Goal: Communication & Community: Answer question/provide support

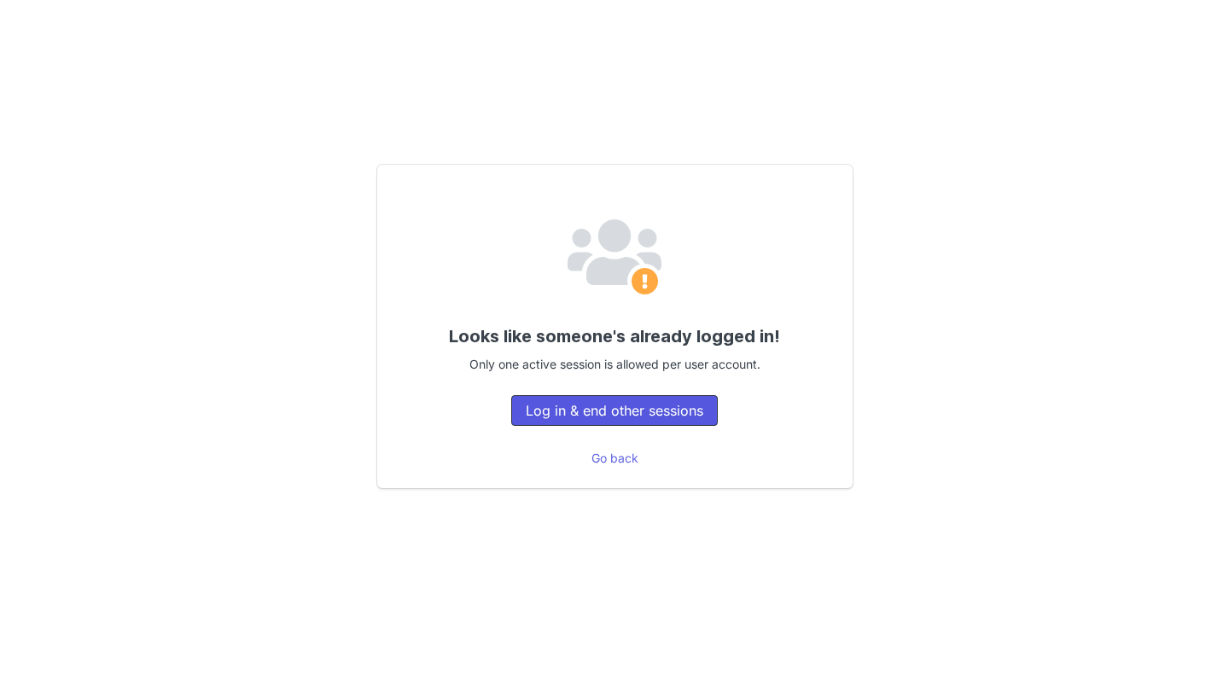
click at [603, 399] on button "Log in & end other sessions" at bounding box center [614, 410] width 207 height 31
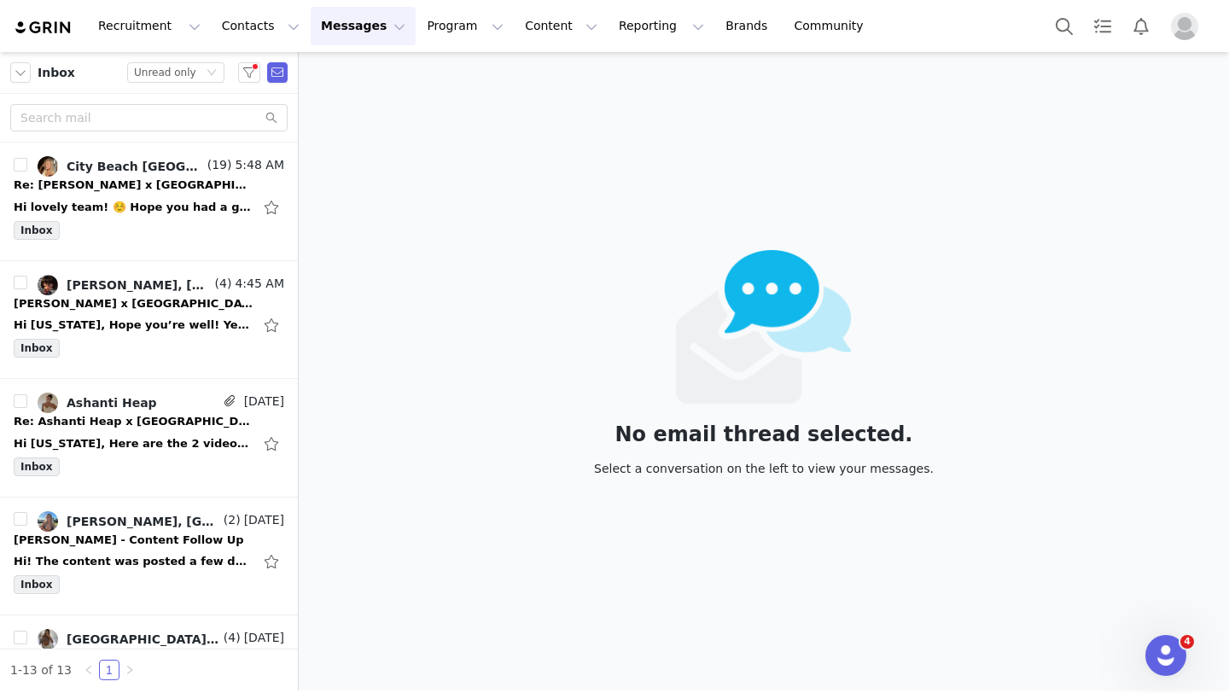
click at [119, 244] on div "Inbox" at bounding box center [149, 234] width 271 height 26
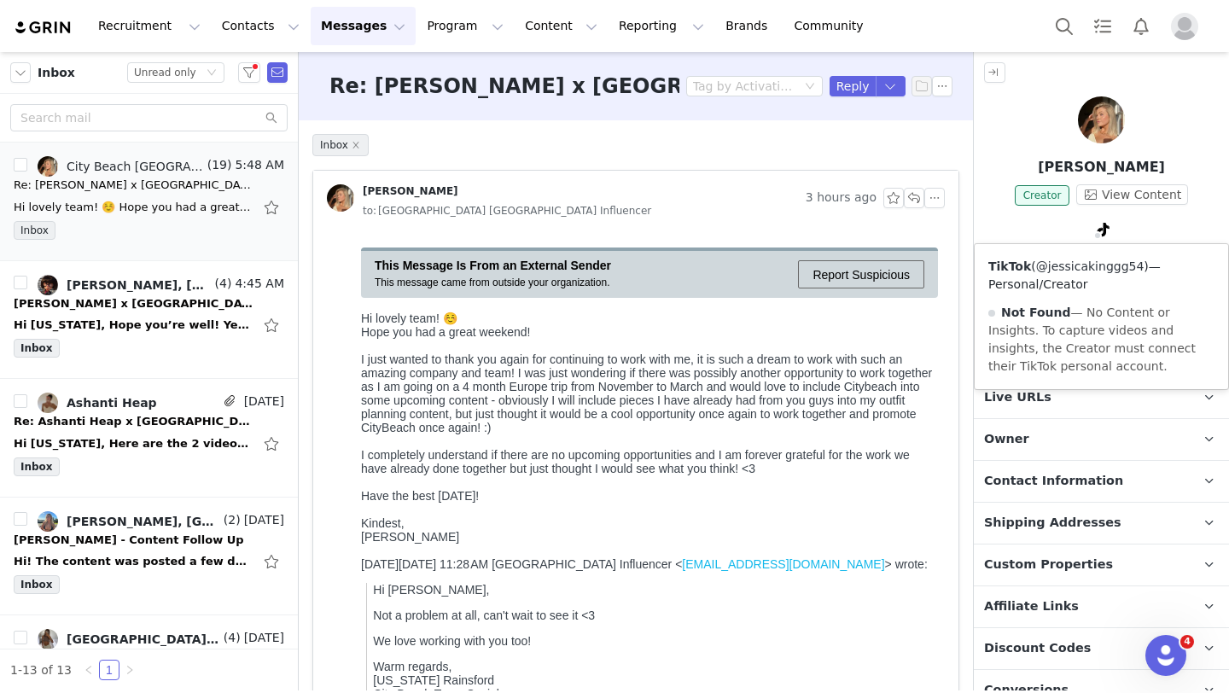
click at [1069, 269] on link "@jessicakinggg54" at bounding box center [1090, 266] width 108 height 14
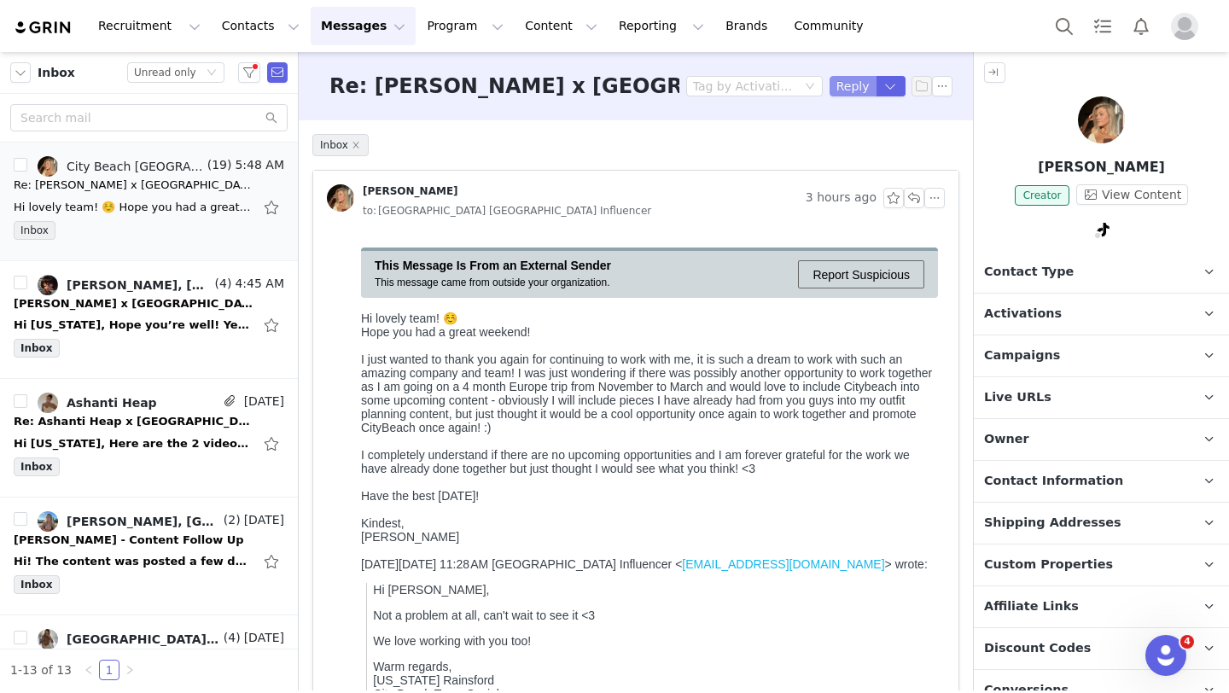
click at [840, 83] on button "Reply" at bounding box center [853, 86] width 47 height 20
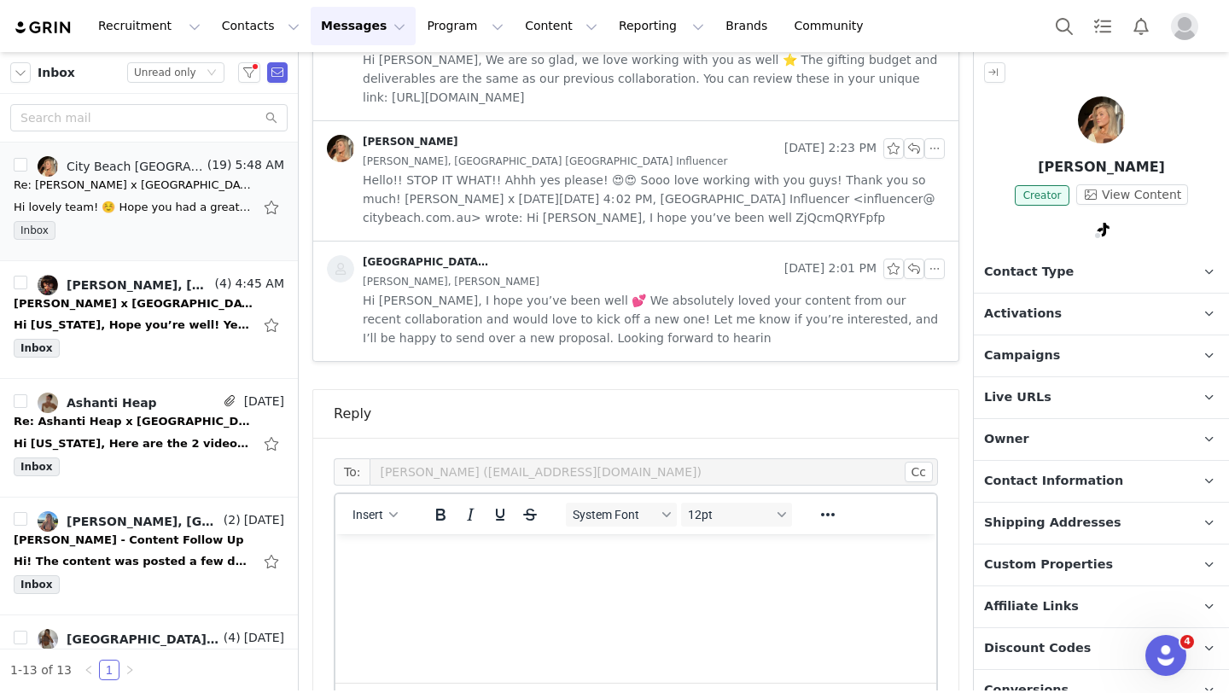
click at [603, 580] on html at bounding box center [635, 557] width 601 height 46
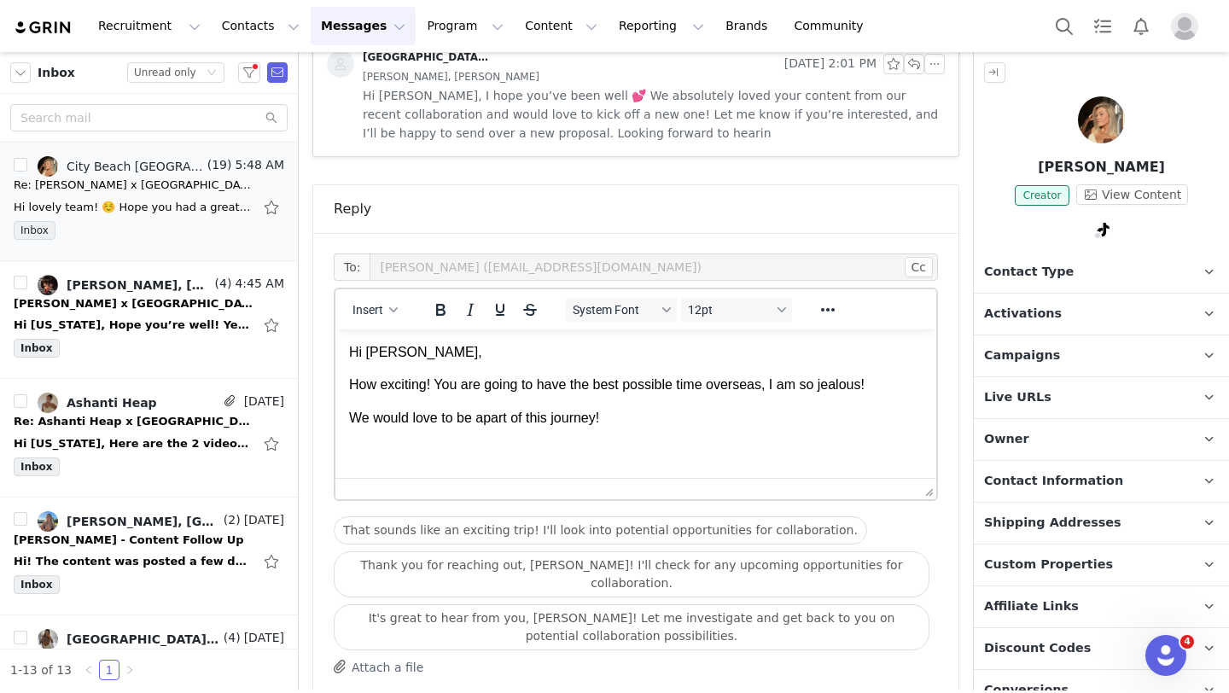
scroll to position [2952, 0]
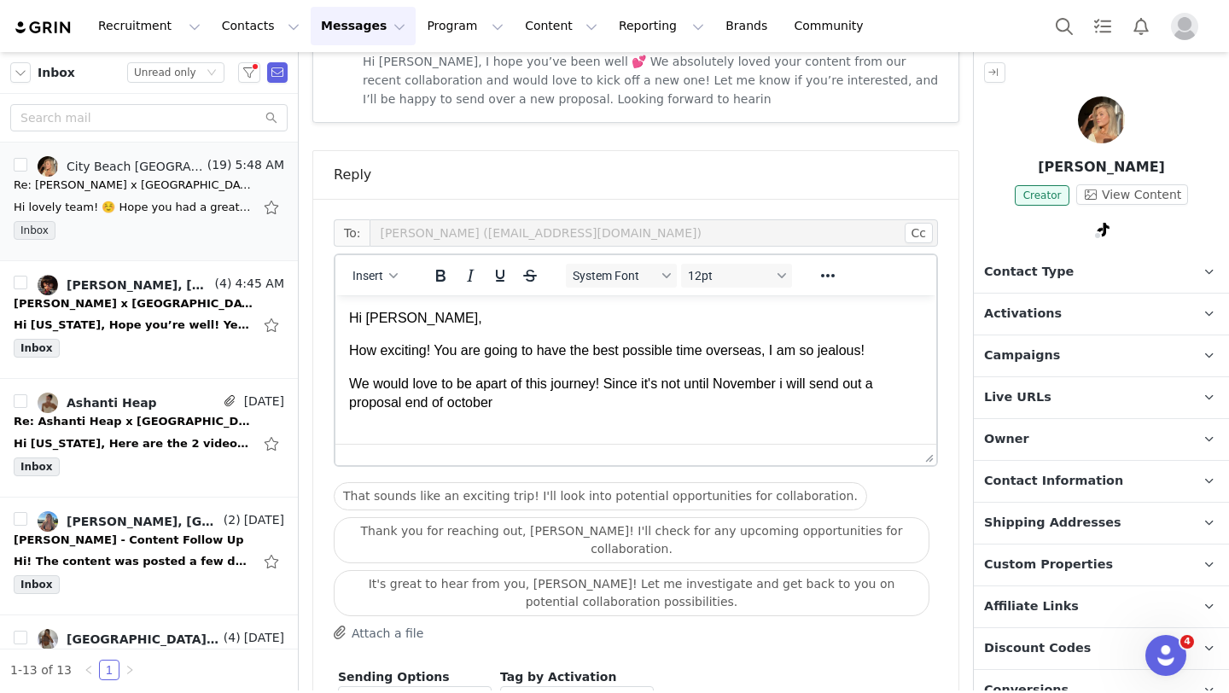
click at [608, 384] on p "We would love to be apart of this journey! Since it's not until November i will…" at bounding box center [636, 394] width 574 height 38
click at [672, 403] on p "We would love to be apart of this journey! what date do you leave? Since it's n…" at bounding box center [636, 394] width 574 height 38
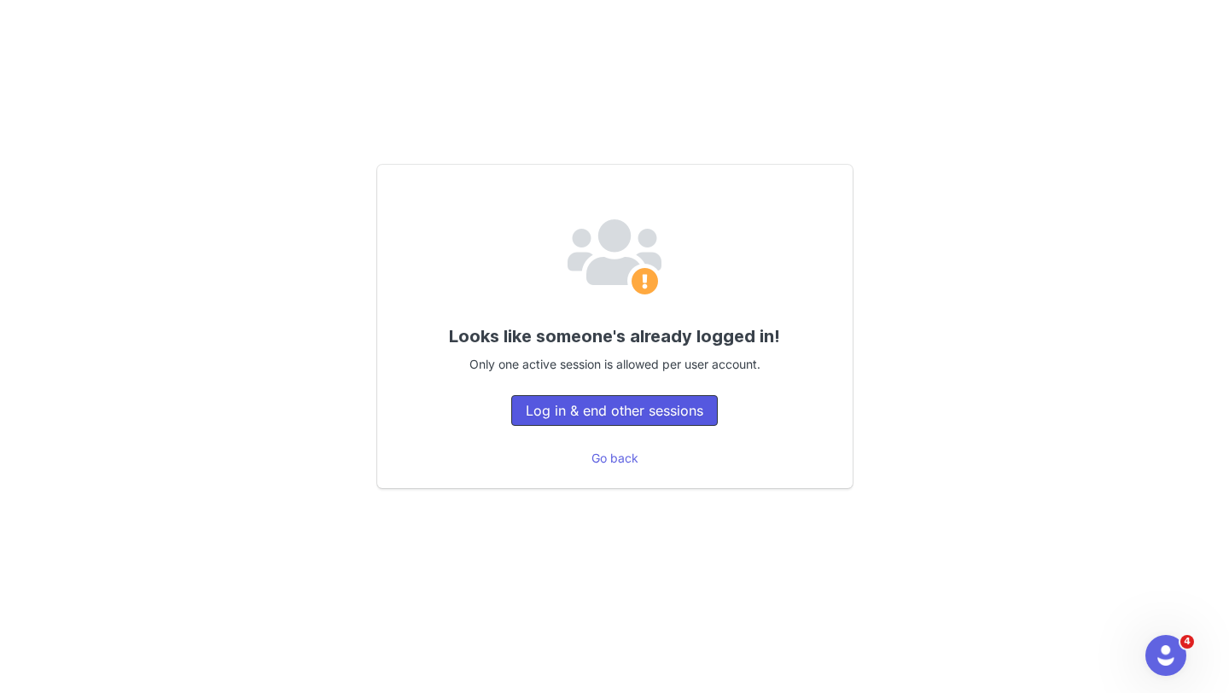
click at [613, 408] on button "Log in & end other sessions" at bounding box center [614, 410] width 207 height 31
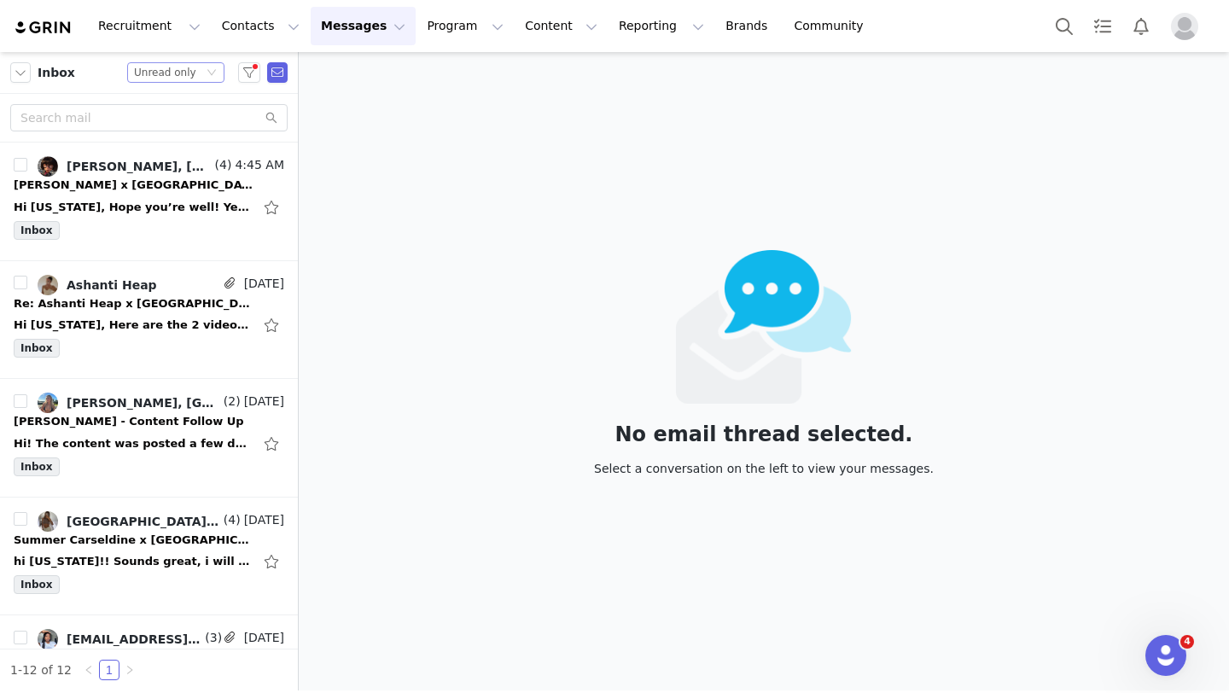
click at [185, 72] on div "Unread only" at bounding box center [165, 72] width 62 height 19
click at [184, 100] on li "All threads" at bounding box center [175, 103] width 97 height 27
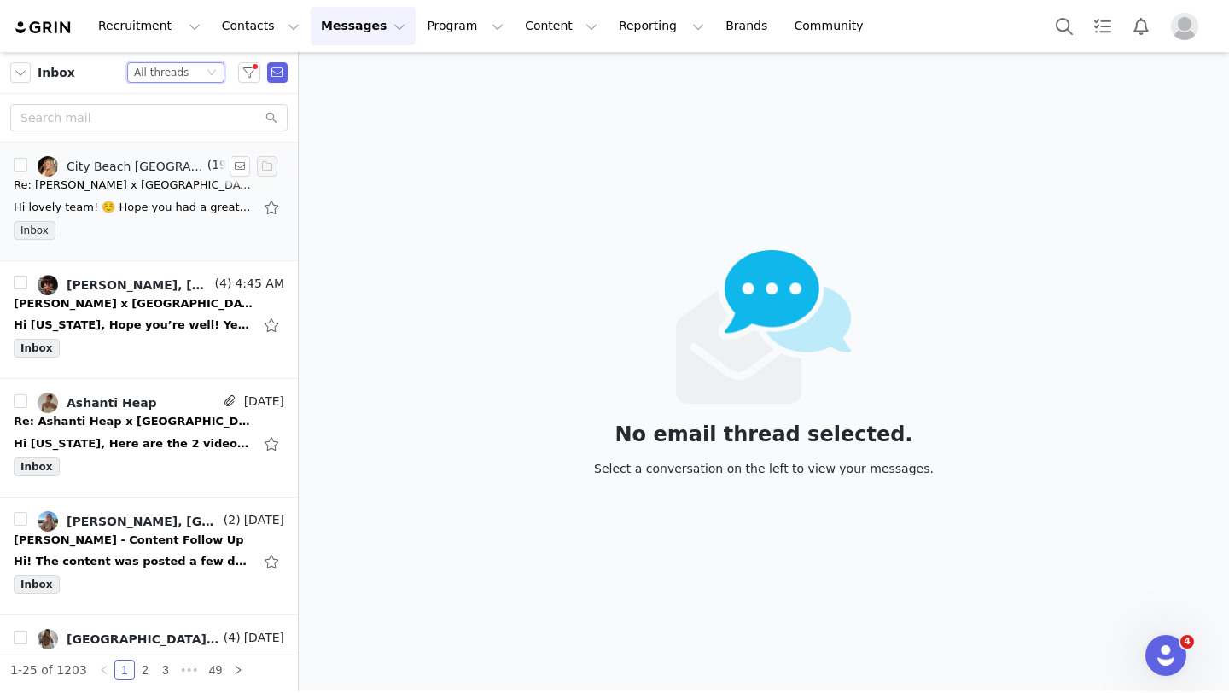
click at [139, 207] on div "Hi lovely team! ☺️ Hope you had a great weekend! I just wanted to thank you aga…" at bounding box center [133, 207] width 239 height 17
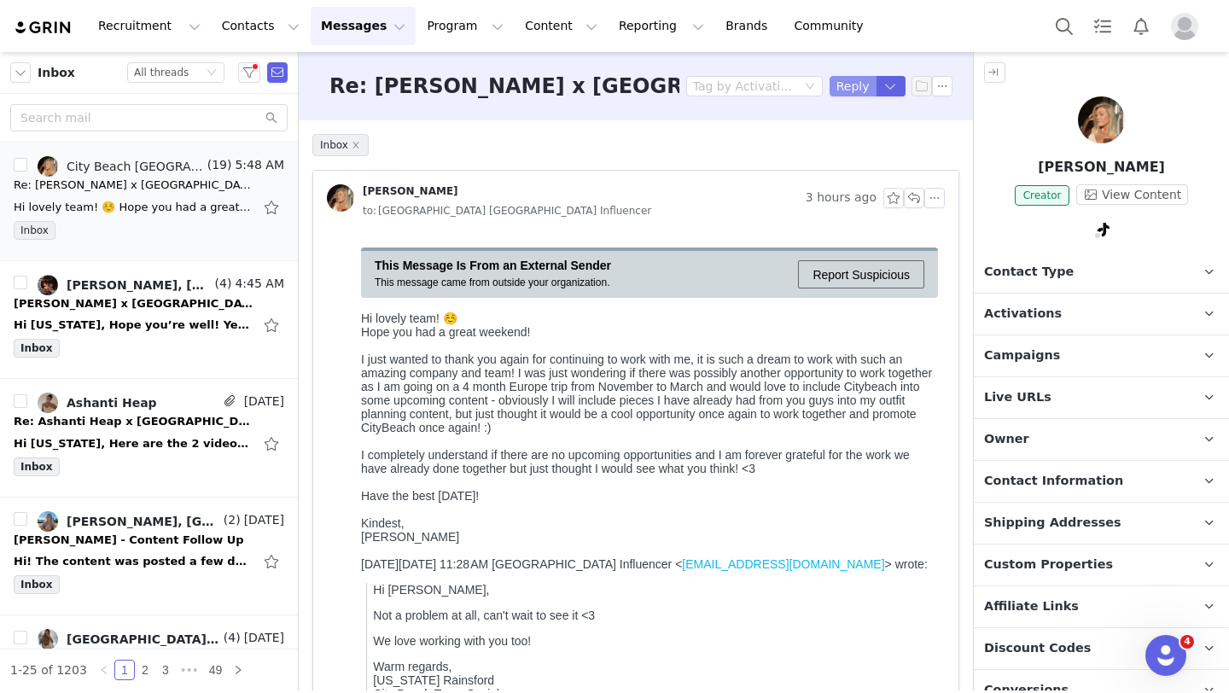
click at [839, 86] on button "Reply" at bounding box center [853, 86] width 47 height 20
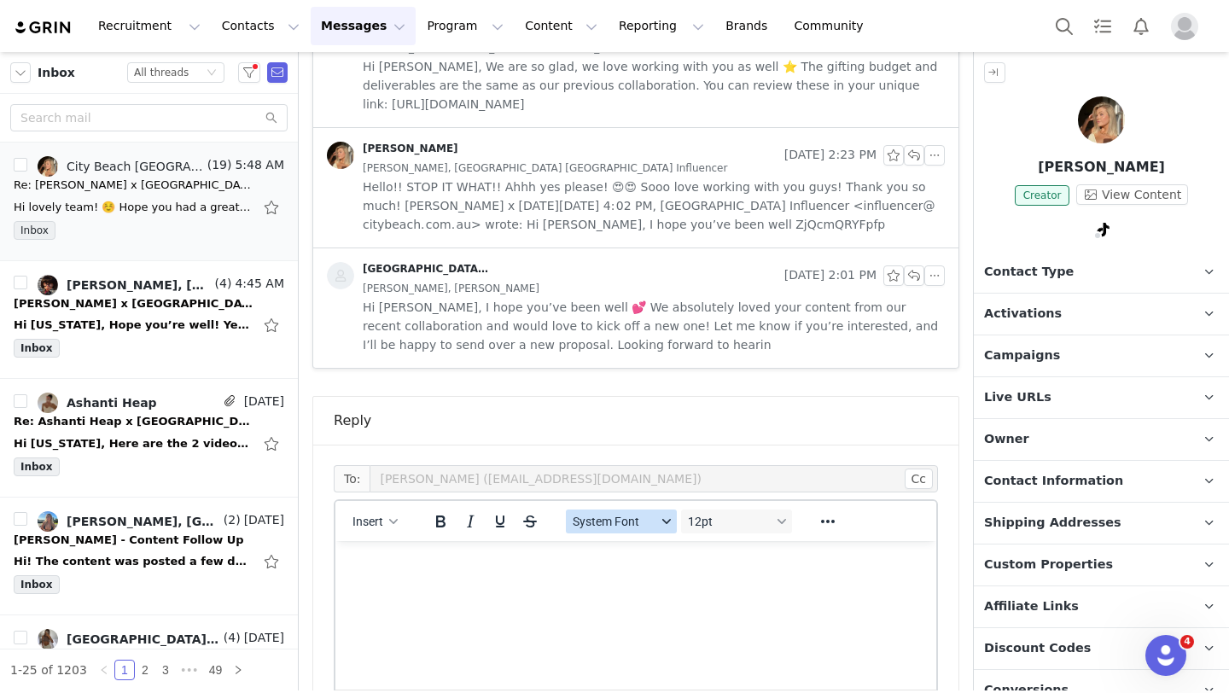
click at [596, 510] on button "System Font" at bounding box center [621, 522] width 111 height 24
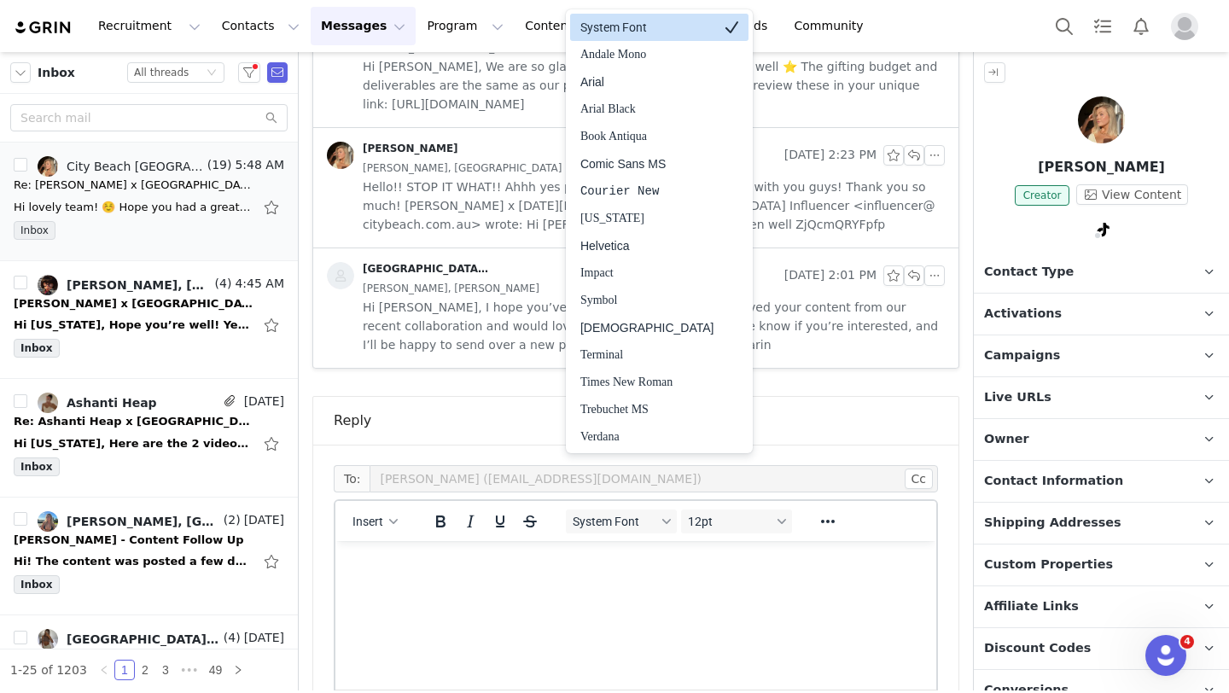
click at [600, 582] on html at bounding box center [635, 564] width 601 height 46
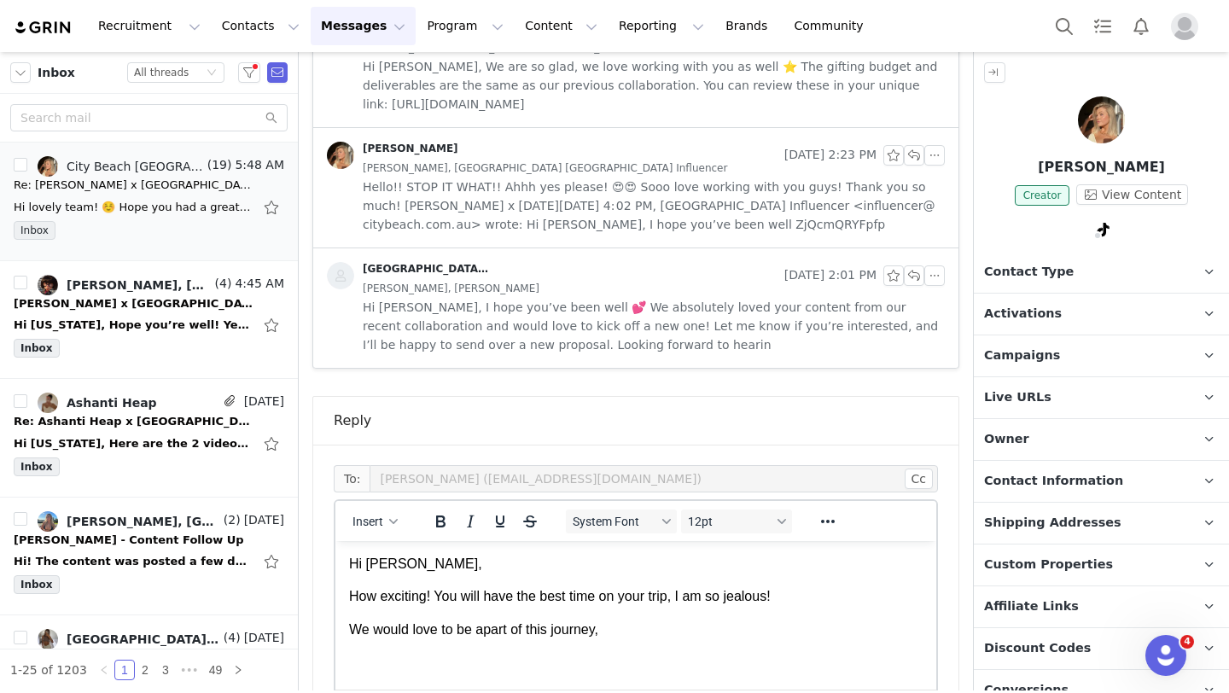
click at [631, 615] on body "Hi Jess, How exciting! You will have the best time on your trip, I am so jealou…" at bounding box center [636, 597] width 574 height 84
click at [623, 624] on p "We would love to be apart of this journey," at bounding box center [636, 629] width 574 height 19
click at [617, 627] on p "We would love to be apart of this journey, Holiday content is our fav." at bounding box center [636, 629] width 574 height 19
click at [781, 632] on p "We would love to be apart of this journey, holiday content is our fav." at bounding box center [636, 629] width 574 height 19
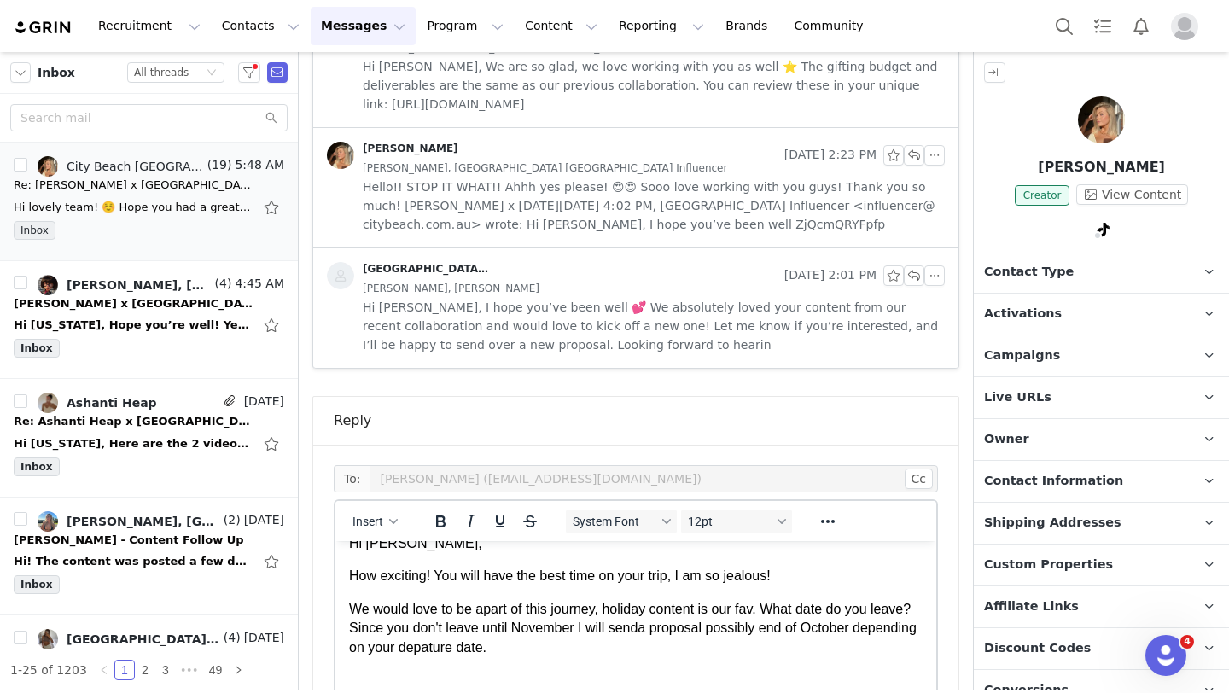
scroll to position [2, 0]
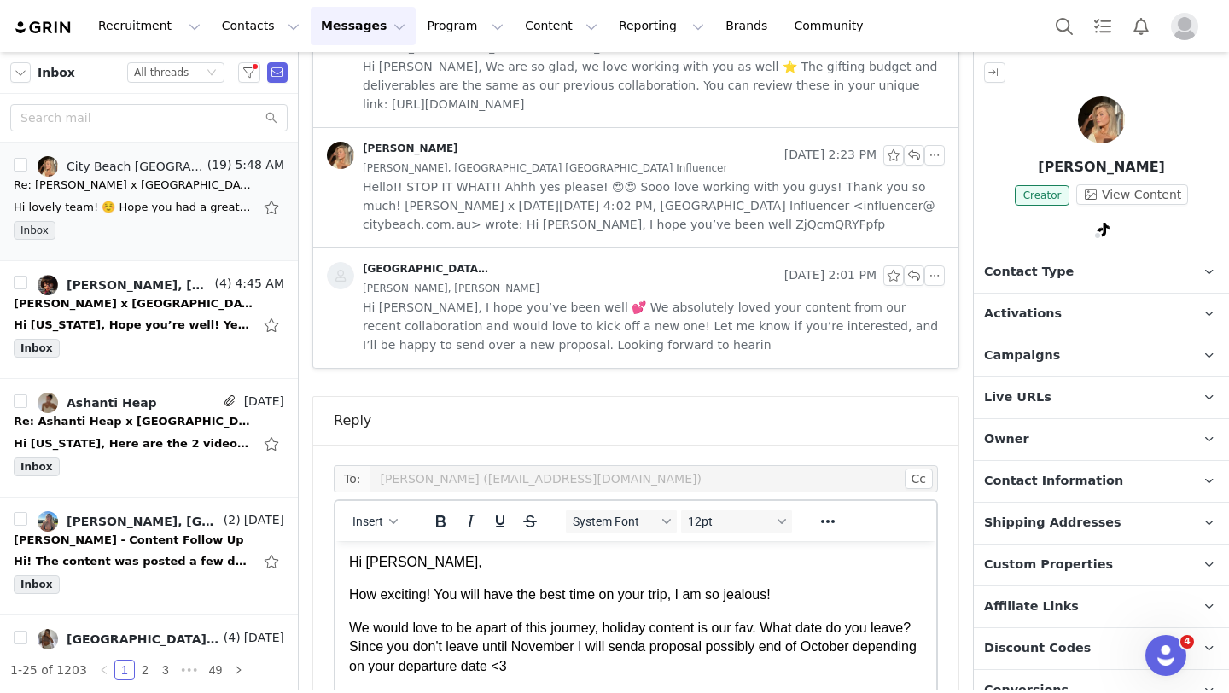
click at [612, 664] on p "We would love to be apart of this journey, holiday content is our fav. What dat…" at bounding box center [636, 647] width 574 height 57
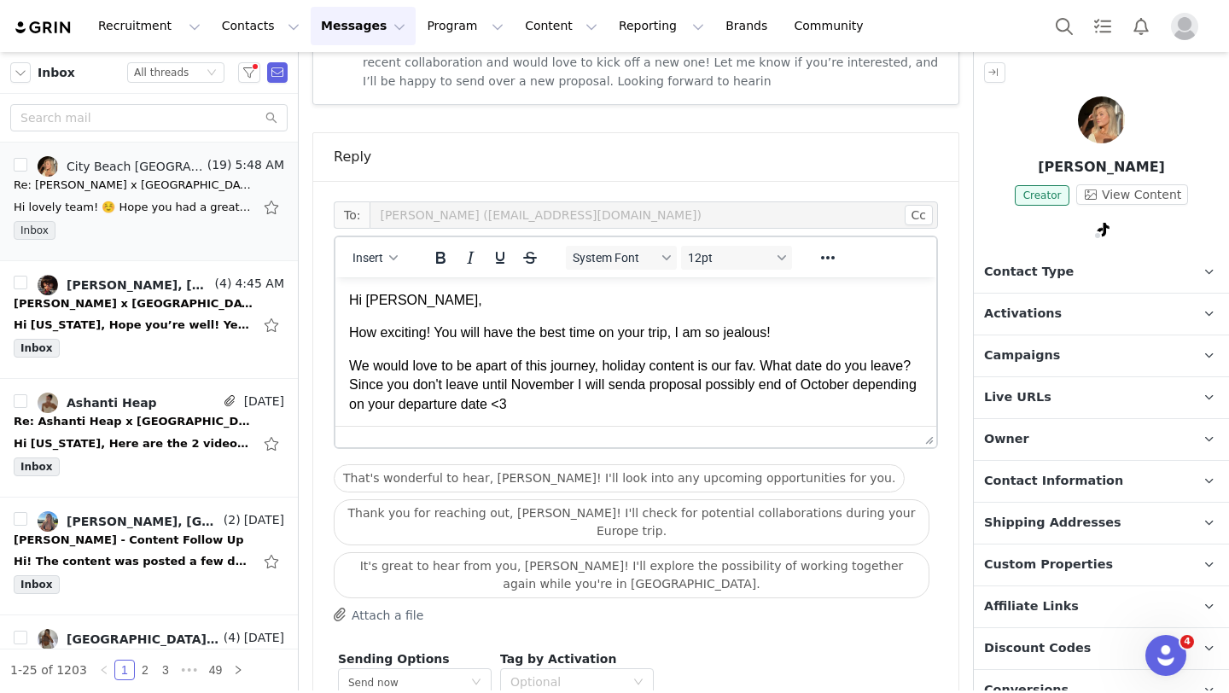
scroll to position [3003, 0]
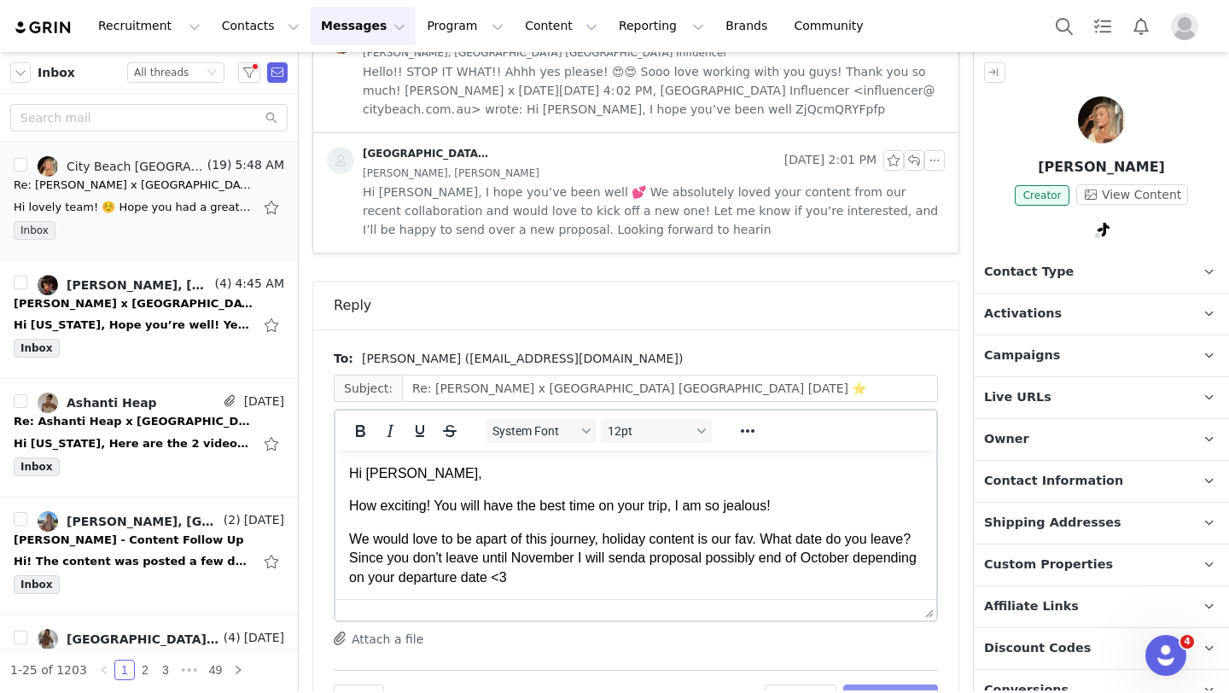
scroll to position [0, 0]
click at [894, 685] on button "Send Email" at bounding box center [890, 698] width 95 height 27
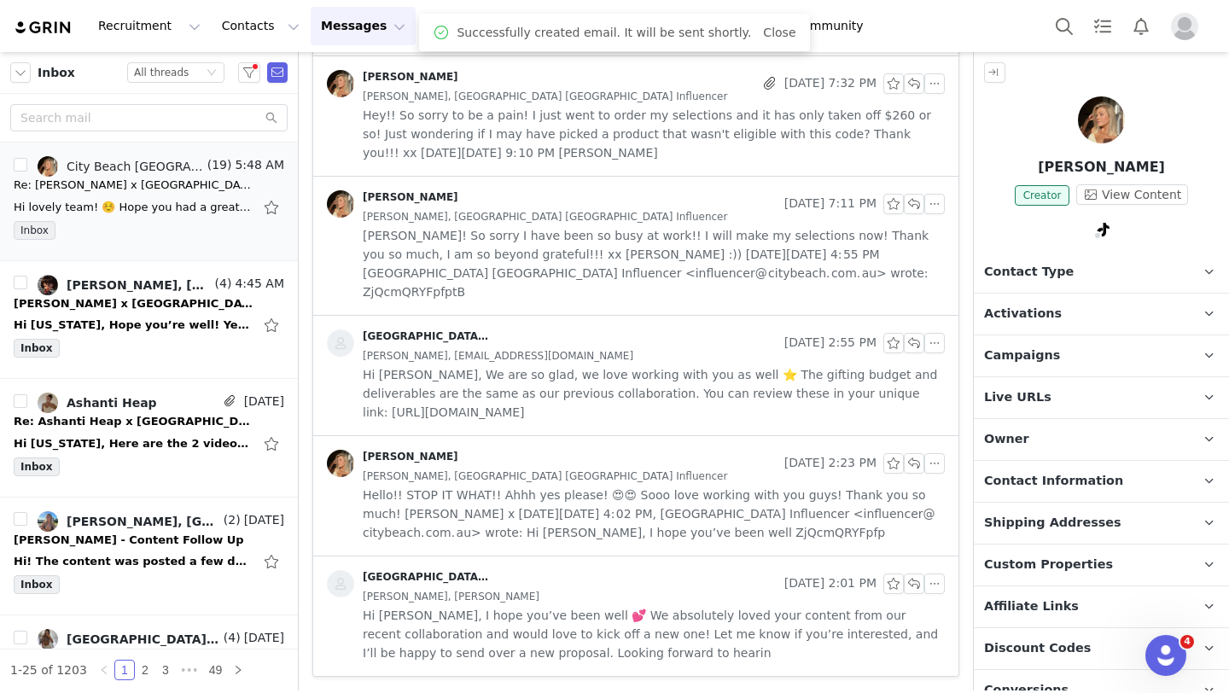
scroll to position [2342, 0]
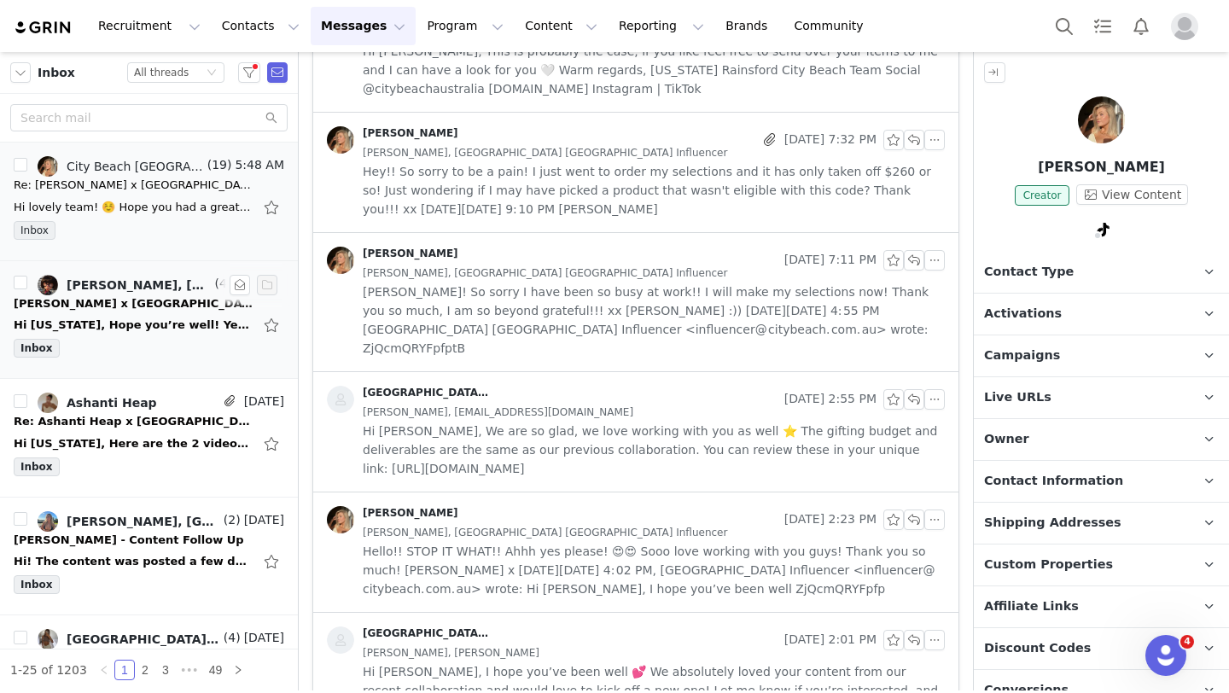
click at [88, 324] on div "Hi Montana, Hope you’re well! Yes of course! That works☺️ would you like me to …" at bounding box center [133, 325] width 239 height 17
click at [118, 321] on div "Hi Montana, Hope you’re well! Yes of course! That works☺️ would you like me to …" at bounding box center [133, 325] width 239 height 17
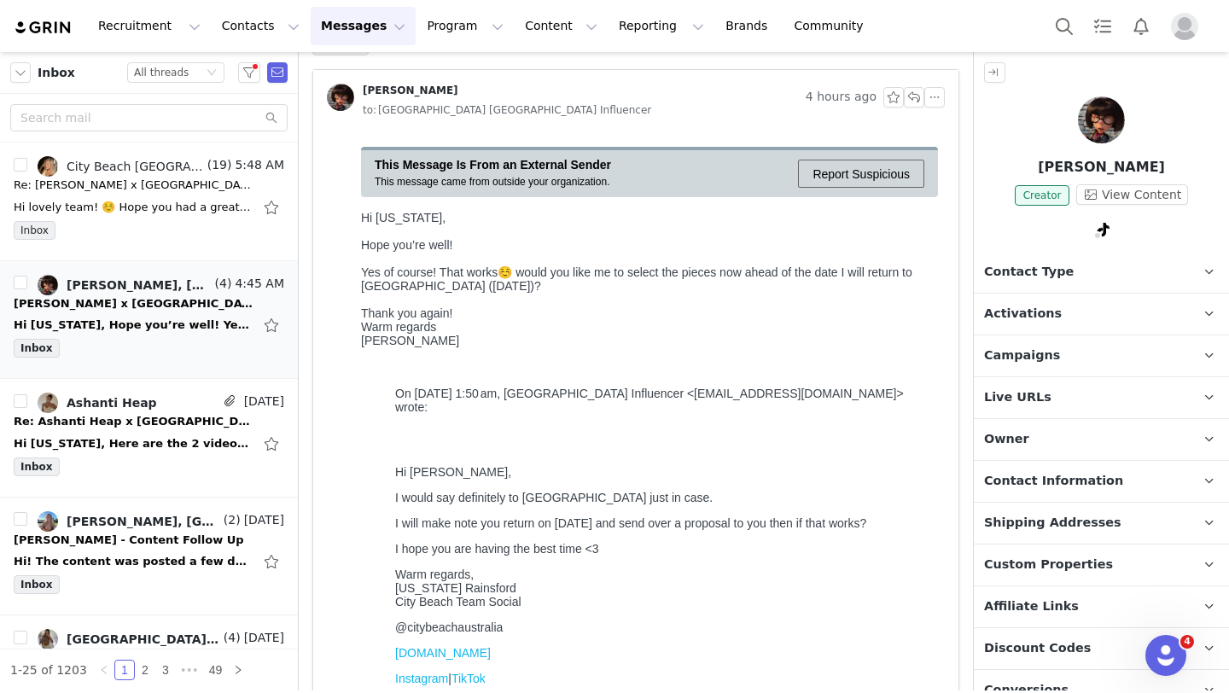
scroll to position [0, 0]
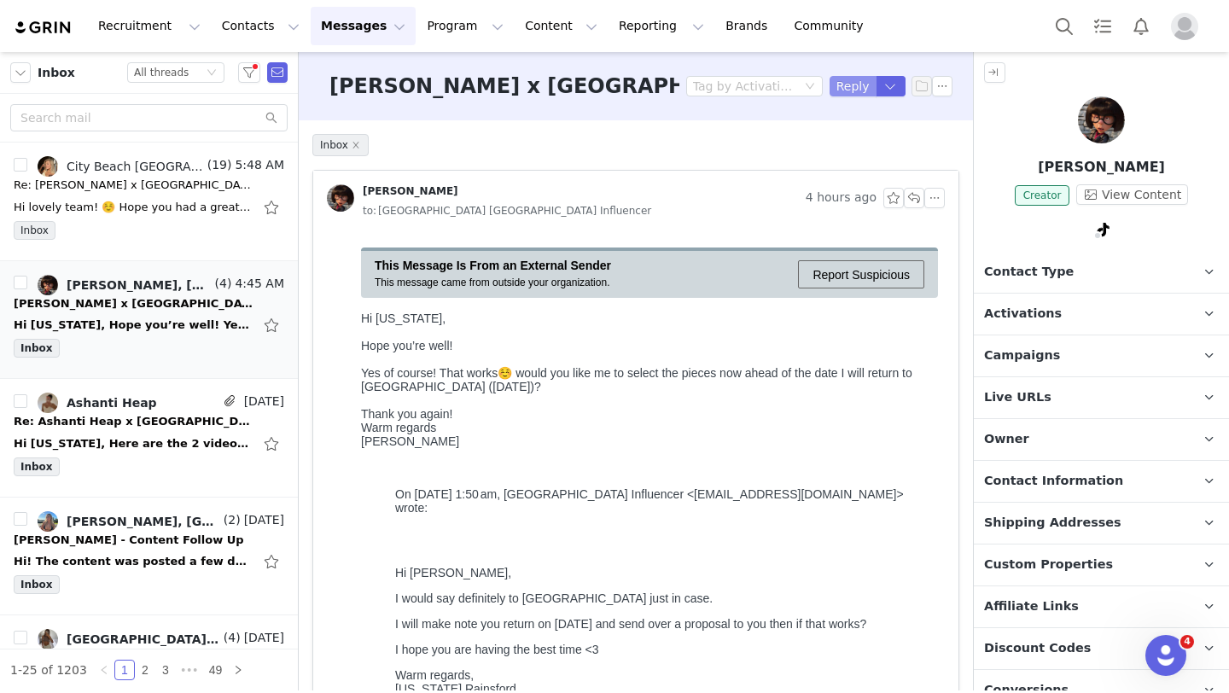
click at [856, 87] on button "Reply" at bounding box center [853, 86] width 47 height 20
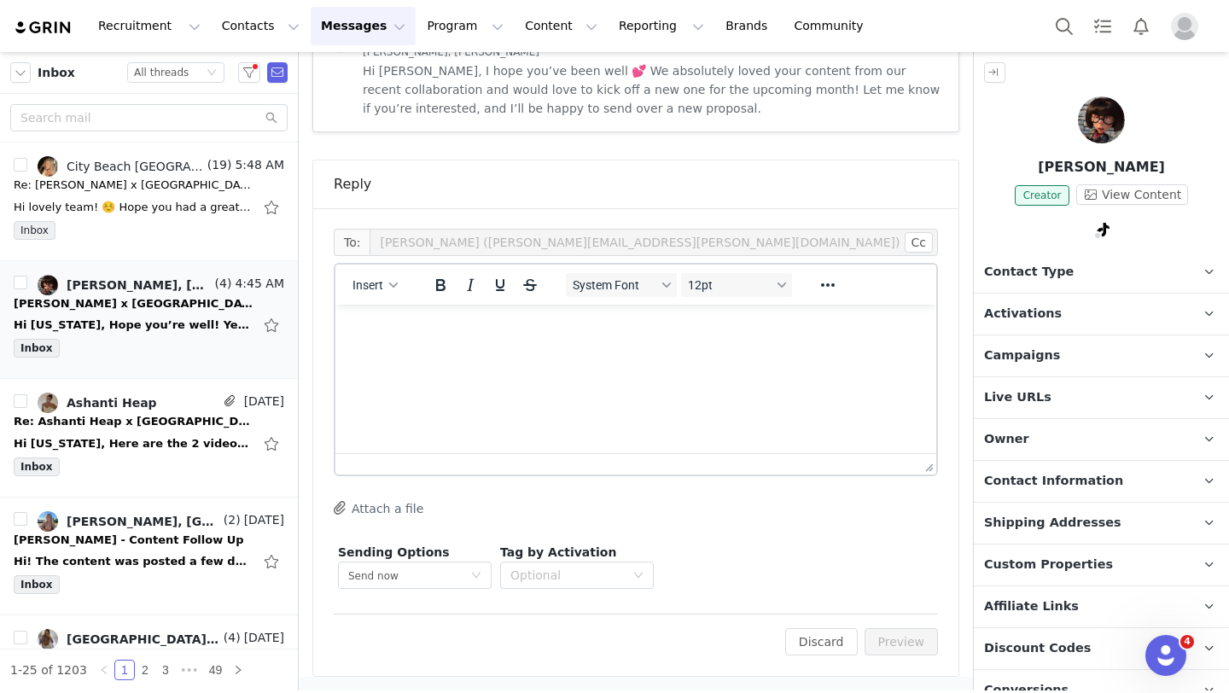
click at [538, 351] on html at bounding box center [635, 328] width 601 height 46
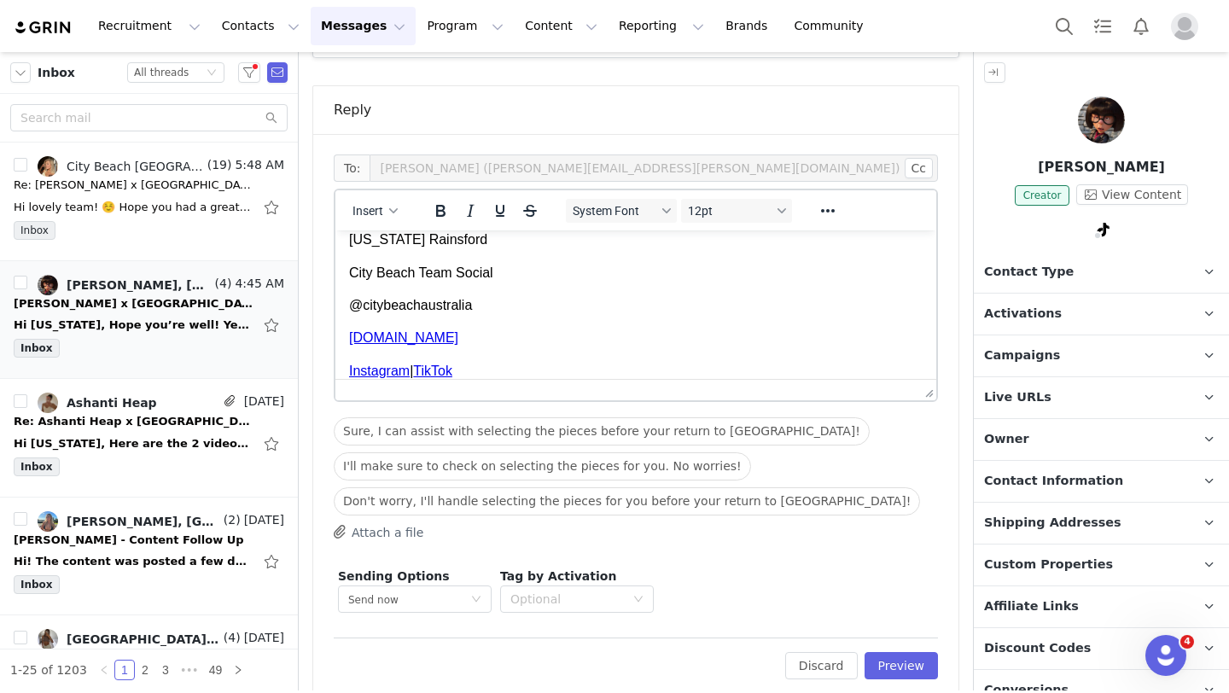
scroll to position [1198, 0]
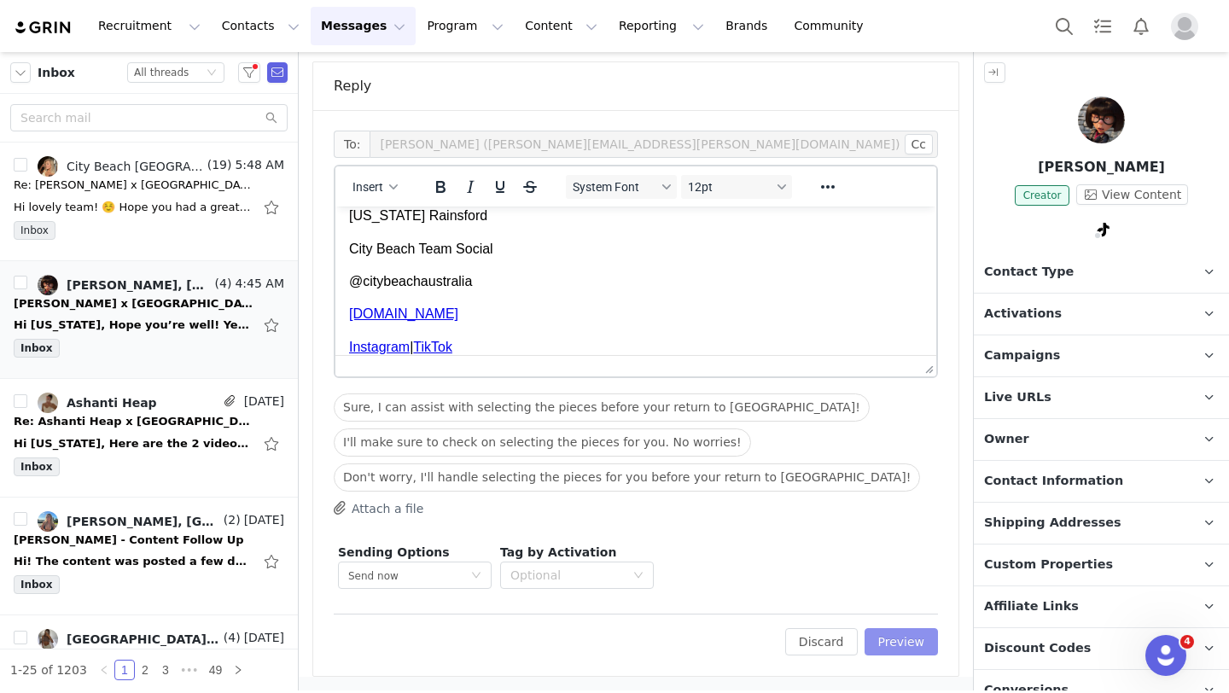
click at [911, 633] on button "Preview" at bounding box center [902, 641] width 74 height 27
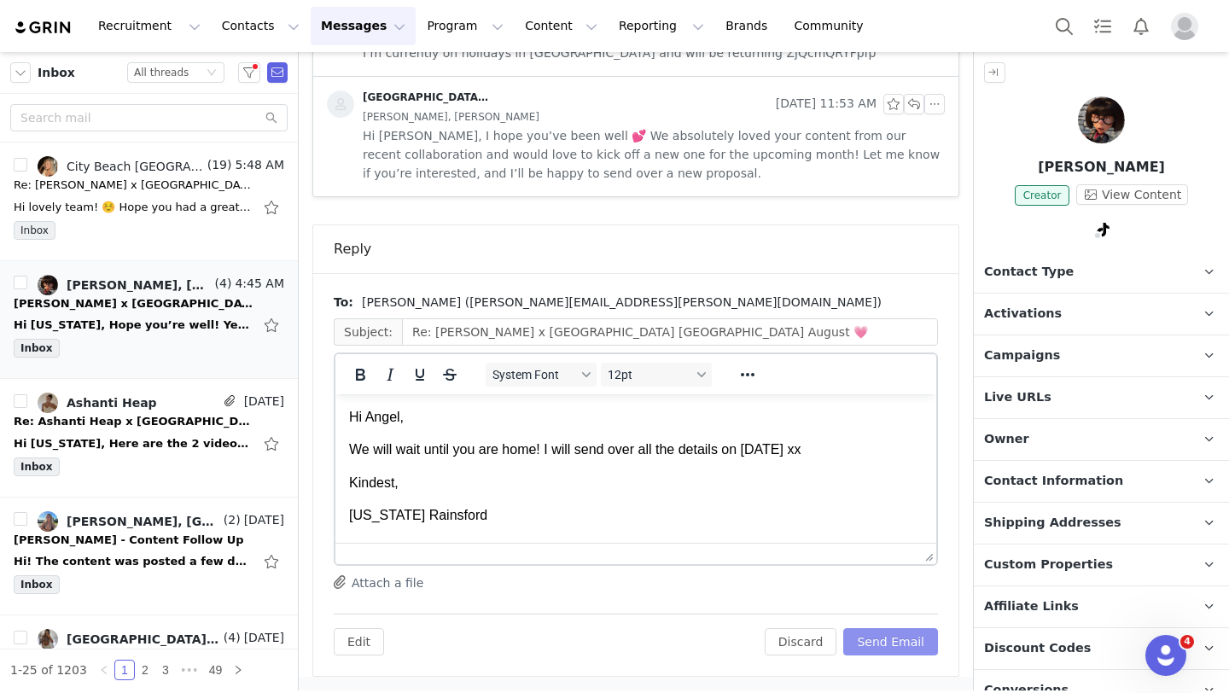
scroll to position [0, 0]
click at [903, 637] on button "Send Email" at bounding box center [890, 641] width 95 height 27
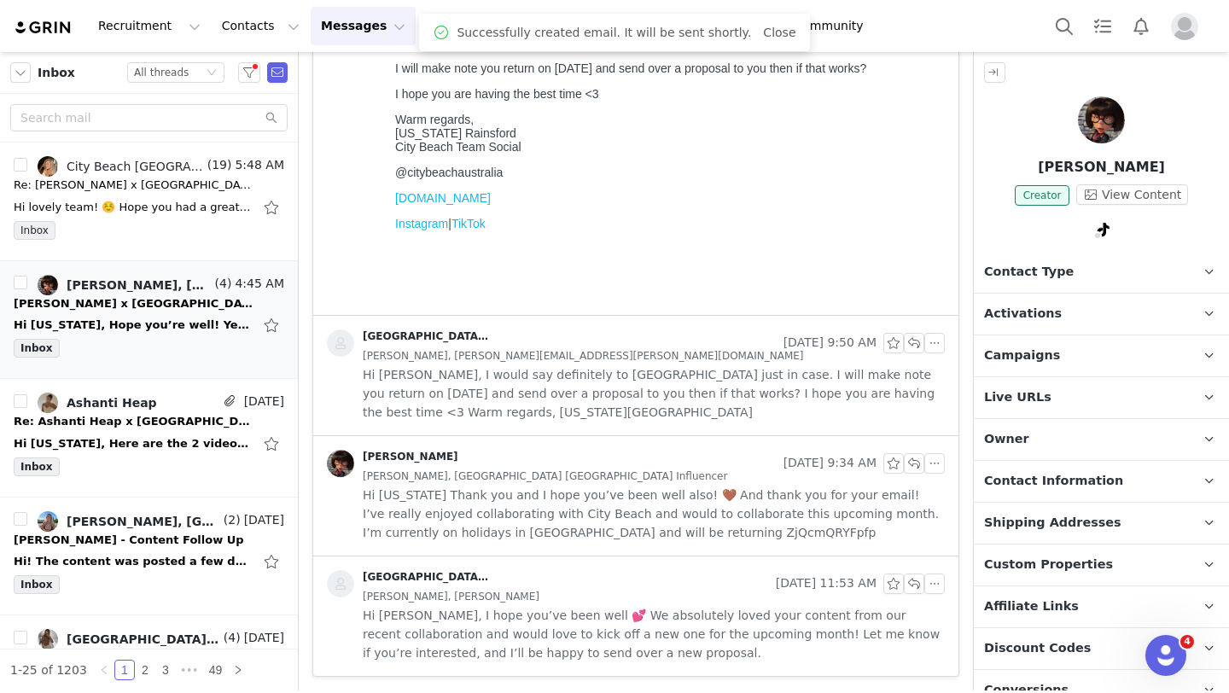
scroll to position [556, 0]
click at [1098, 119] on img at bounding box center [1101, 119] width 47 height 47
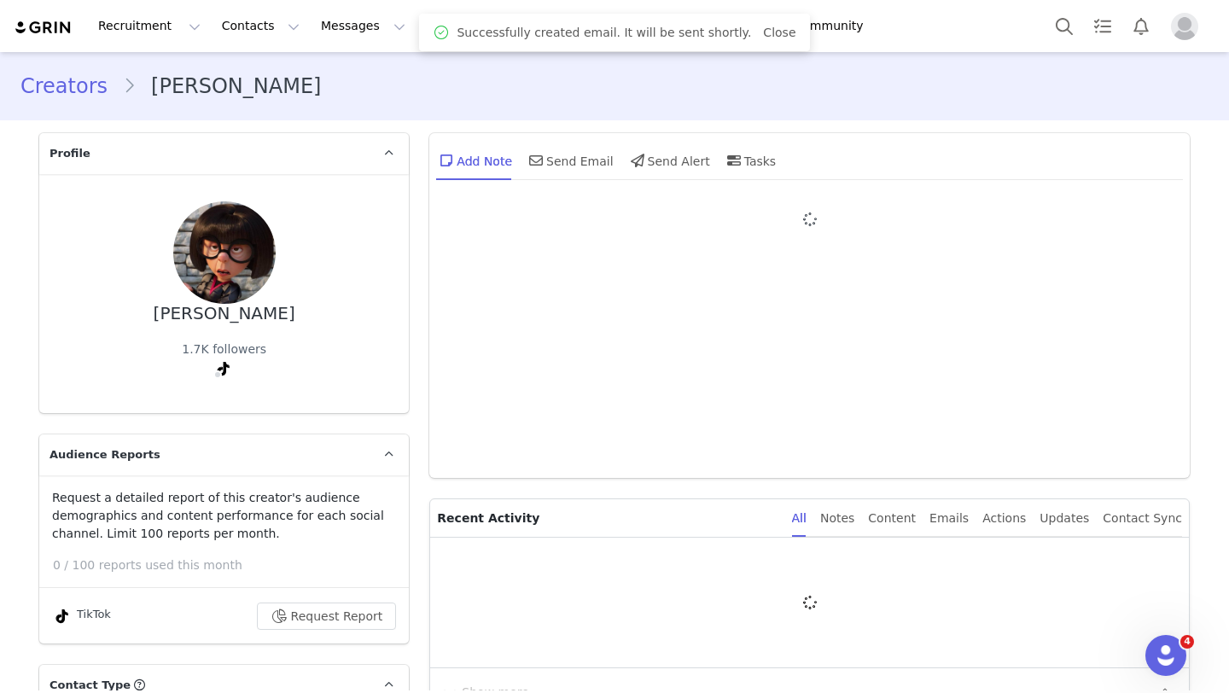
type input "+1 (United States)"
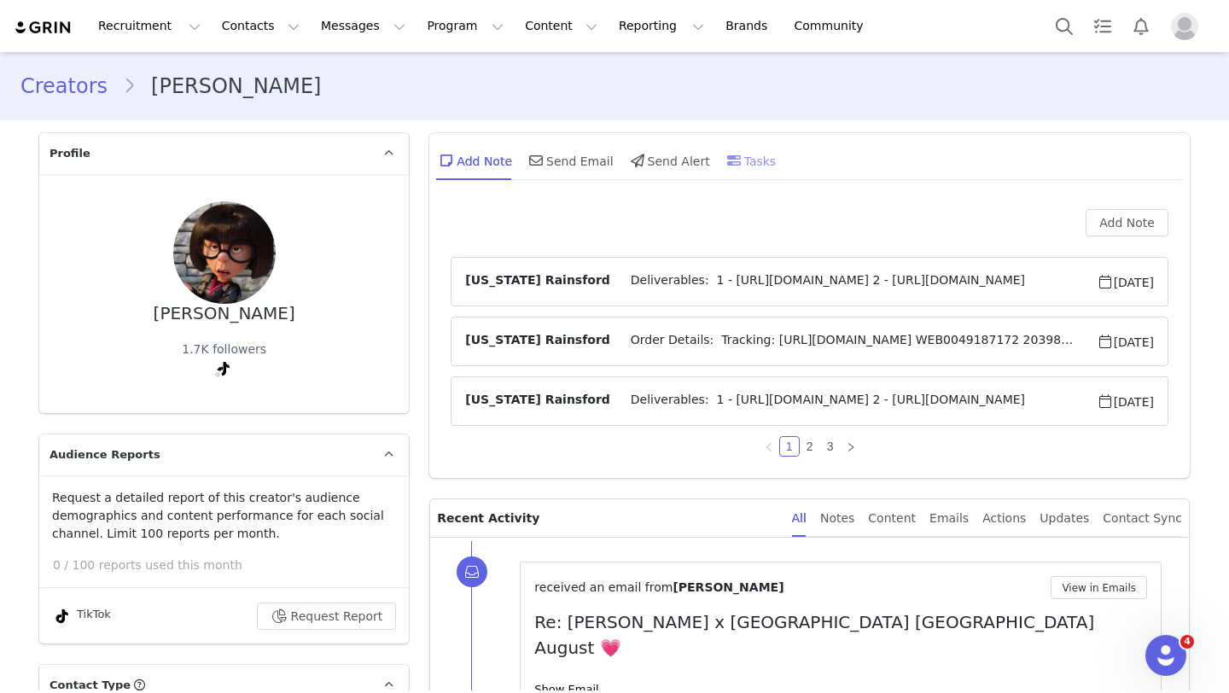
click at [725, 172] on div "Tasks" at bounding box center [750, 160] width 53 height 41
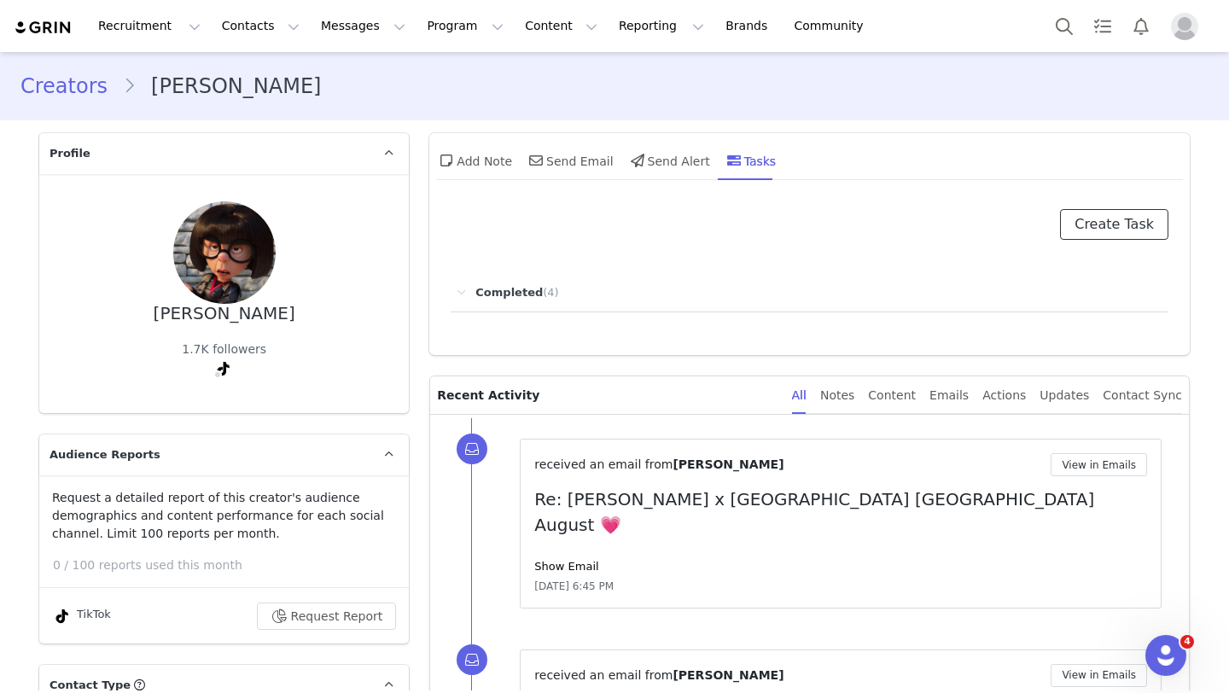
click at [1089, 235] on button "Create Task" at bounding box center [1114, 224] width 108 height 31
select select "tomorrow"
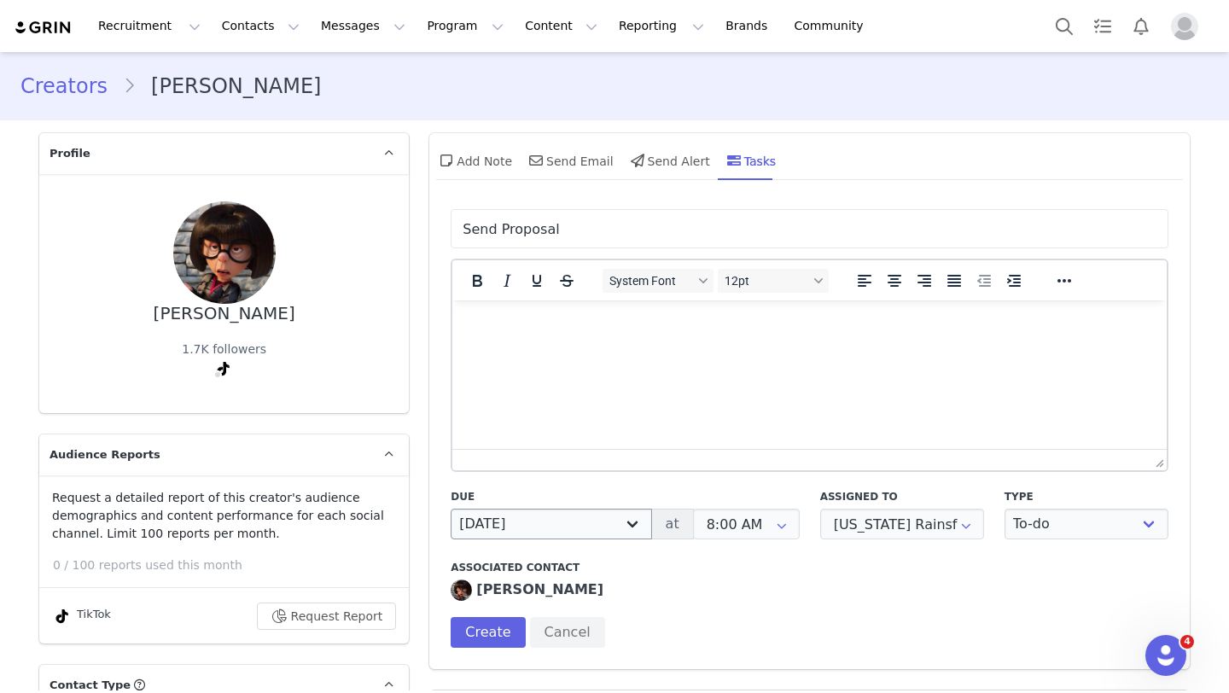
type input "Send Proposal"
click at [556, 522] on select "Today Tomorrow In 2 days In 3 days Next week In 2 weeks Next month Custom" at bounding box center [551, 524] width 201 height 31
click at [554, 522] on input "09/01/2025" at bounding box center [545, 524] width 188 height 31
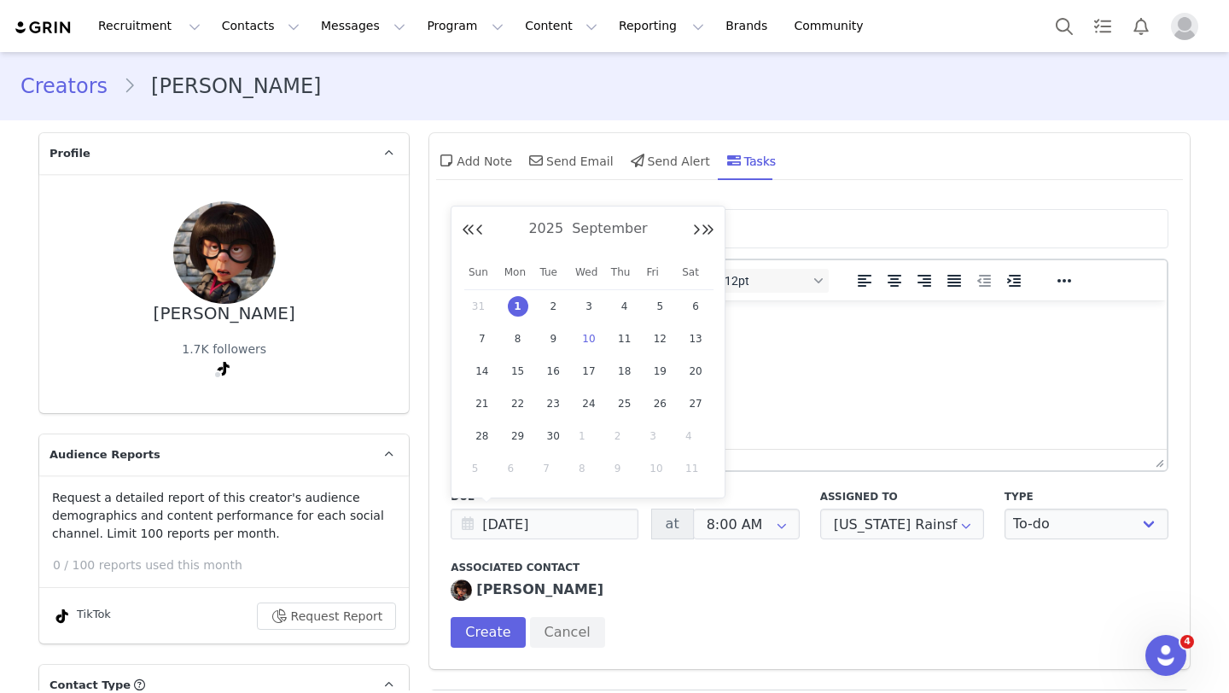
click at [595, 341] on span "10" at bounding box center [589, 339] width 20 height 20
type input "09/10/2025"
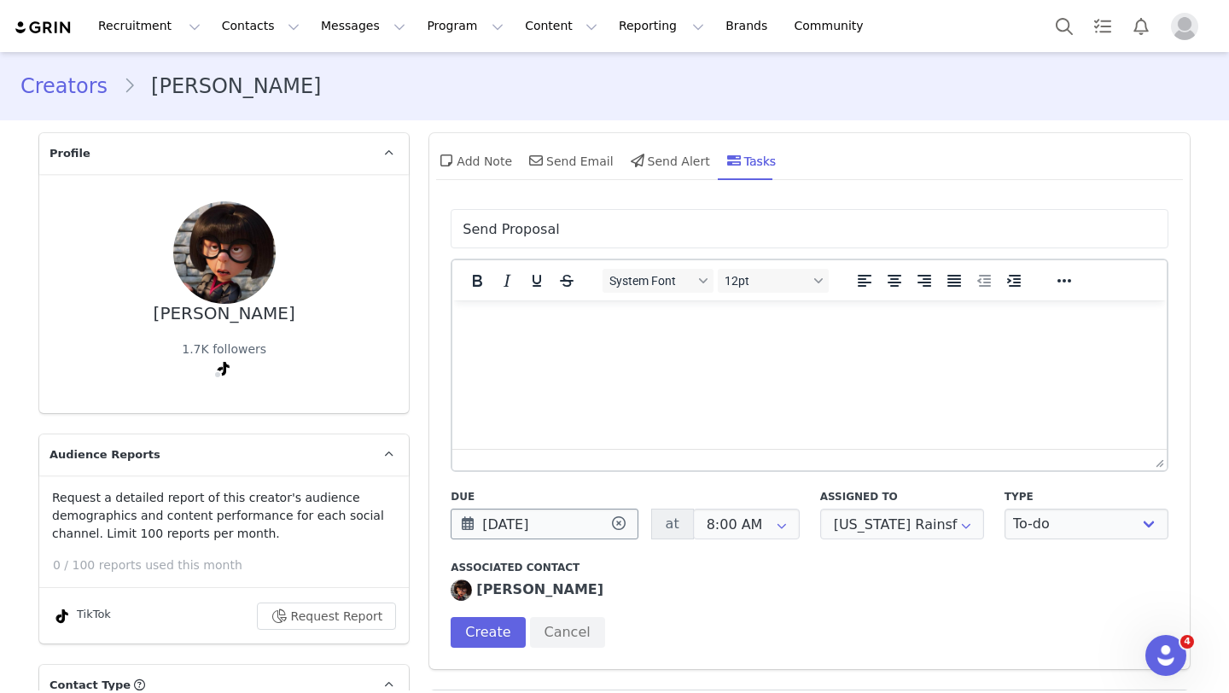
click at [544, 509] on input "09/10/2025" at bounding box center [545, 524] width 188 height 31
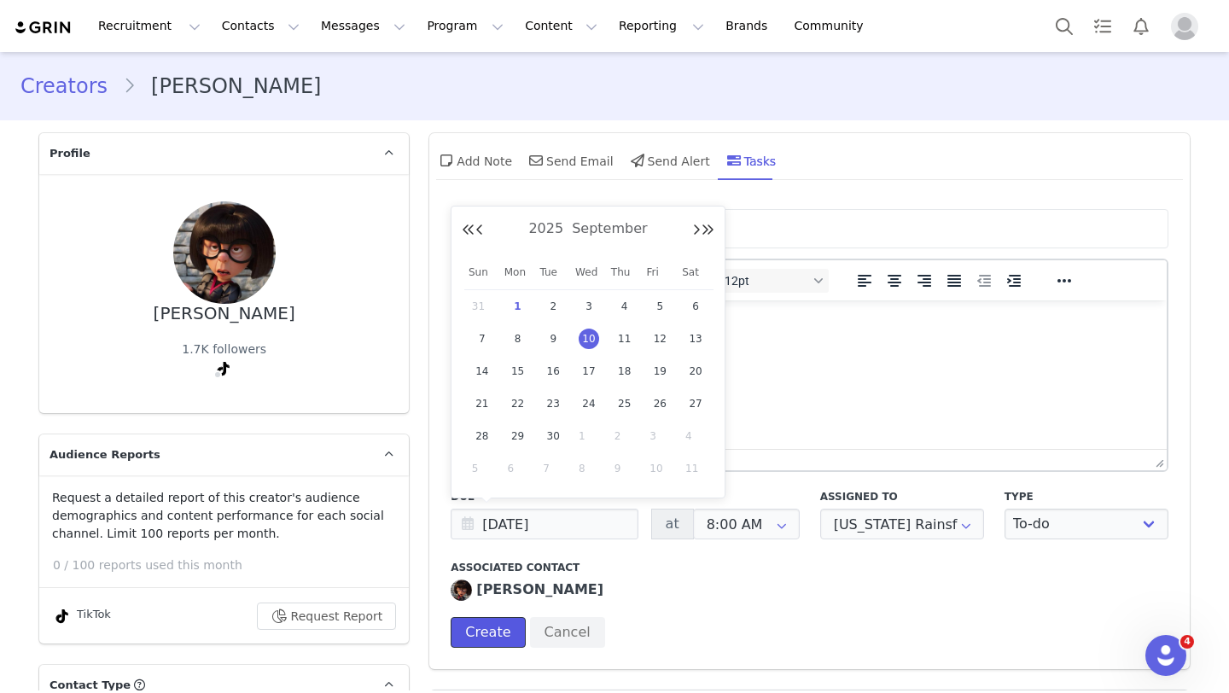
click at [482, 625] on button "Create" at bounding box center [488, 632] width 74 height 31
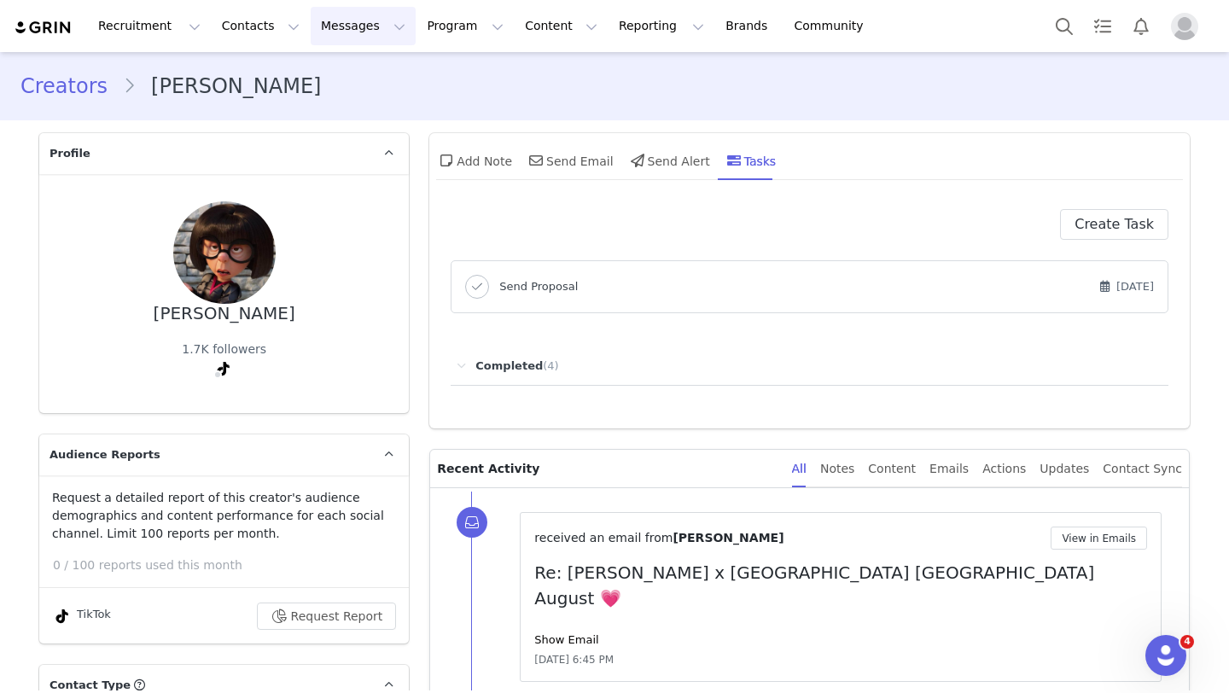
click at [345, 43] on button "Messages Messages" at bounding box center [363, 26] width 105 height 38
click at [330, 96] on link "Inbox" at bounding box center [359, 107] width 135 height 32
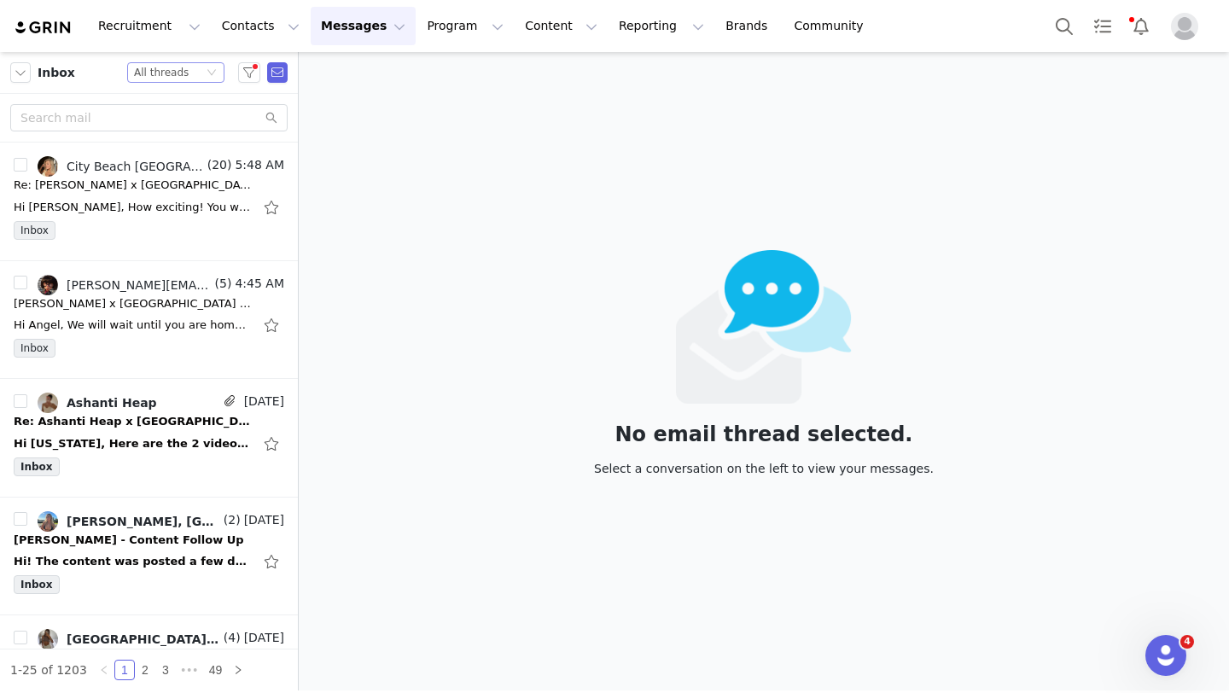
click at [197, 68] on div "Status All threads" at bounding box center [168, 72] width 69 height 19
click at [178, 161] on li "Unread only" at bounding box center [175, 157] width 97 height 27
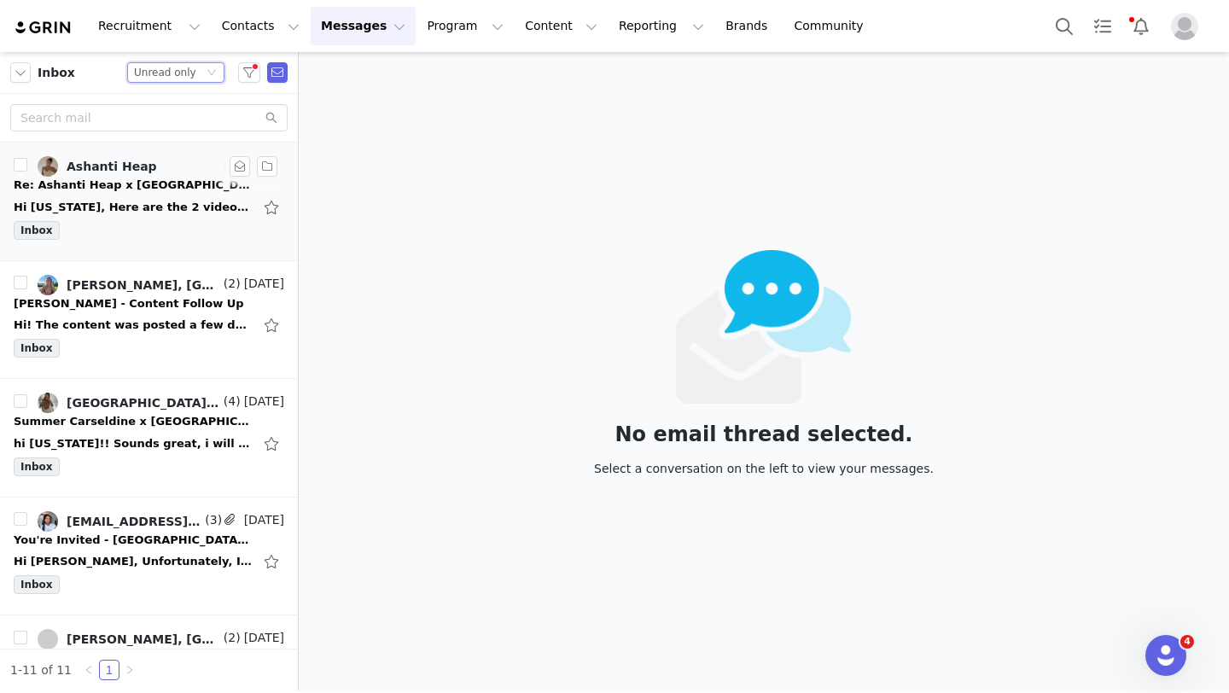
click at [166, 193] on div "Re: Ashanti Heap x City Beach Australia Ongoing Partnership 💕" at bounding box center [133, 185] width 239 height 17
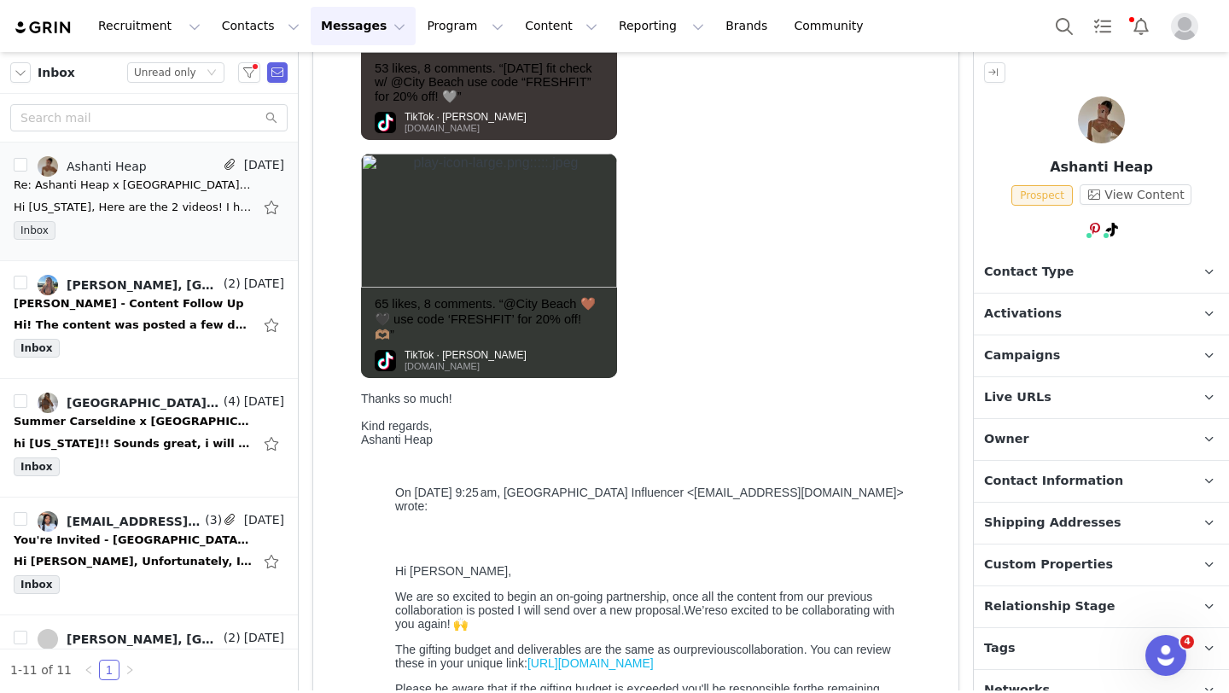
scroll to position [517, 0]
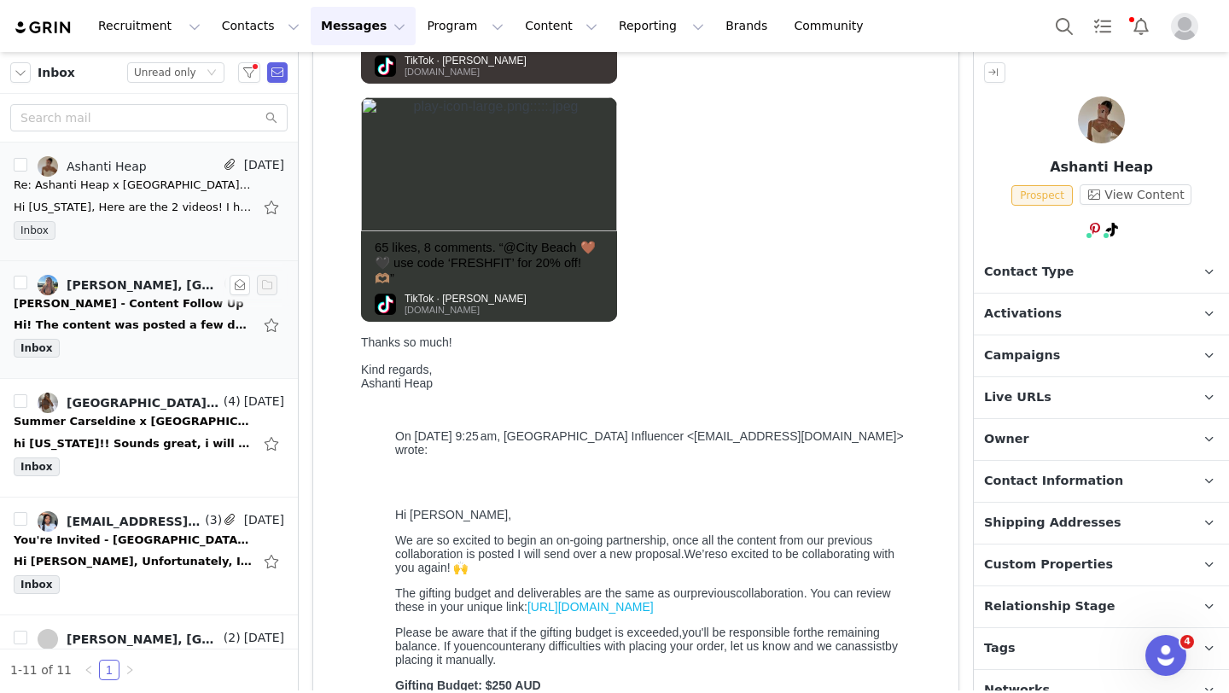
click at [151, 313] on div "Hi! The content was posted a few days ago xxxx On Wed, 27 Aug 2025 at 11: 44 am…" at bounding box center [149, 325] width 271 height 27
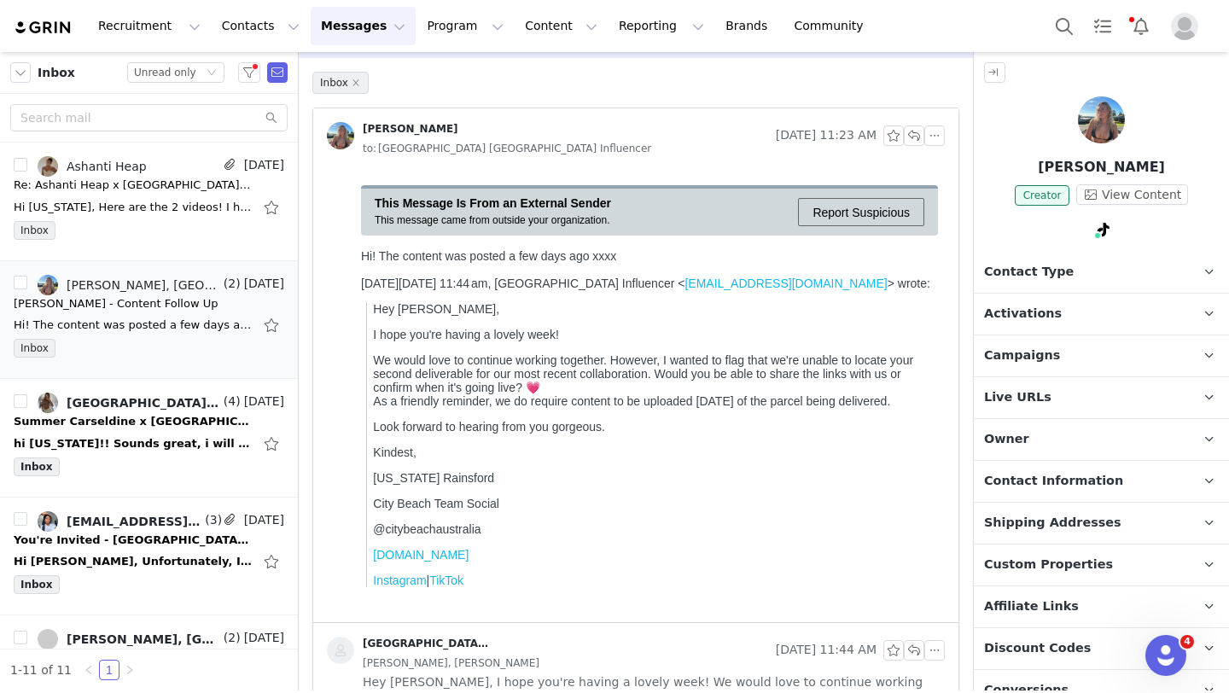
scroll to position [36, 0]
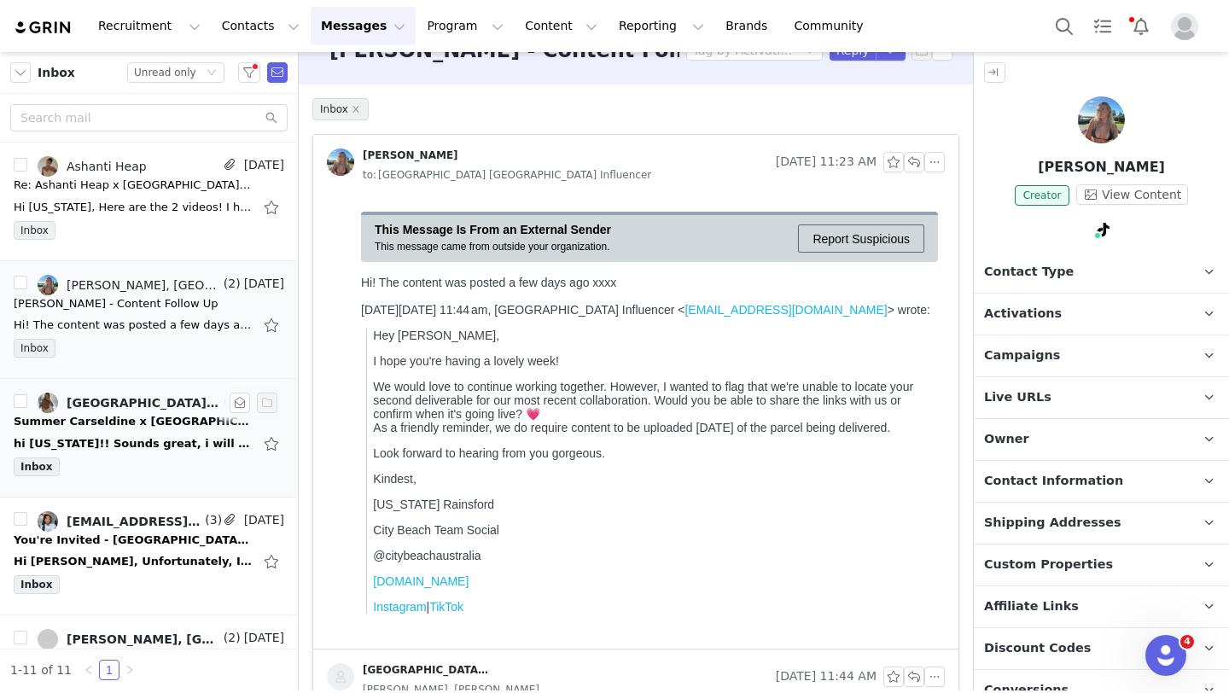
click at [164, 417] on div "Summer Carseldine x City Beach Australia September 🏝️" at bounding box center [133, 421] width 239 height 17
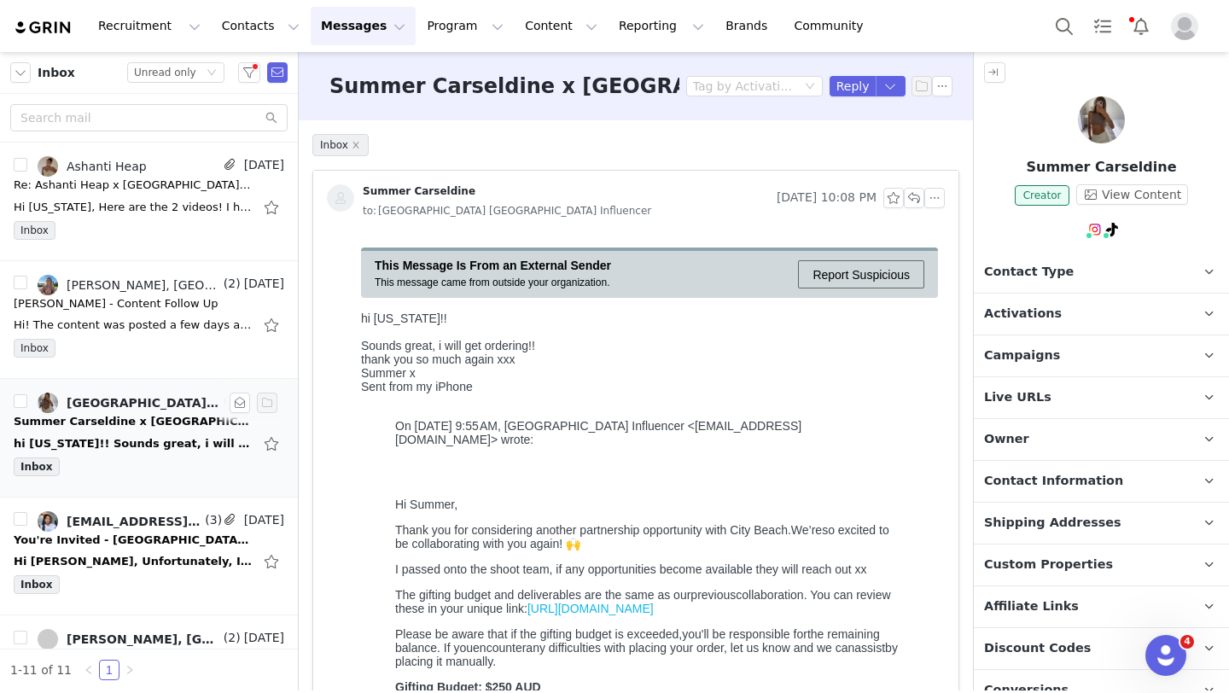
scroll to position [0, 0]
click at [858, 81] on button "Reply" at bounding box center [853, 86] width 47 height 20
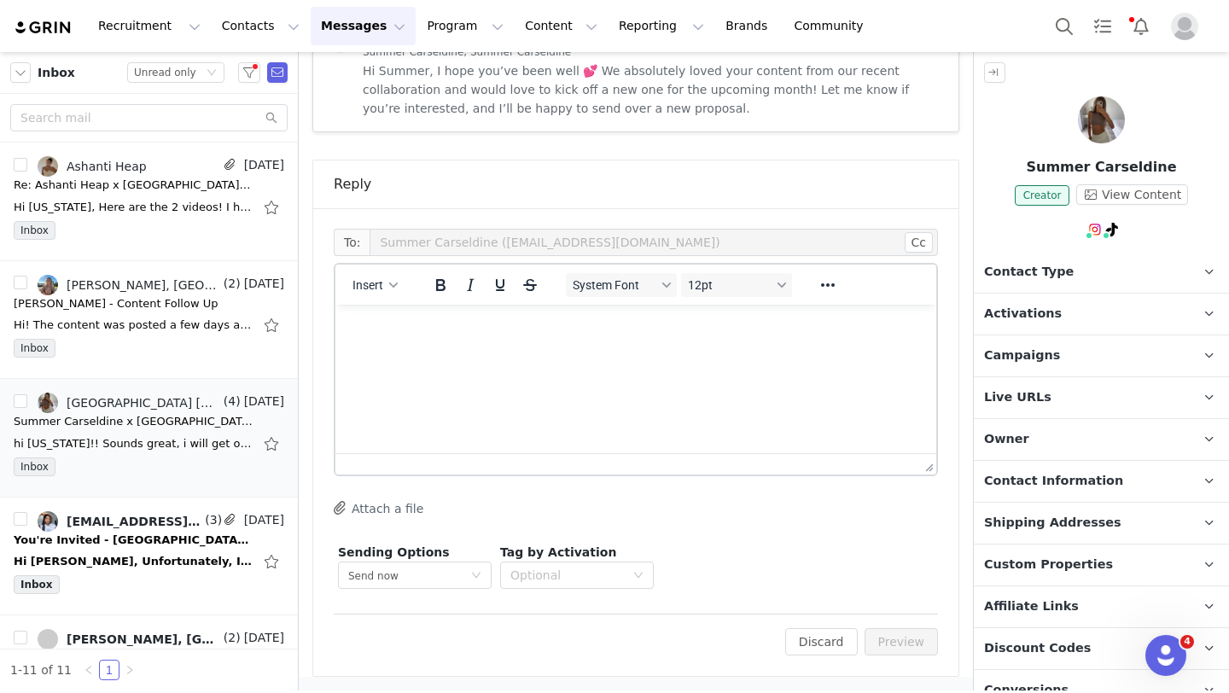
click at [463, 351] on html at bounding box center [635, 328] width 601 height 46
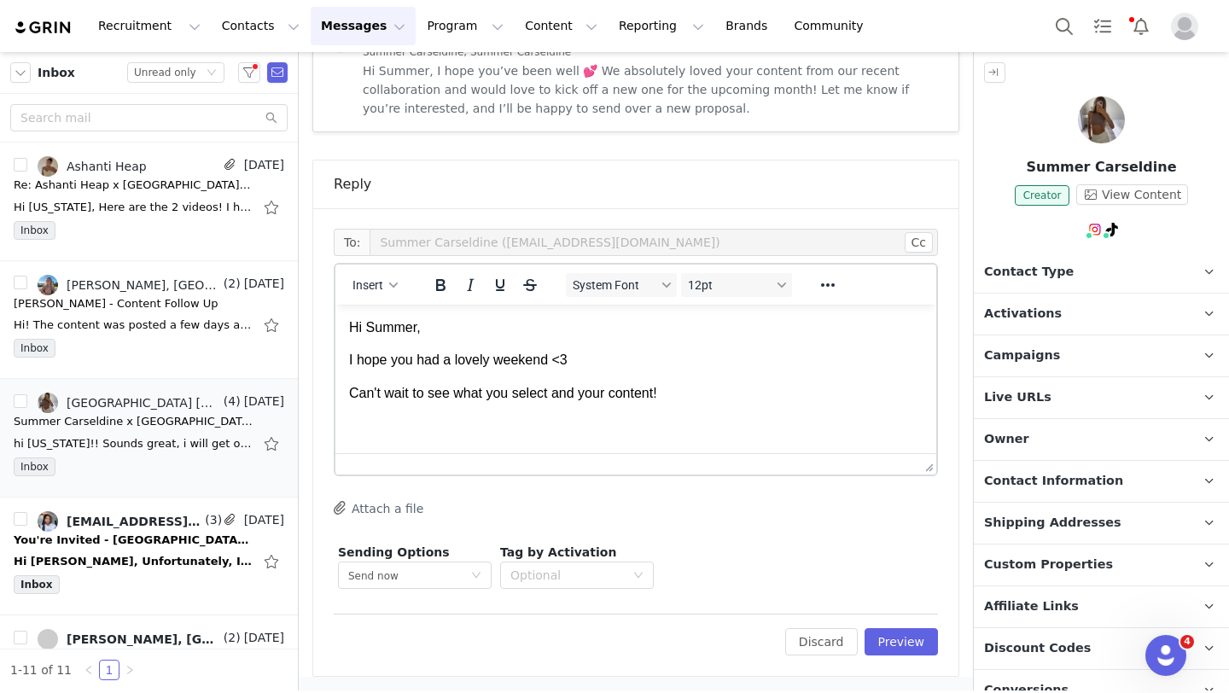
click at [517, 423] on p "Rich Text Area. Press ALT-0 for help." at bounding box center [636, 426] width 574 height 19
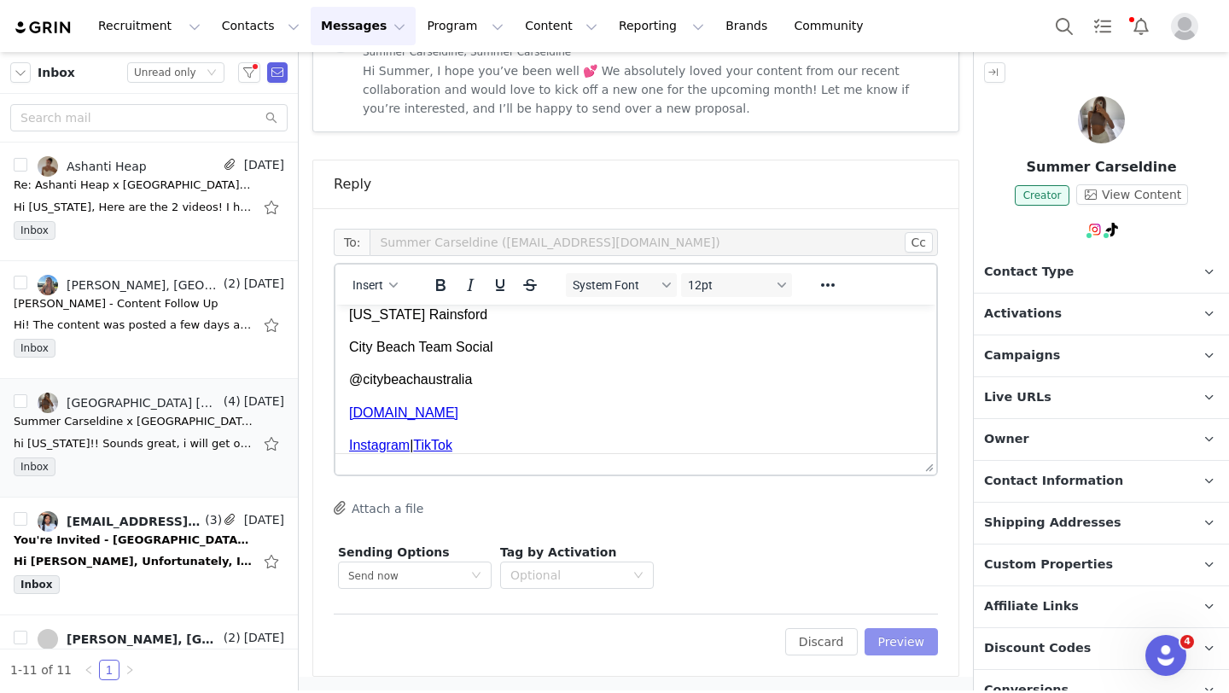
click at [893, 639] on button "Preview" at bounding box center [902, 641] width 74 height 27
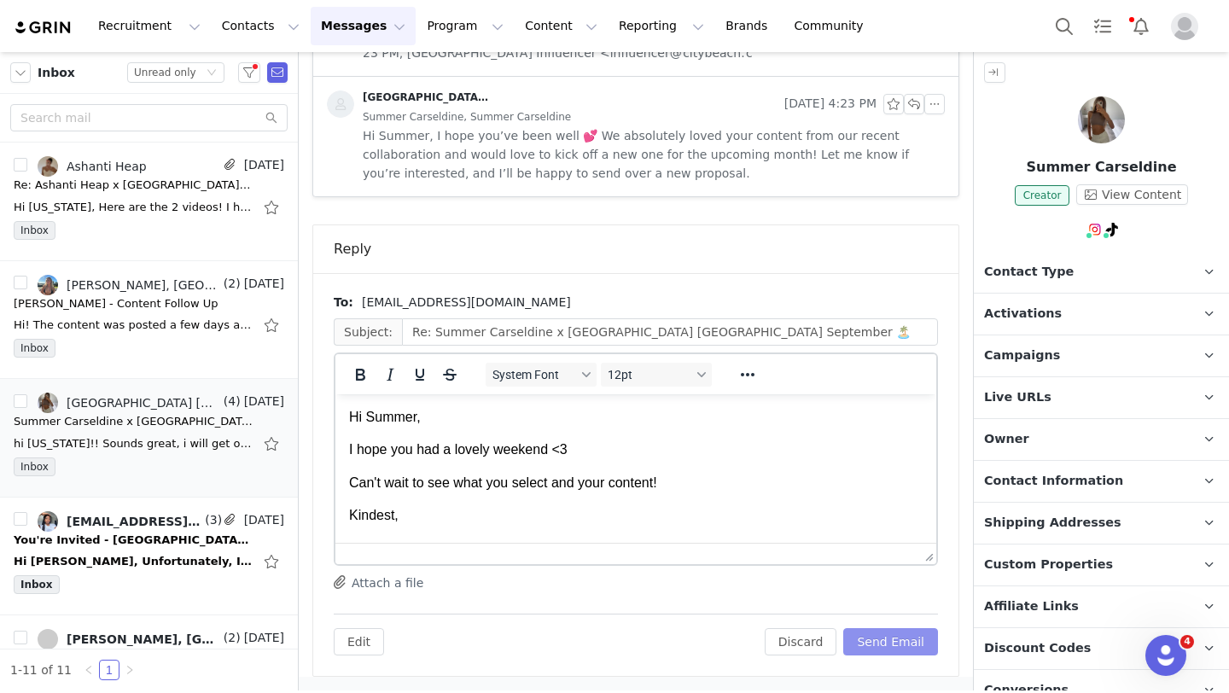
scroll to position [0, 0]
click at [880, 644] on button "Send Email" at bounding box center [890, 641] width 95 height 27
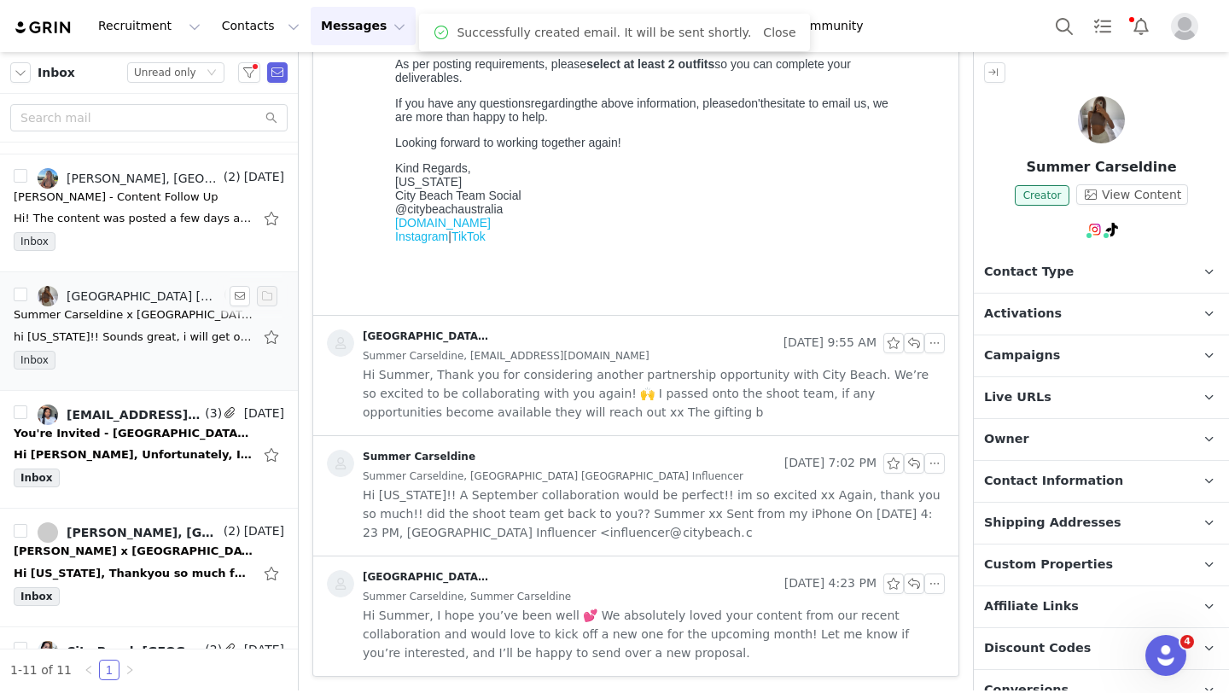
scroll to position [112, 0]
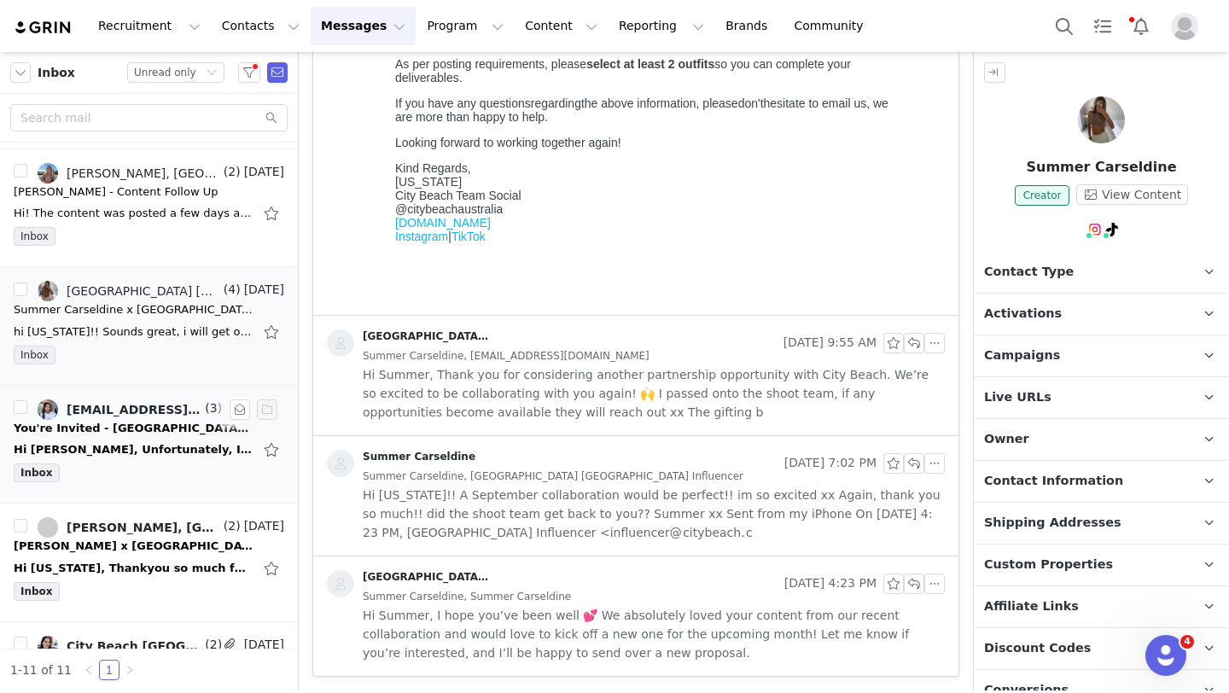
click at [151, 443] on div "Hi Hannah, Unfortunately, I was not able to get this off work due to the late n…" at bounding box center [133, 449] width 239 height 17
click at [133, 458] on div "Hi Hannah, Unfortunately, I was not able to get this off work due to the late n…" at bounding box center [149, 449] width 271 height 27
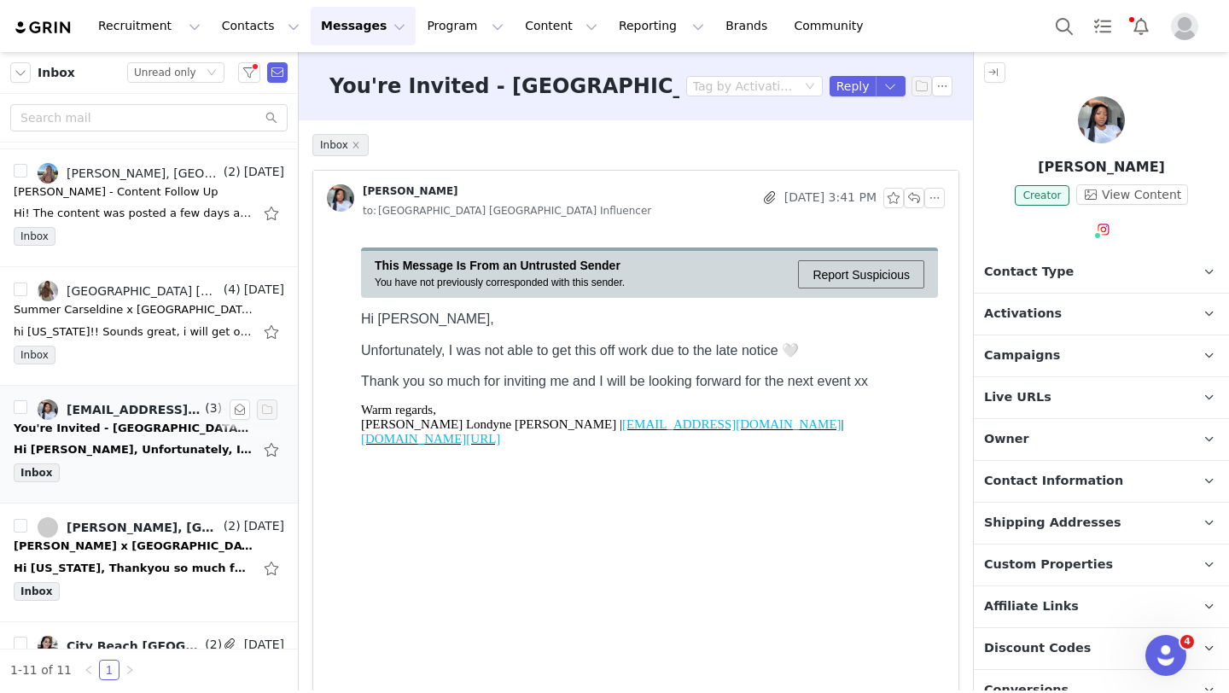
scroll to position [0, 0]
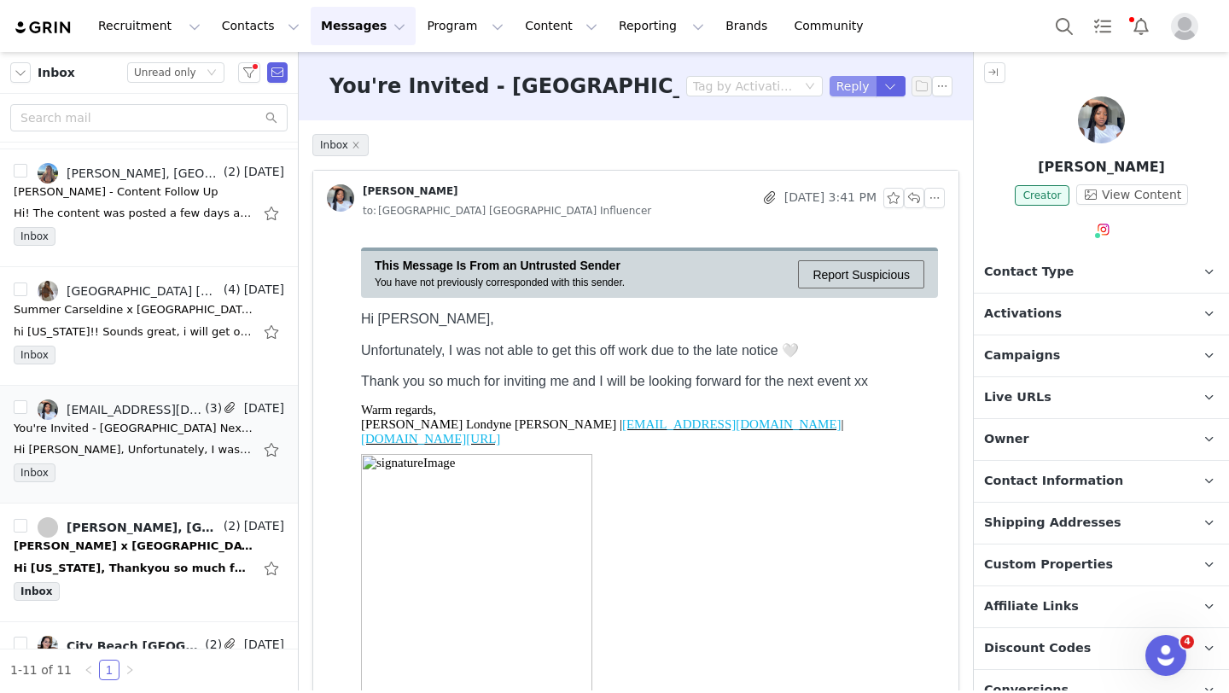
click at [842, 82] on button "Reply" at bounding box center [853, 86] width 47 height 20
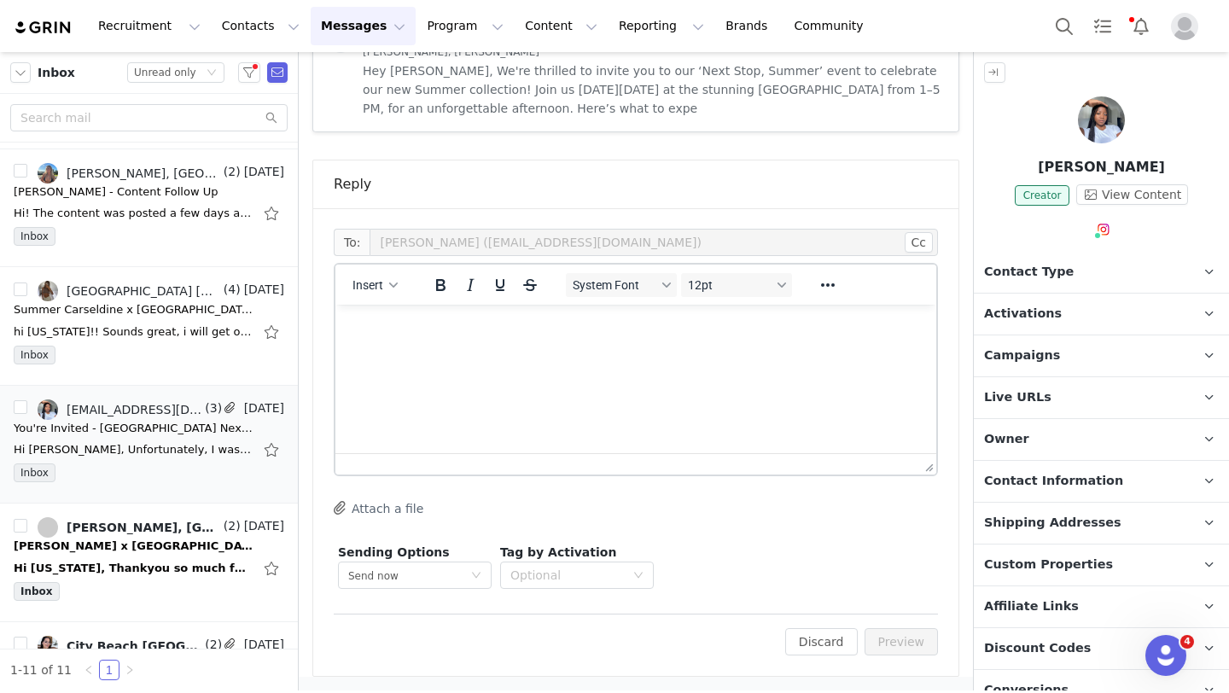
click at [442, 351] on html at bounding box center [635, 328] width 601 height 46
click at [556, 365] on p "Oh no, That's okay definitely rh" at bounding box center [636, 360] width 574 height 19
drag, startPoint x: 556, startPoint y: 364, endPoint x: 542, endPoint y: 364, distance: 13.7
click at [542, 364] on p "Oh no, That's okay definitely rh" at bounding box center [636, 360] width 574 height 19
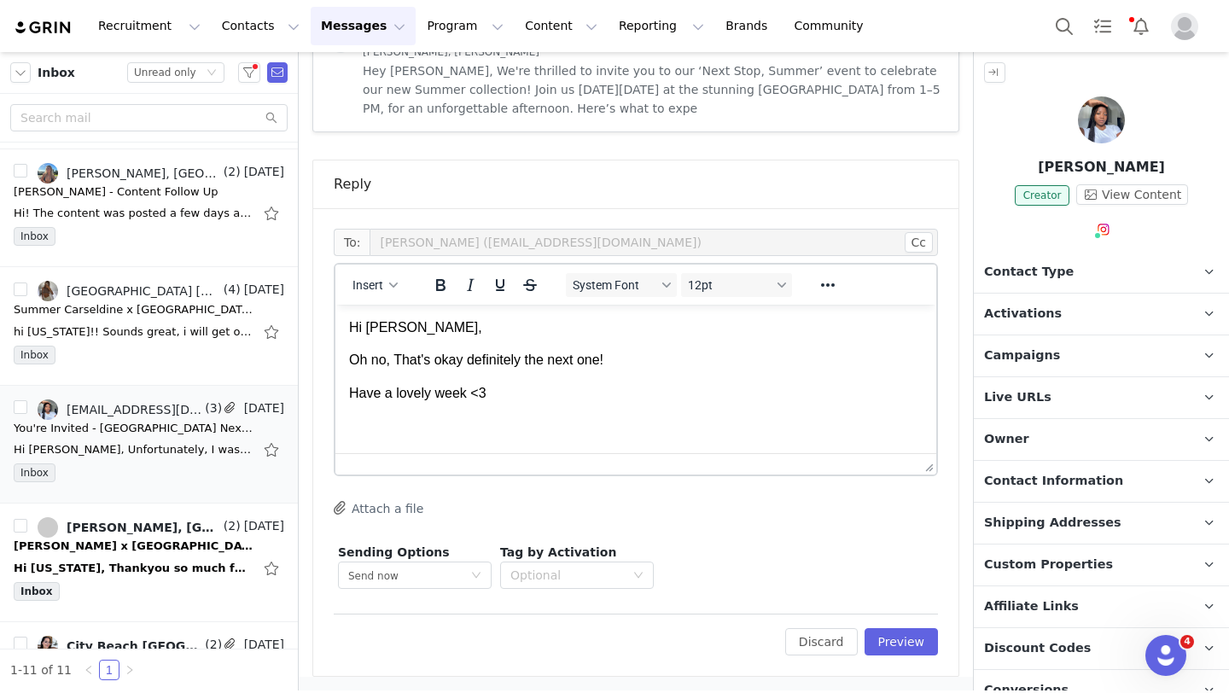
scroll to position [144, 0]
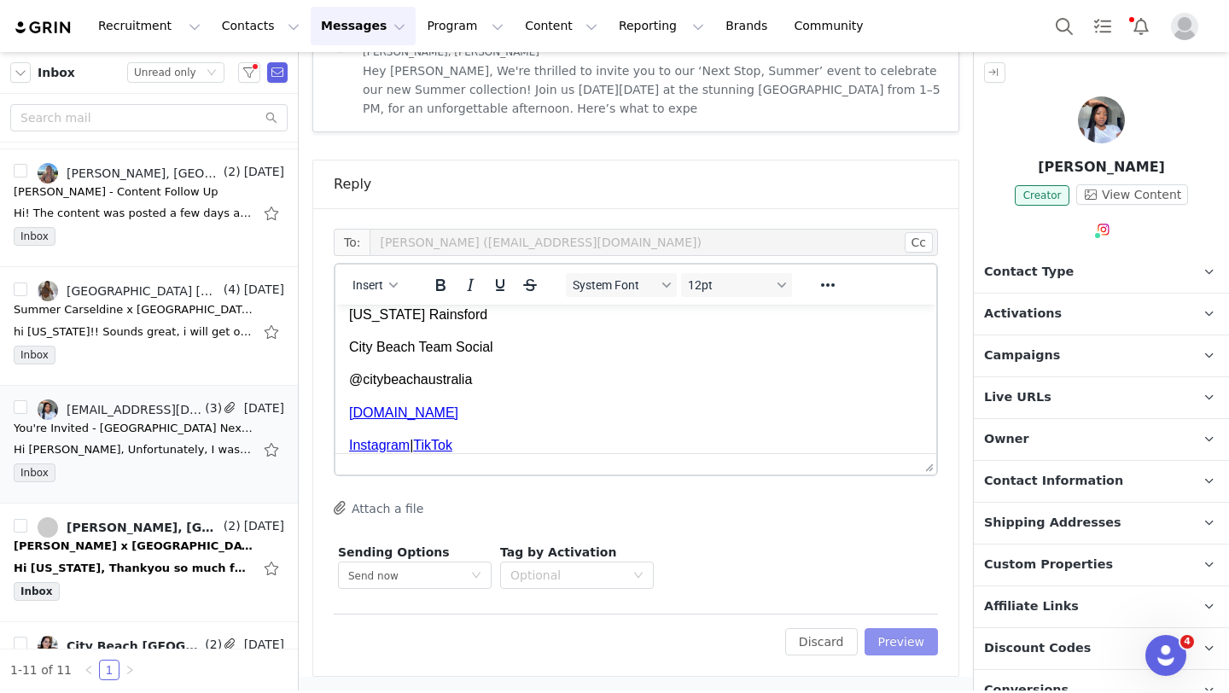
click at [906, 654] on button "Preview" at bounding box center [902, 641] width 74 height 27
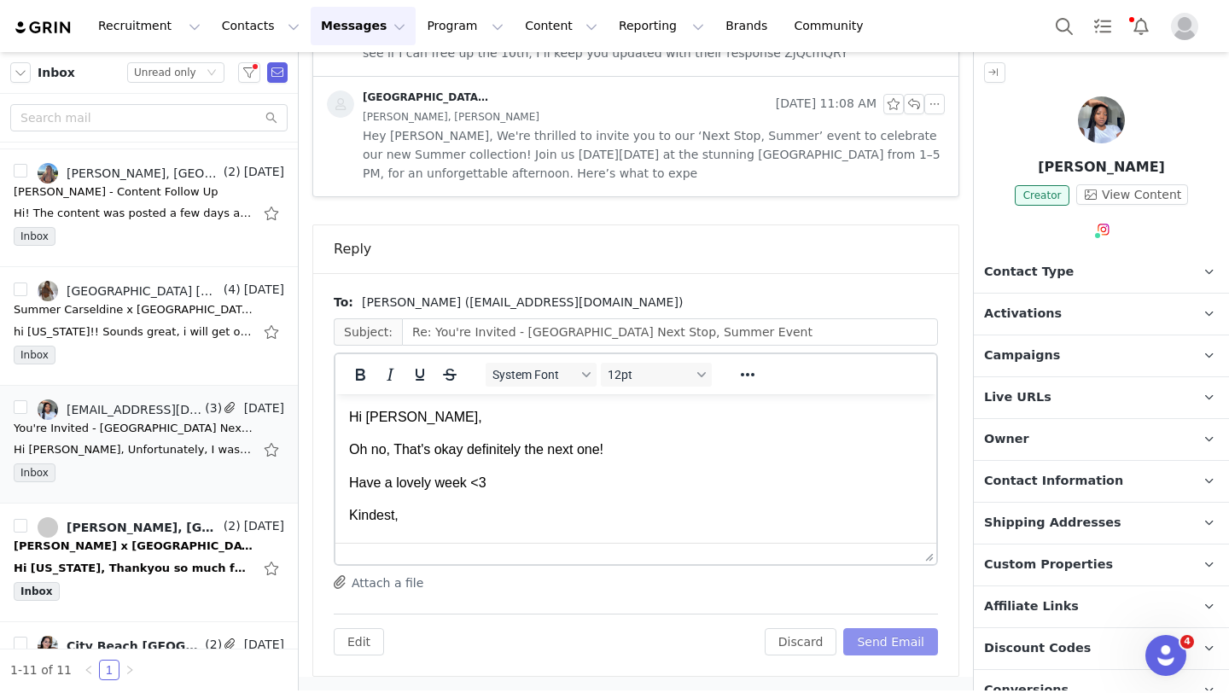
scroll to position [0, 0]
click at [901, 640] on button "Send Email" at bounding box center [890, 641] width 95 height 27
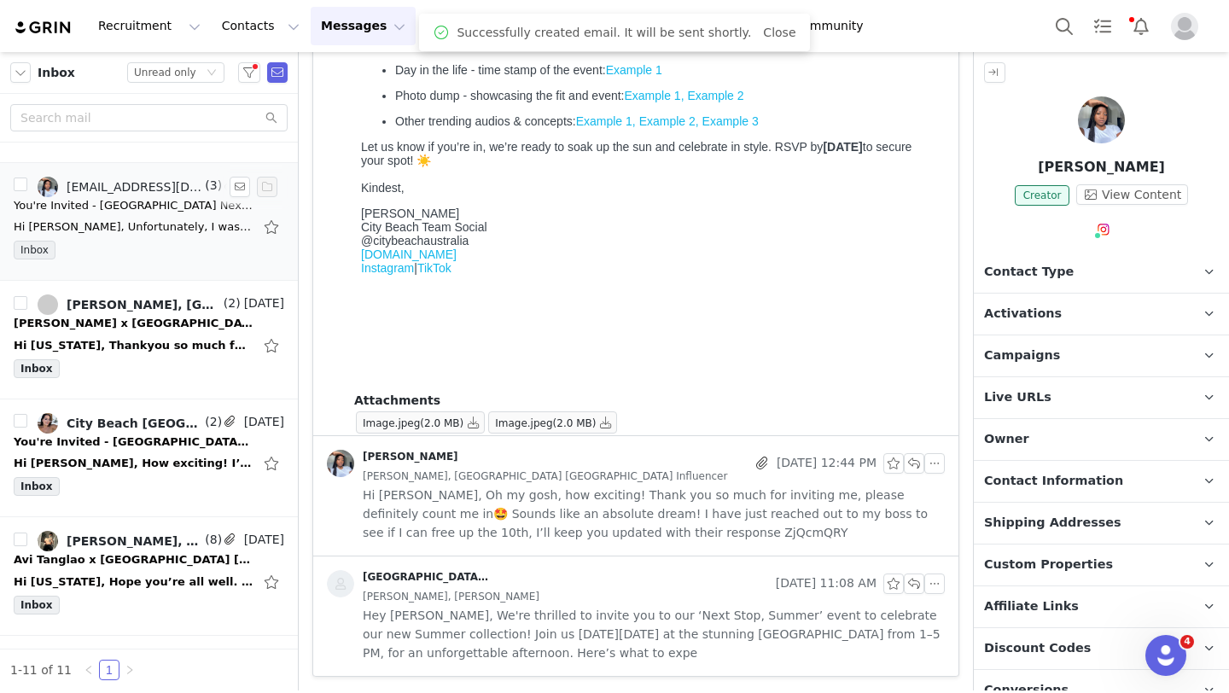
scroll to position [333, 0]
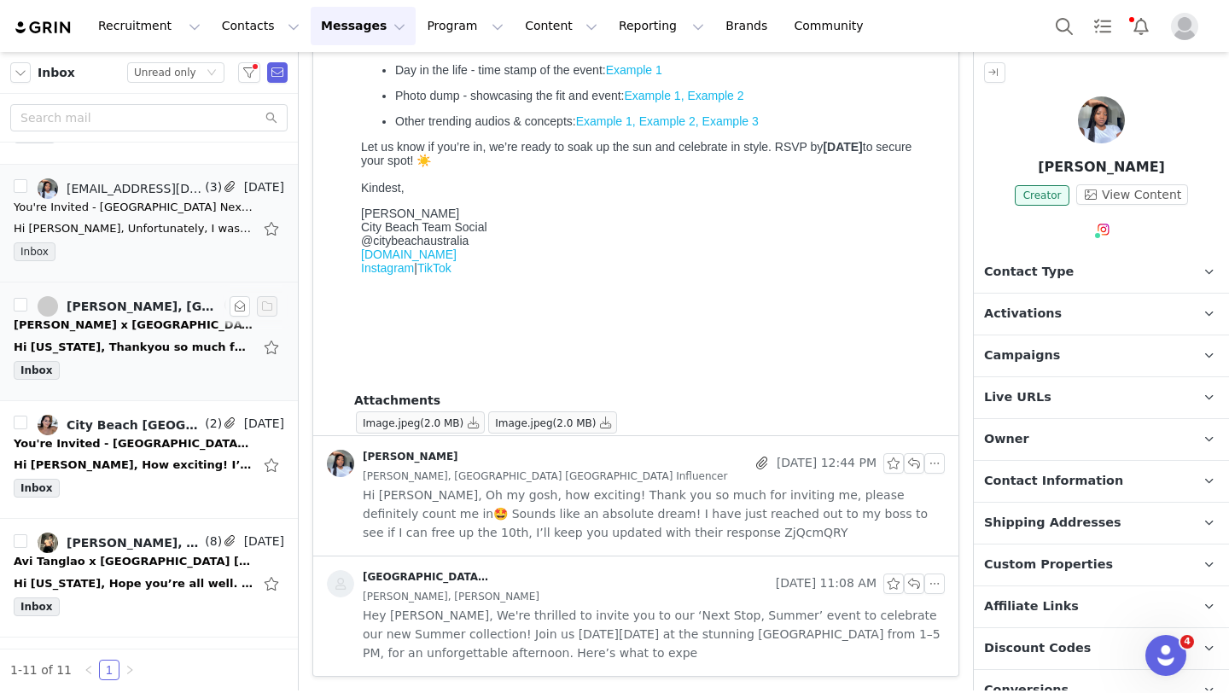
click at [215, 361] on div "Inbox" at bounding box center [149, 374] width 271 height 26
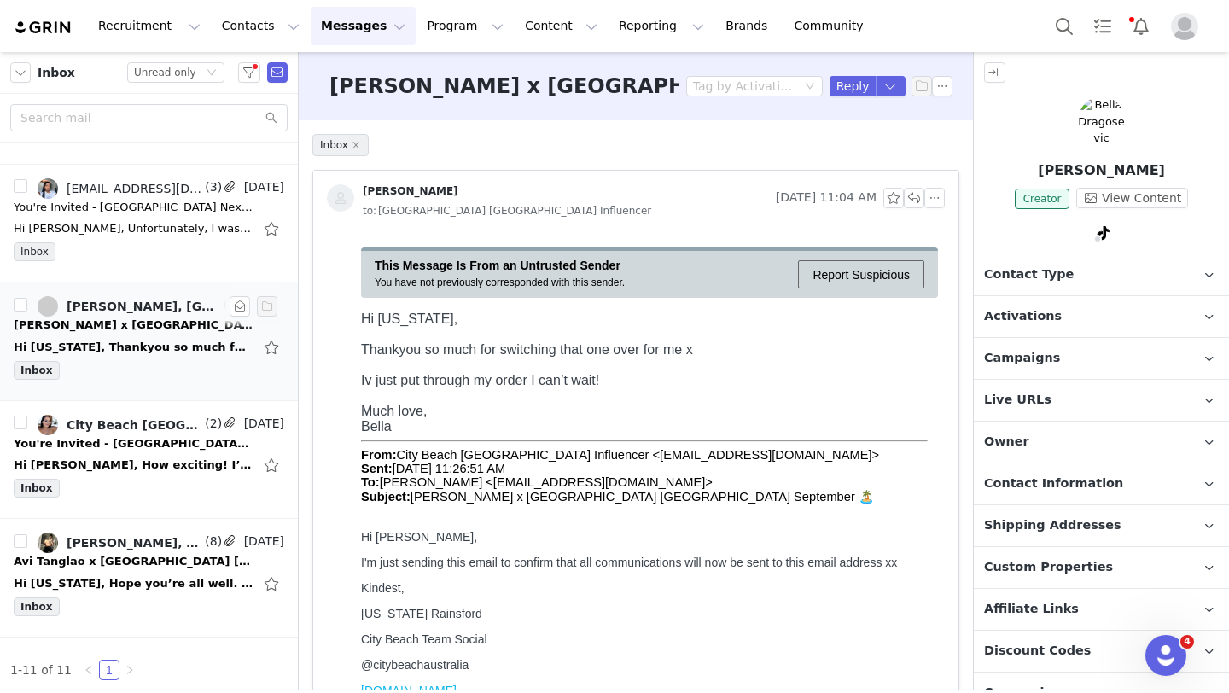
scroll to position [0, 0]
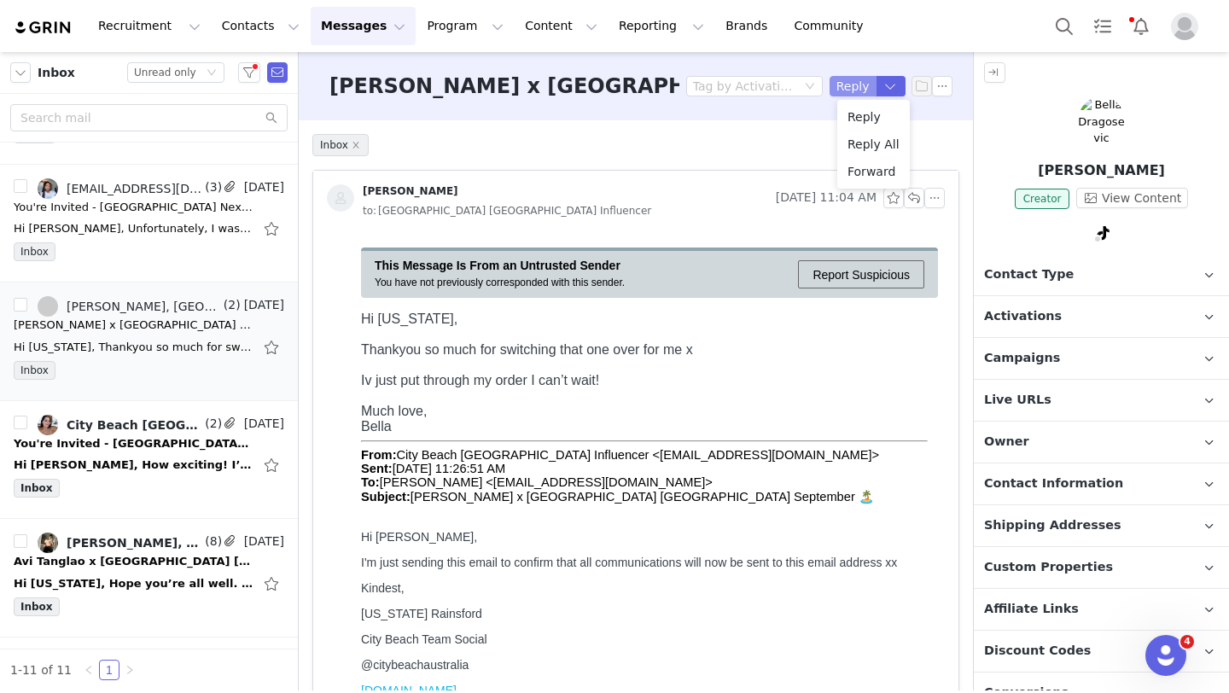
click at [849, 85] on button "Reply" at bounding box center [853, 86] width 47 height 20
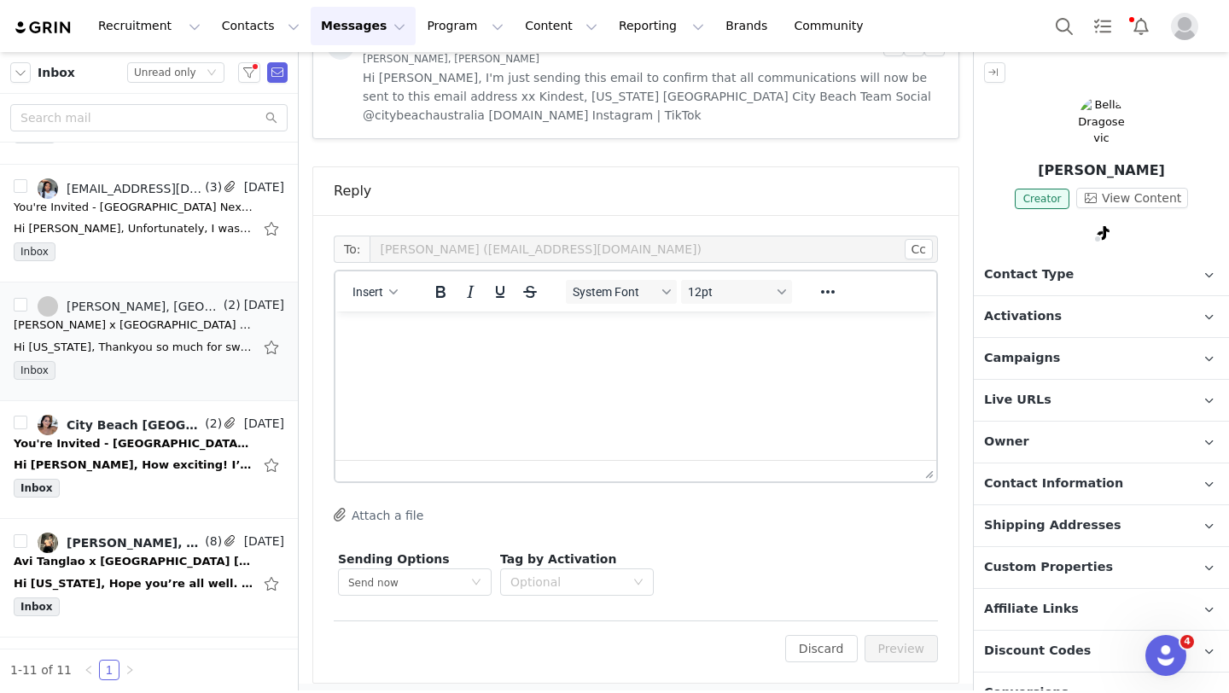
scroll to position [749, 0]
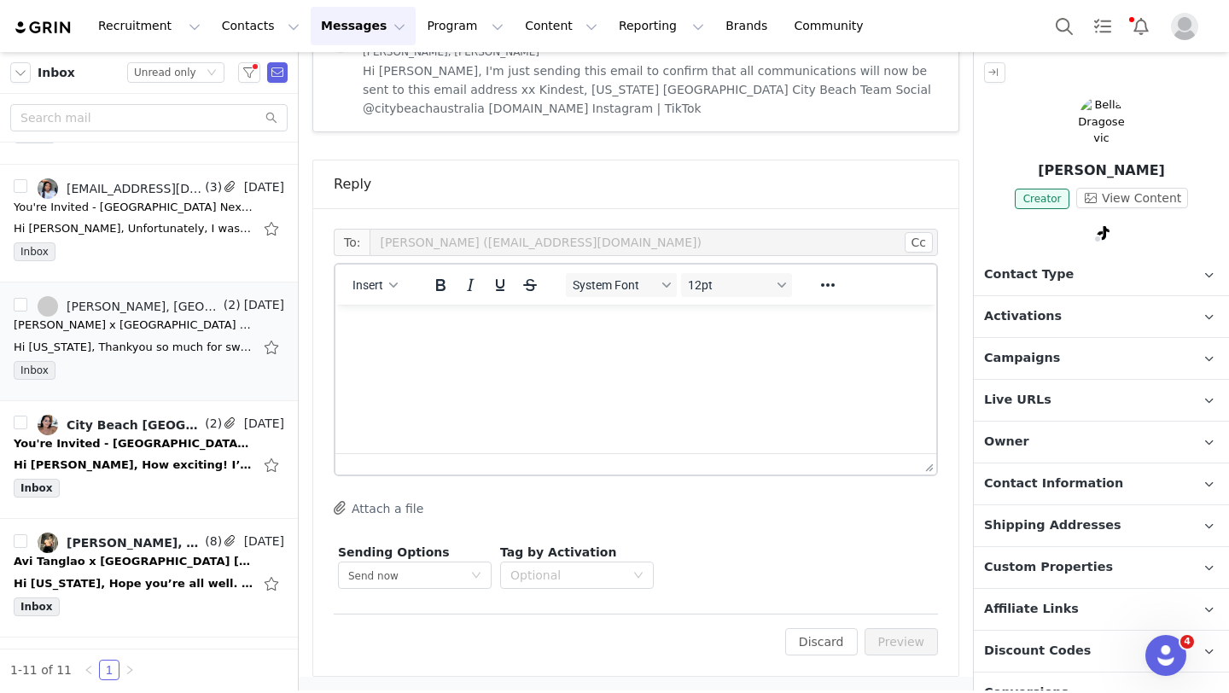
click at [529, 351] on html at bounding box center [635, 328] width 601 height 46
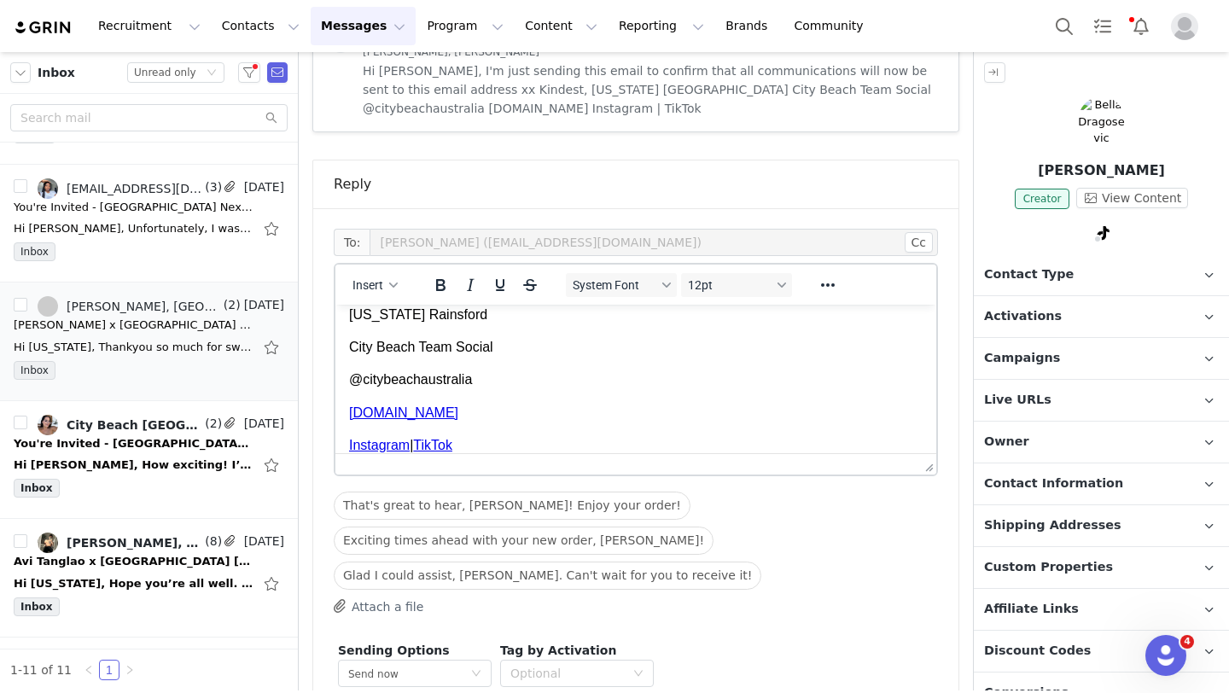
scroll to position [819, 0]
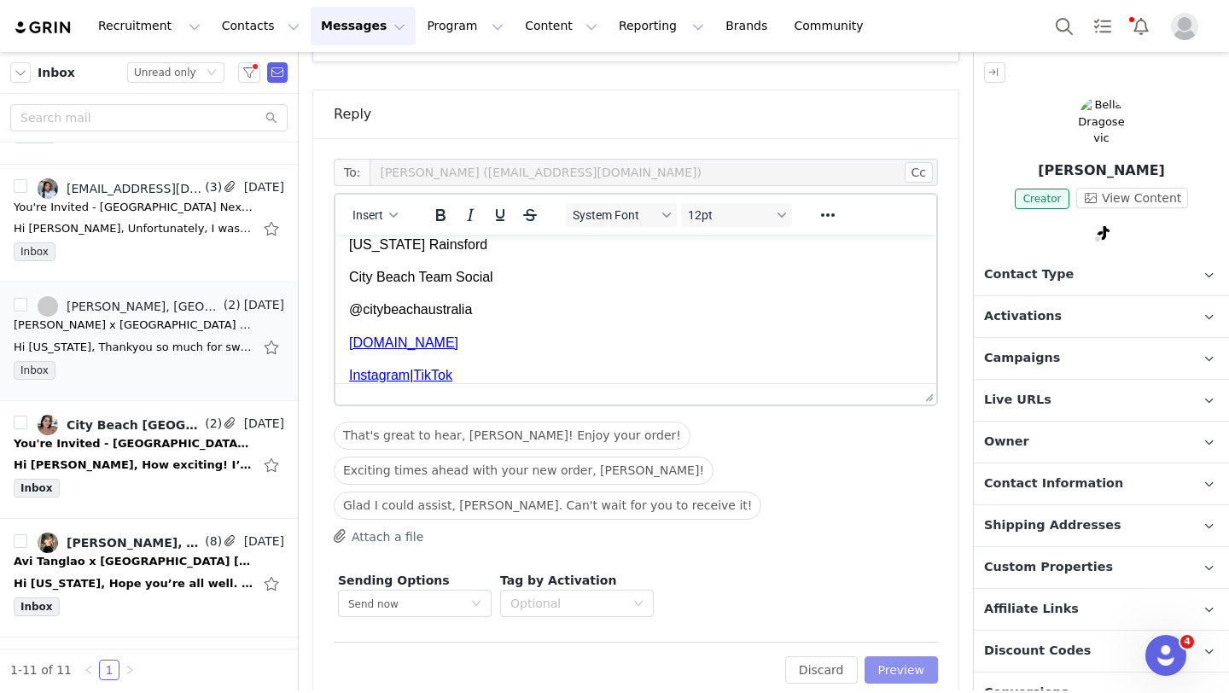
click at [898, 656] on button "Preview" at bounding box center [902, 669] width 74 height 27
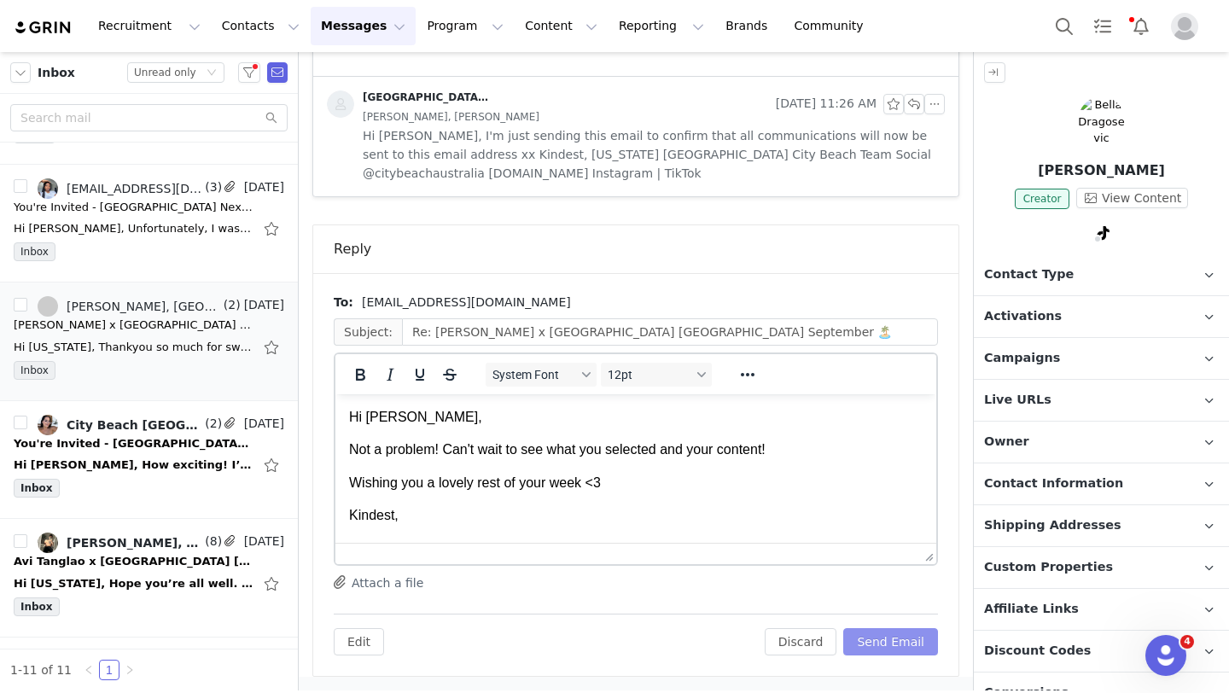
scroll to position [0, 0]
click at [898, 636] on button "Send Email" at bounding box center [890, 641] width 95 height 27
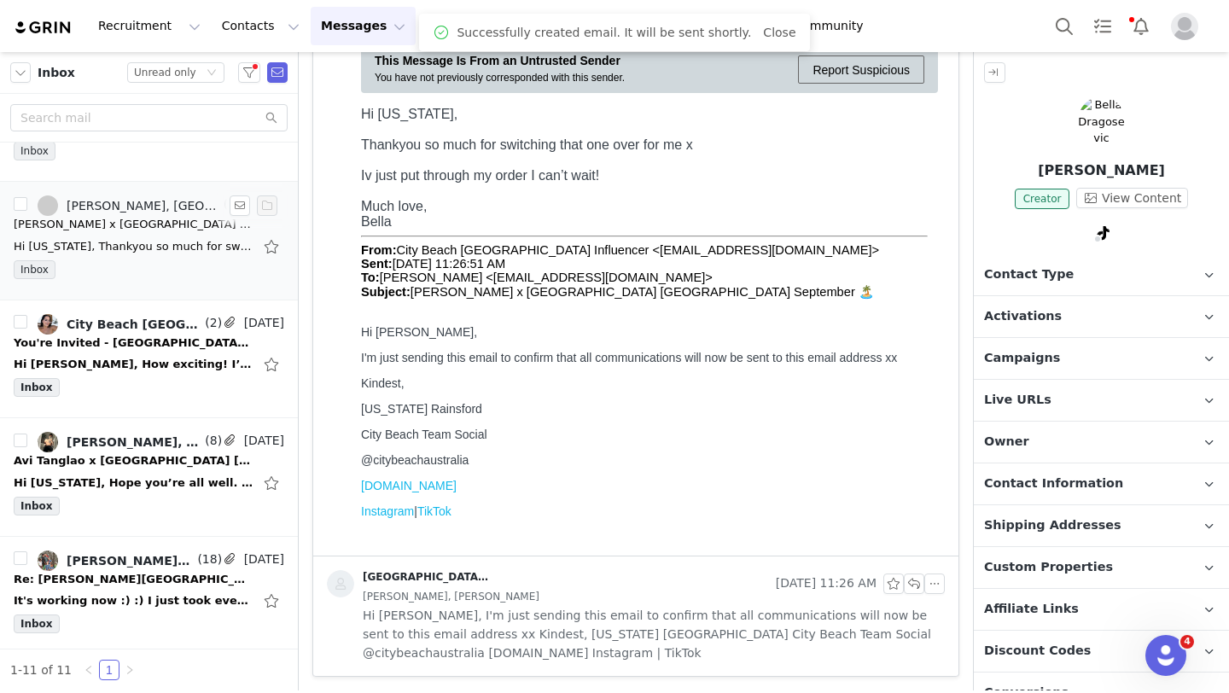
scroll to position [452, 0]
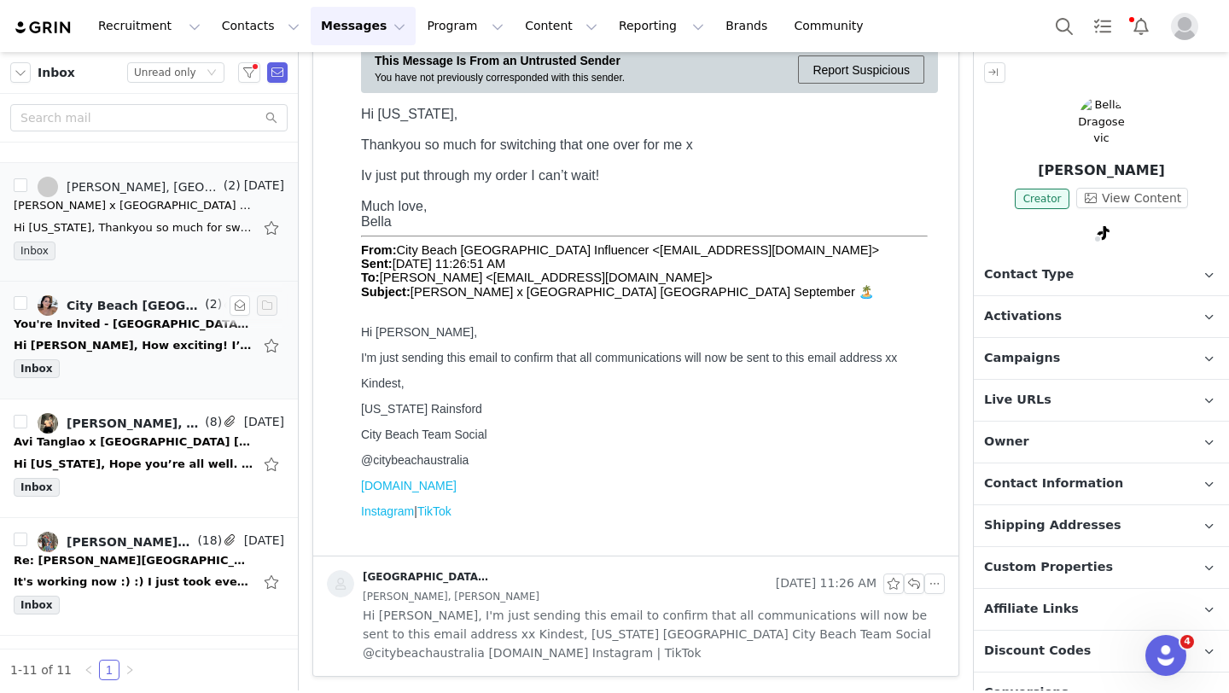
click at [172, 360] on div "Inbox" at bounding box center [149, 372] width 271 height 26
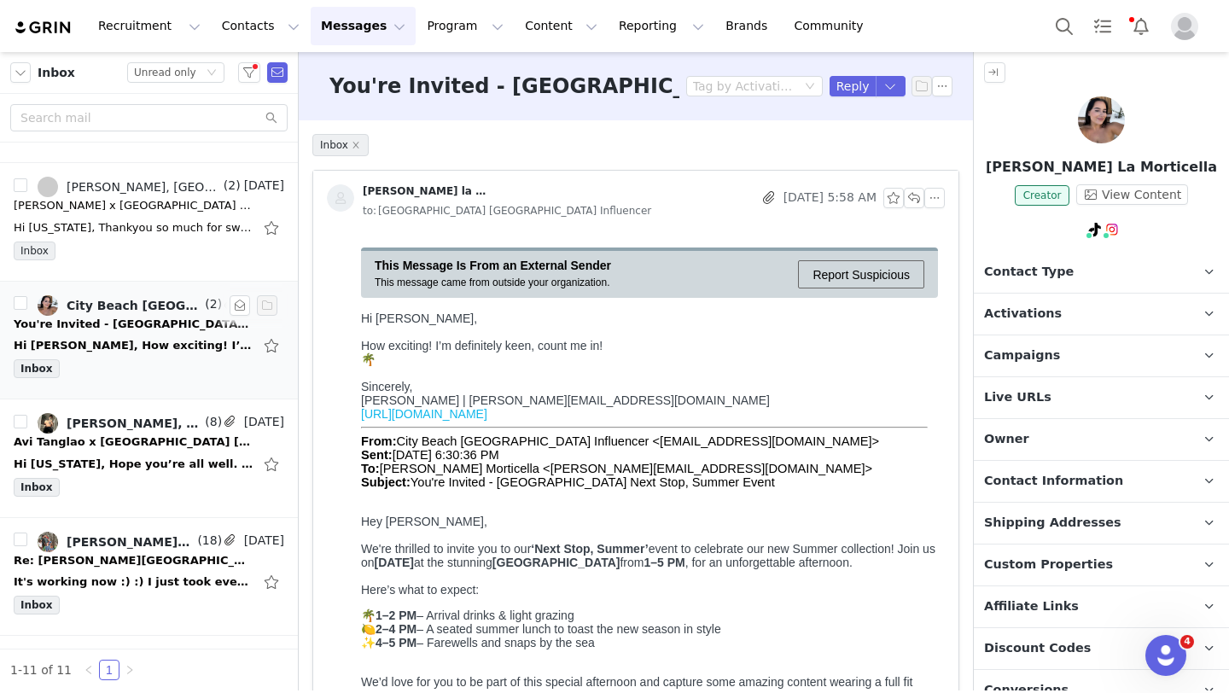
scroll to position [0, 0]
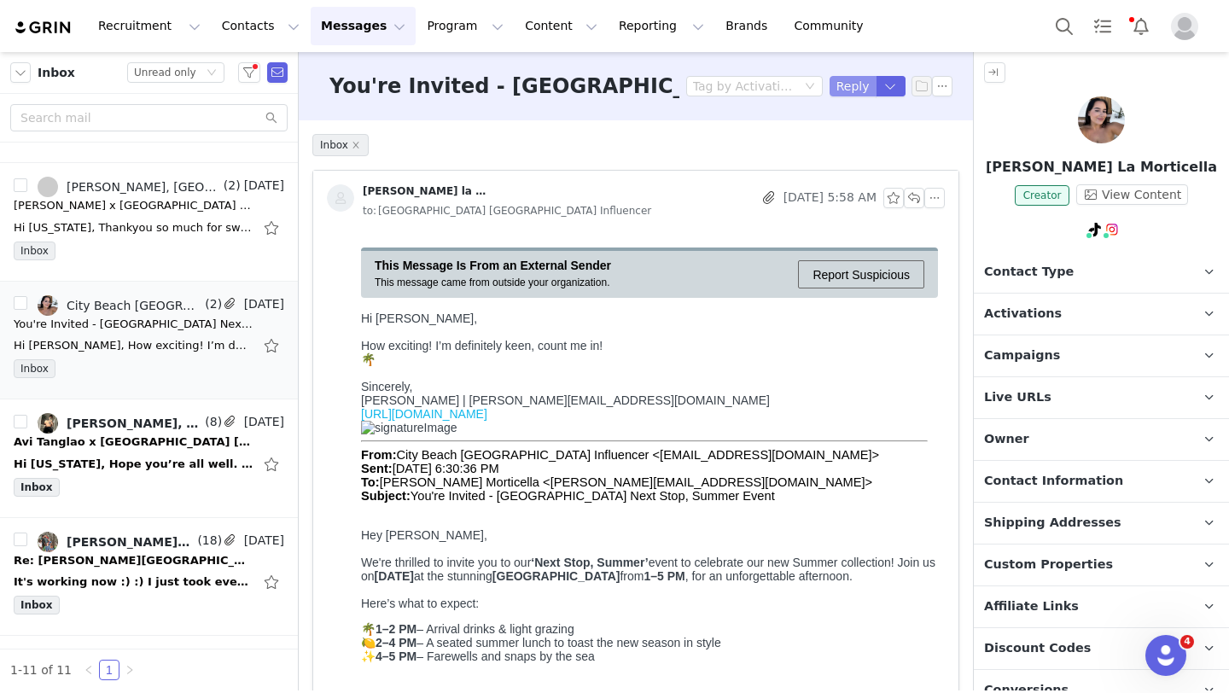
click at [852, 84] on button "Reply" at bounding box center [853, 86] width 47 height 20
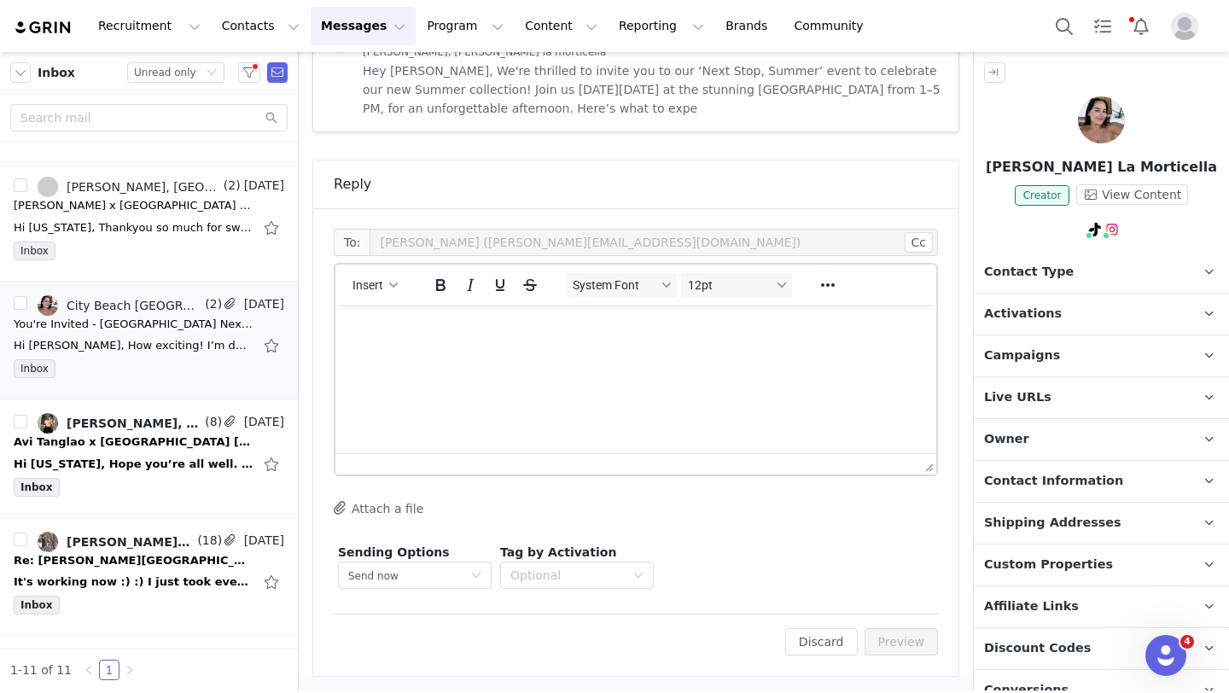
click at [456, 351] on html at bounding box center [635, 328] width 601 height 46
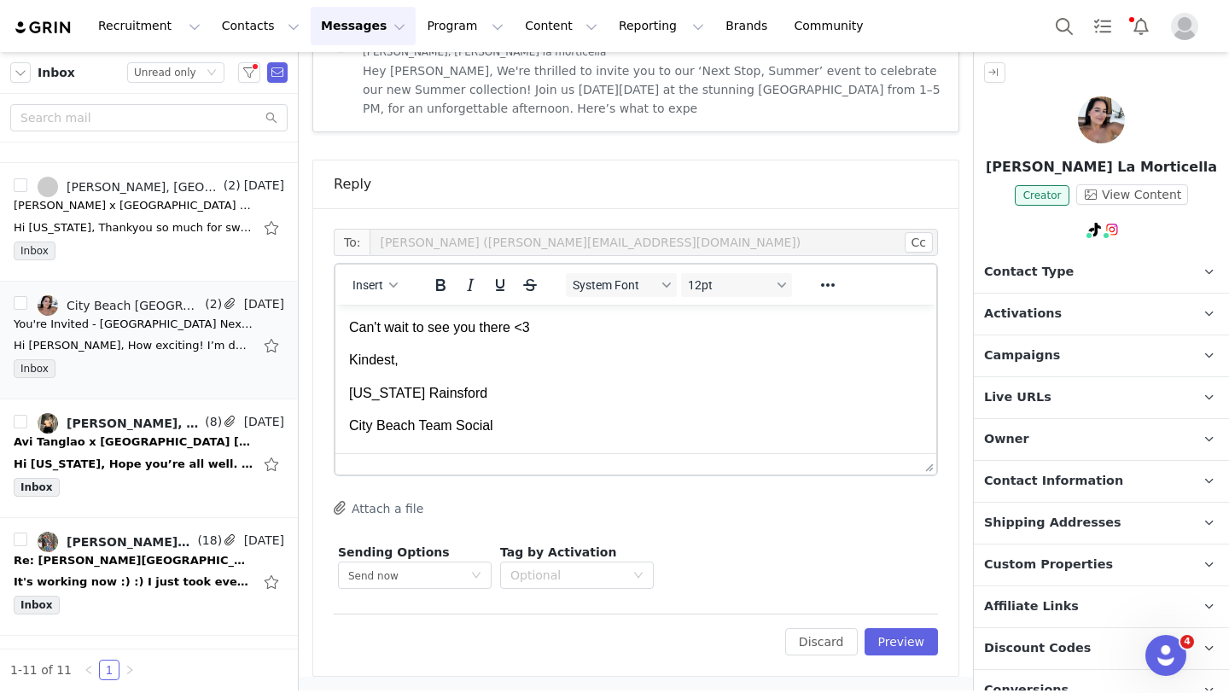
click at [351, 329] on p "Can't wait to see you there <3" at bounding box center [636, 327] width 574 height 19
click at [905, 638] on button "Preview" at bounding box center [902, 641] width 74 height 27
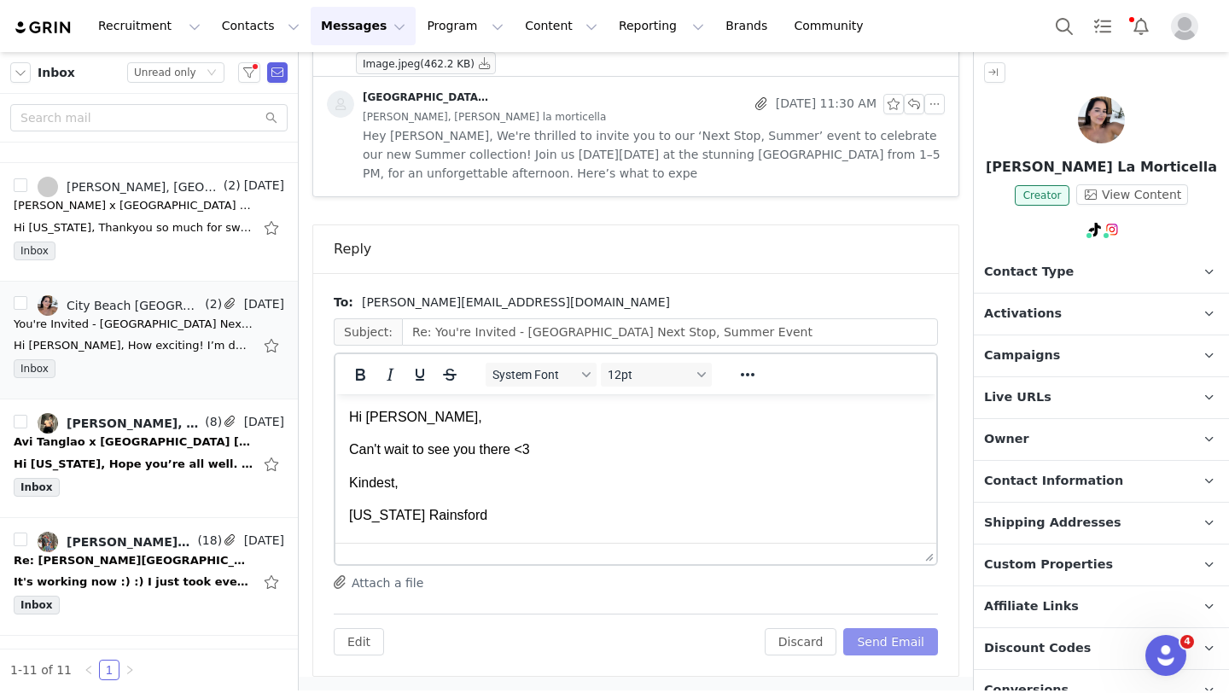
click at [904, 638] on button "Send Email" at bounding box center [890, 641] width 95 height 27
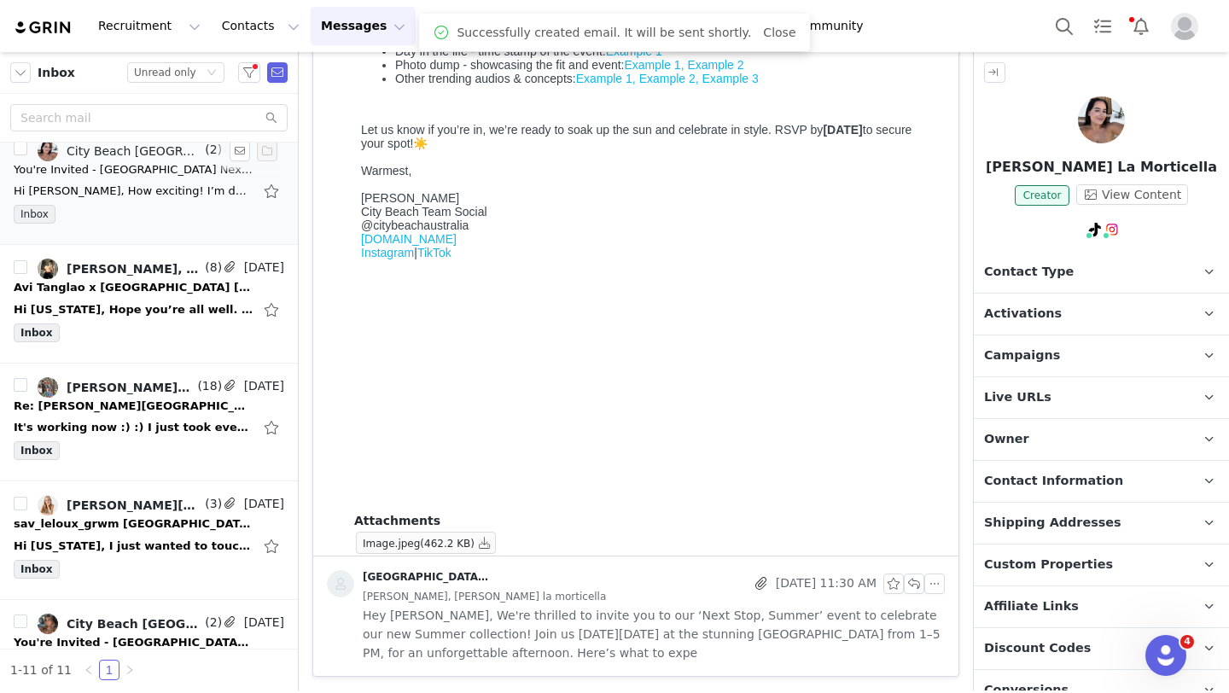
scroll to position [608, 0]
click at [151, 307] on div "Hi montana, Hope you’re all well. I’m back home now and trying to put an order …" at bounding box center [133, 308] width 239 height 17
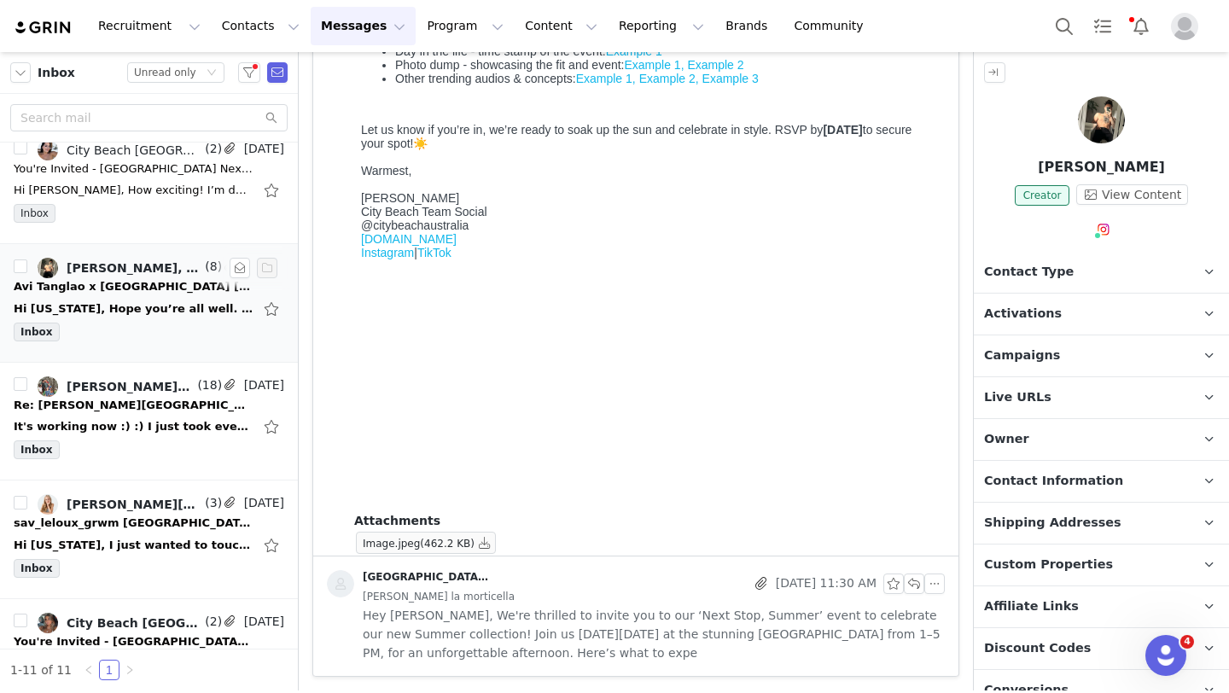
click at [151, 307] on div "Hi montana, Hope you’re all well. I’m back home now and trying to put an order …" at bounding box center [133, 308] width 239 height 17
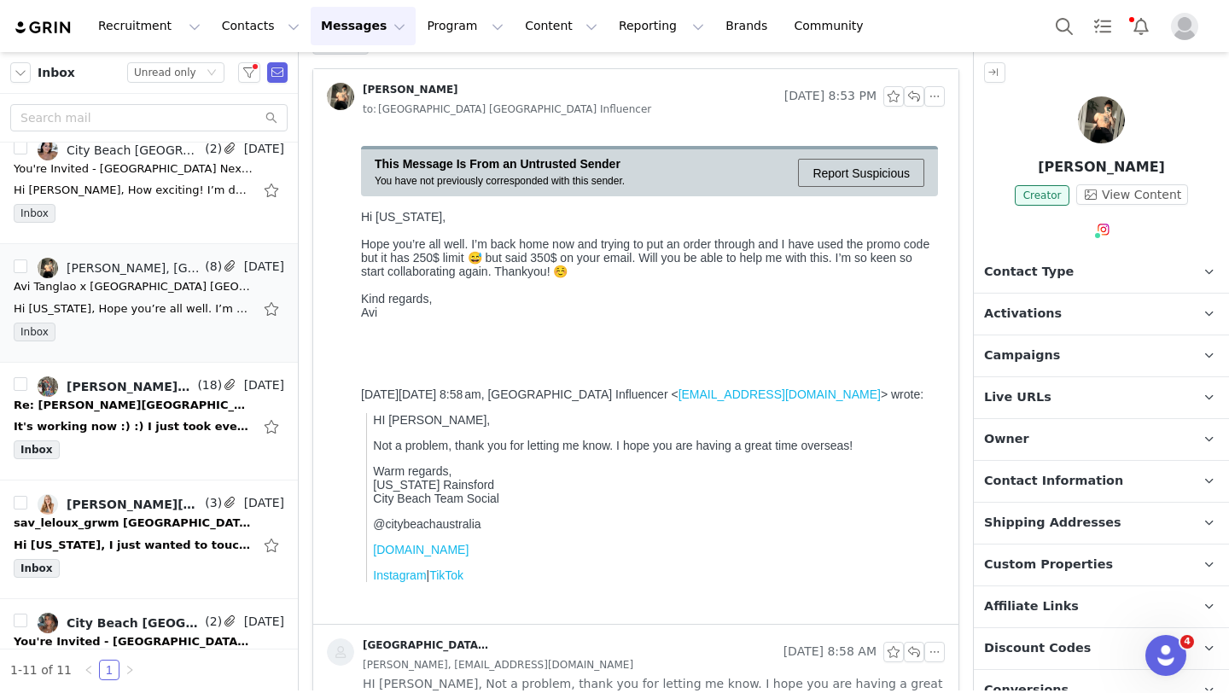
scroll to position [0, 0]
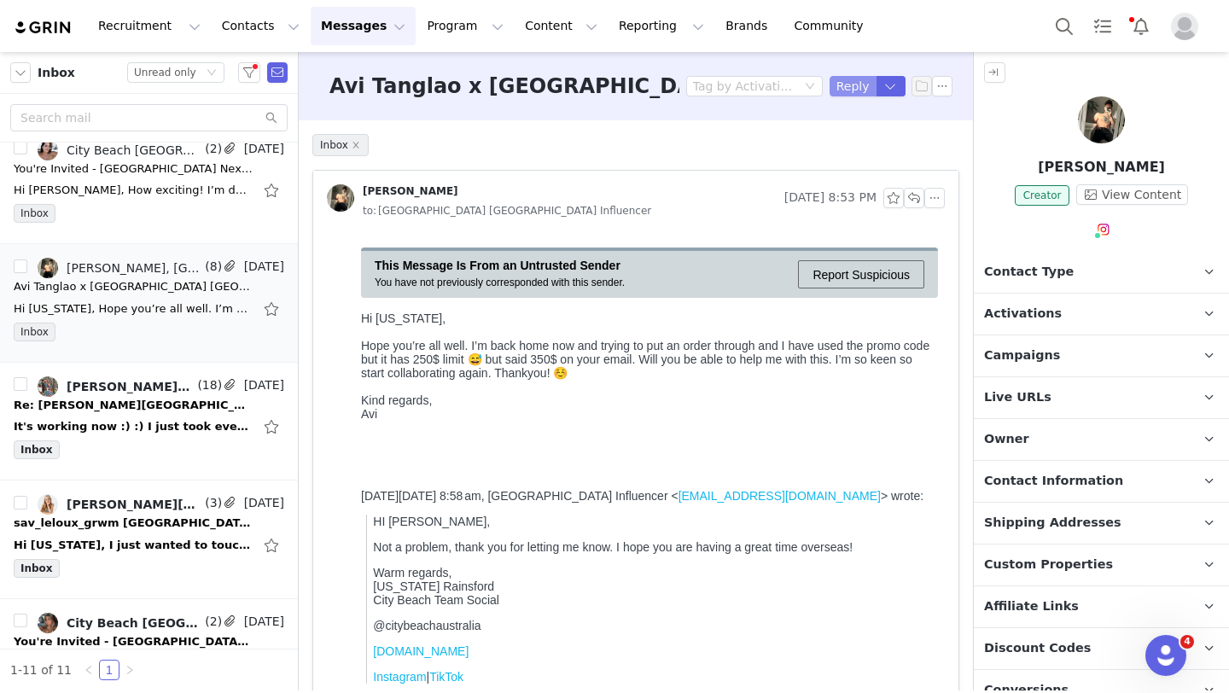
click at [851, 86] on button "Reply" at bounding box center [853, 86] width 47 height 20
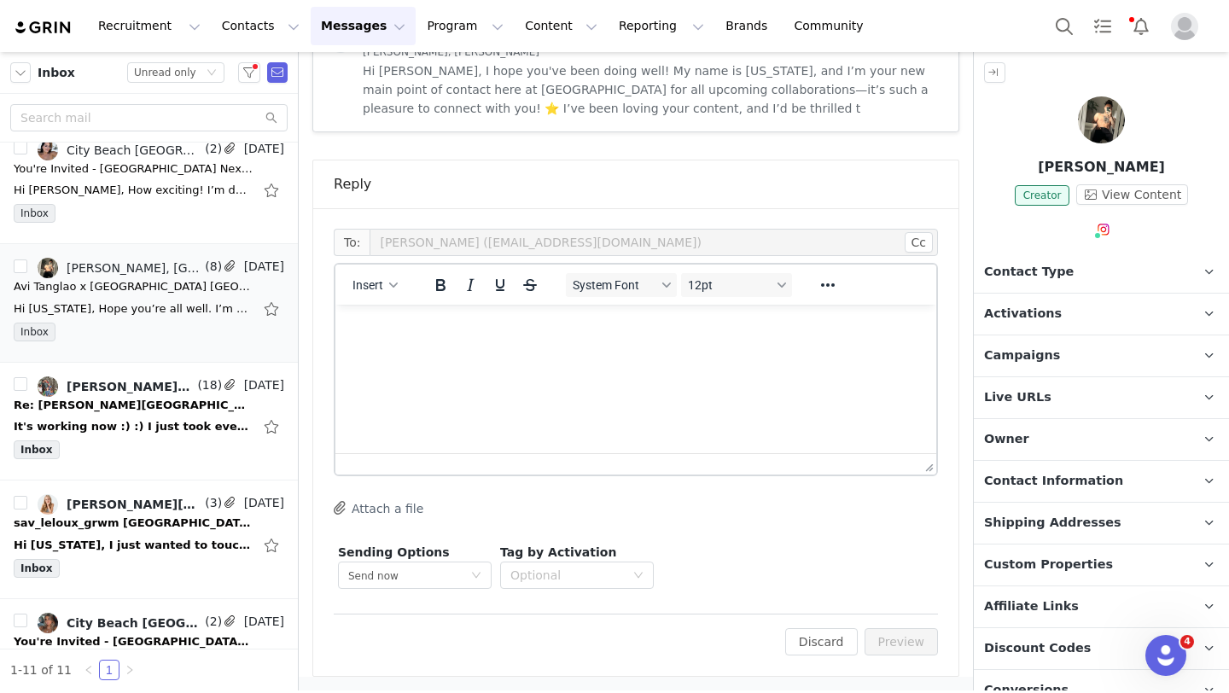
click at [501, 351] on html at bounding box center [635, 328] width 601 height 46
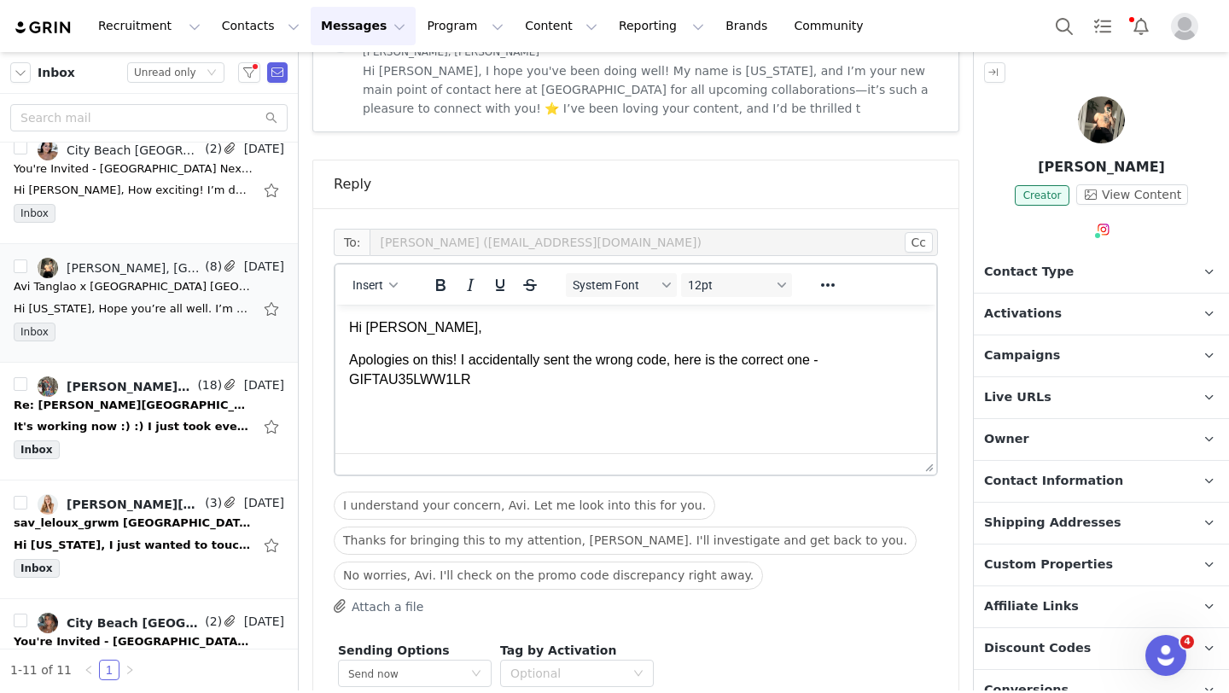
click at [352, 377] on p "Apologies on this! I accidentally sent the wrong code, here is the correct one …" at bounding box center [636, 370] width 574 height 38
drag, startPoint x: 488, startPoint y: 382, endPoint x: 343, endPoint y: 382, distance: 145.1
click at [343, 382] on html "Hi Avi, Apologies on this! I accidentally sent the wrong code, here is the corr…" at bounding box center [635, 354] width 601 height 98
click at [492, 377] on p "Apologies on this! I accidentally sent the wrong code, here is the correct one …" at bounding box center [636, 370] width 574 height 38
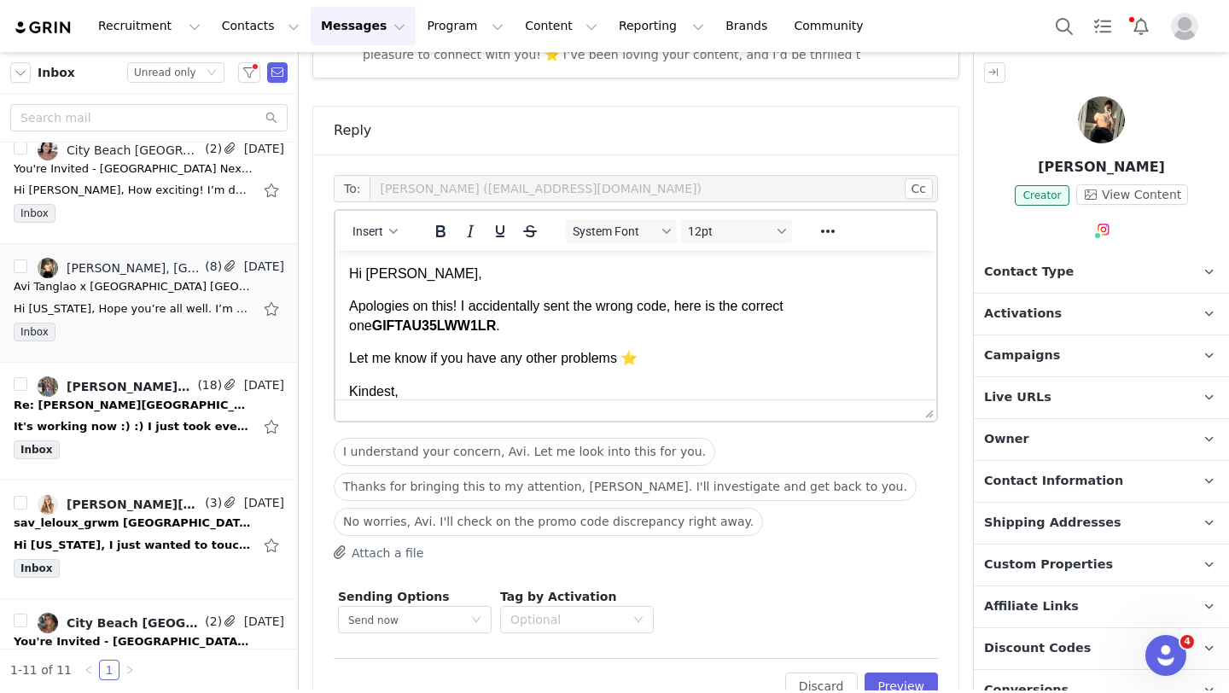
scroll to position [1535, 0]
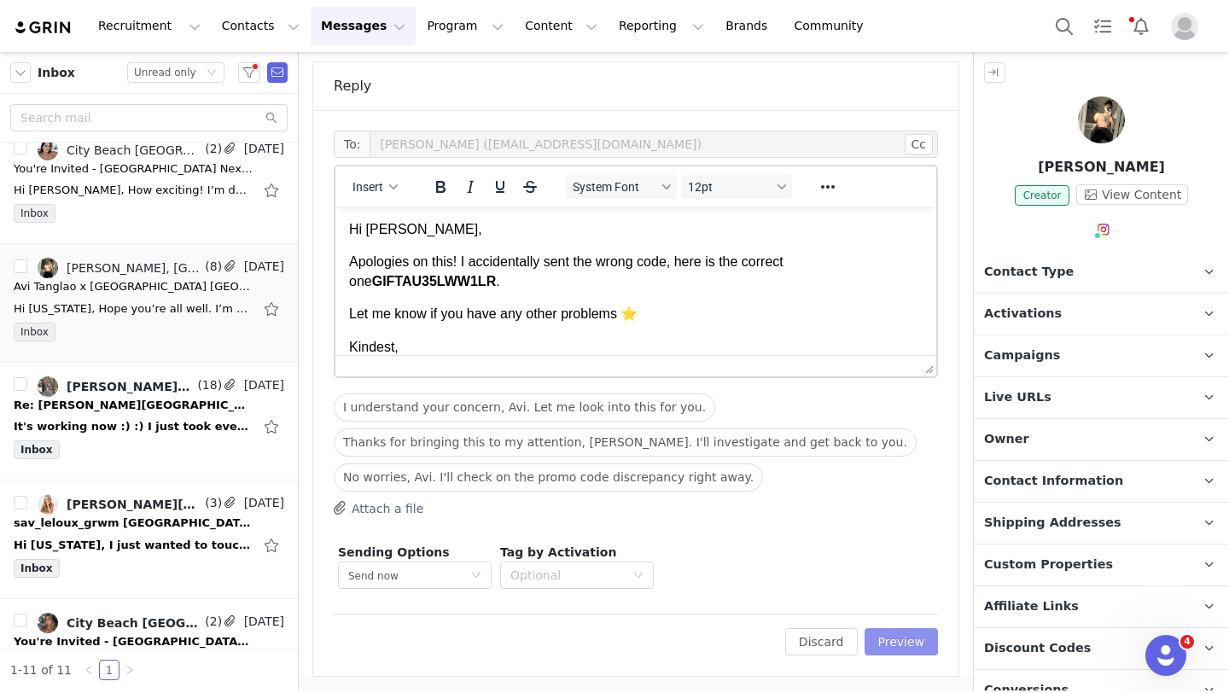
click at [882, 647] on button "Preview" at bounding box center [902, 641] width 74 height 27
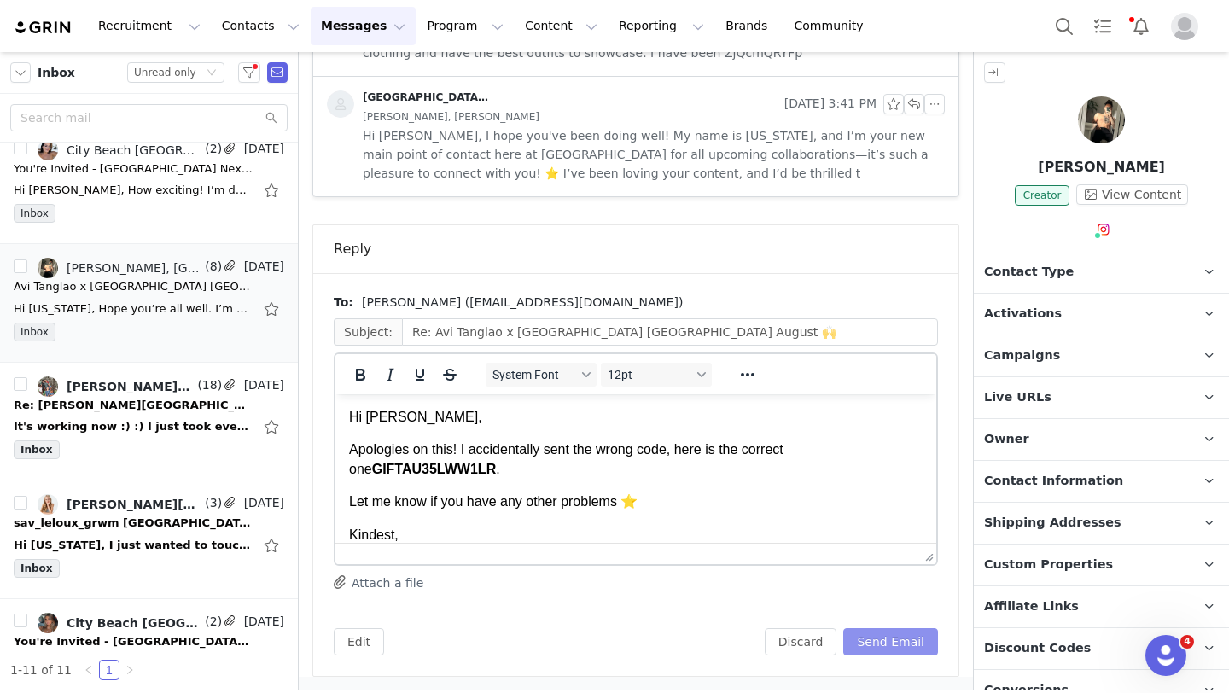
scroll to position [0, 0]
click at [882, 647] on button "Send Email" at bounding box center [890, 641] width 95 height 27
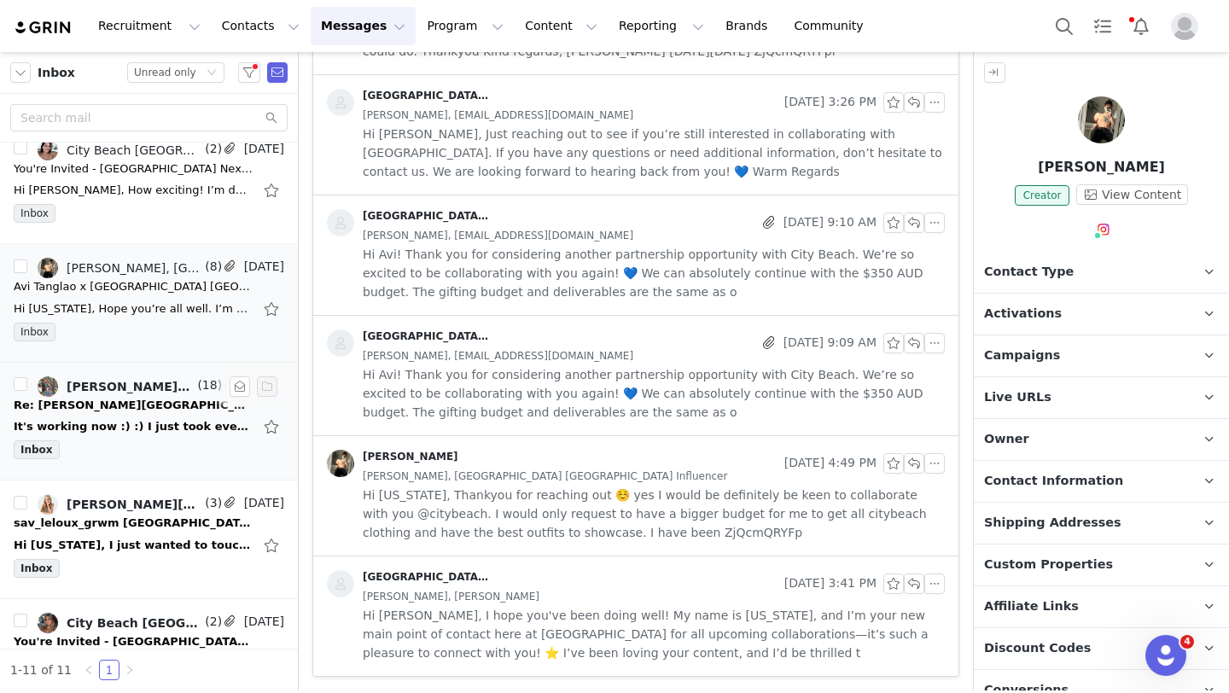
click at [170, 427] on div "It's working now :) :) I just took everything out of my card and re added it :)…" at bounding box center [133, 426] width 239 height 17
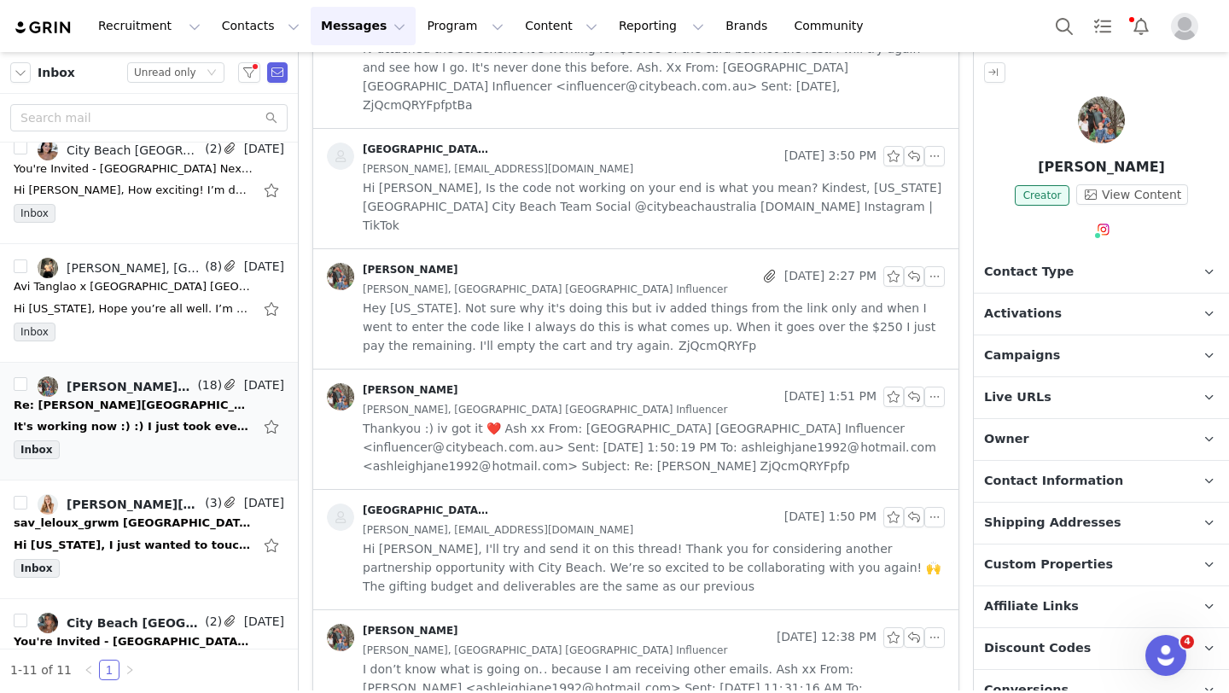
scroll to position [0, 0]
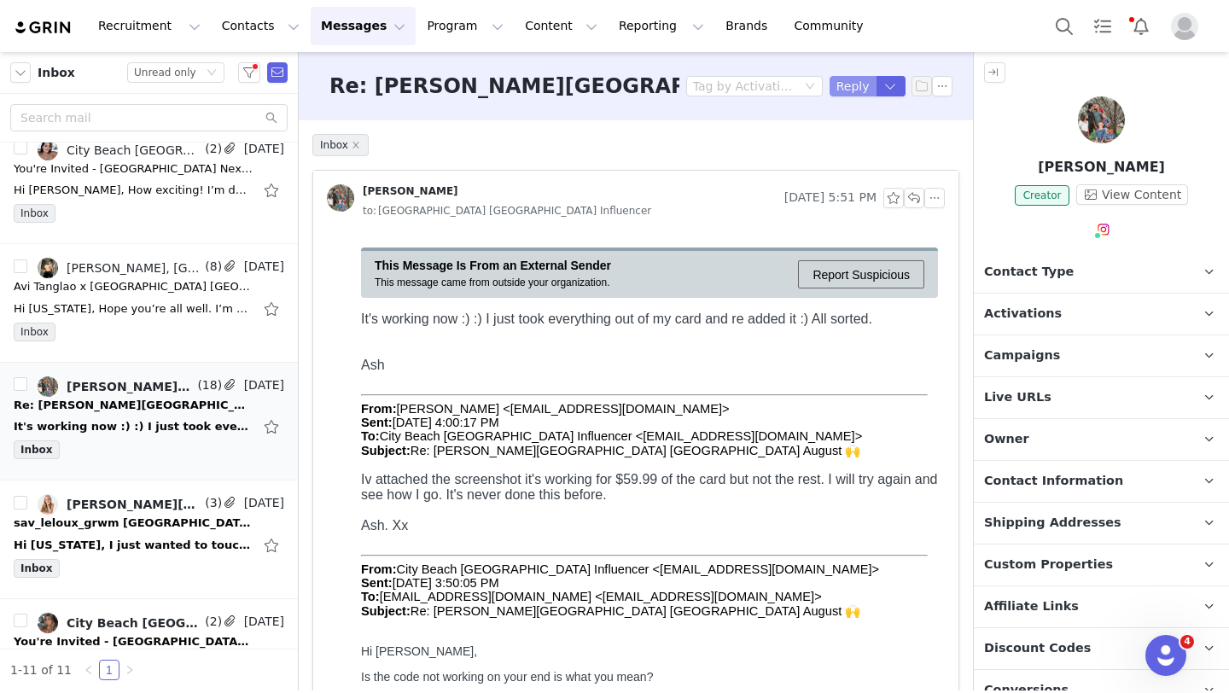
click at [853, 87] on button "Reply" at bounding box center [853, 86] width 47 height 20
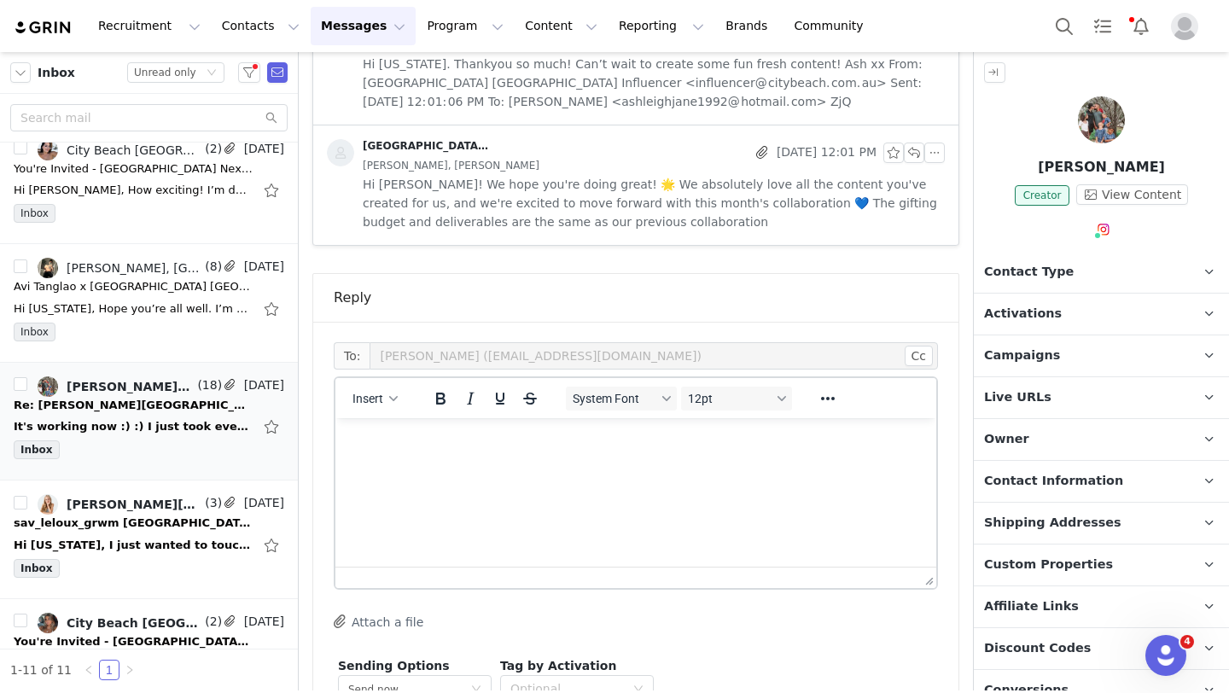
scroll to position [2645, 0]
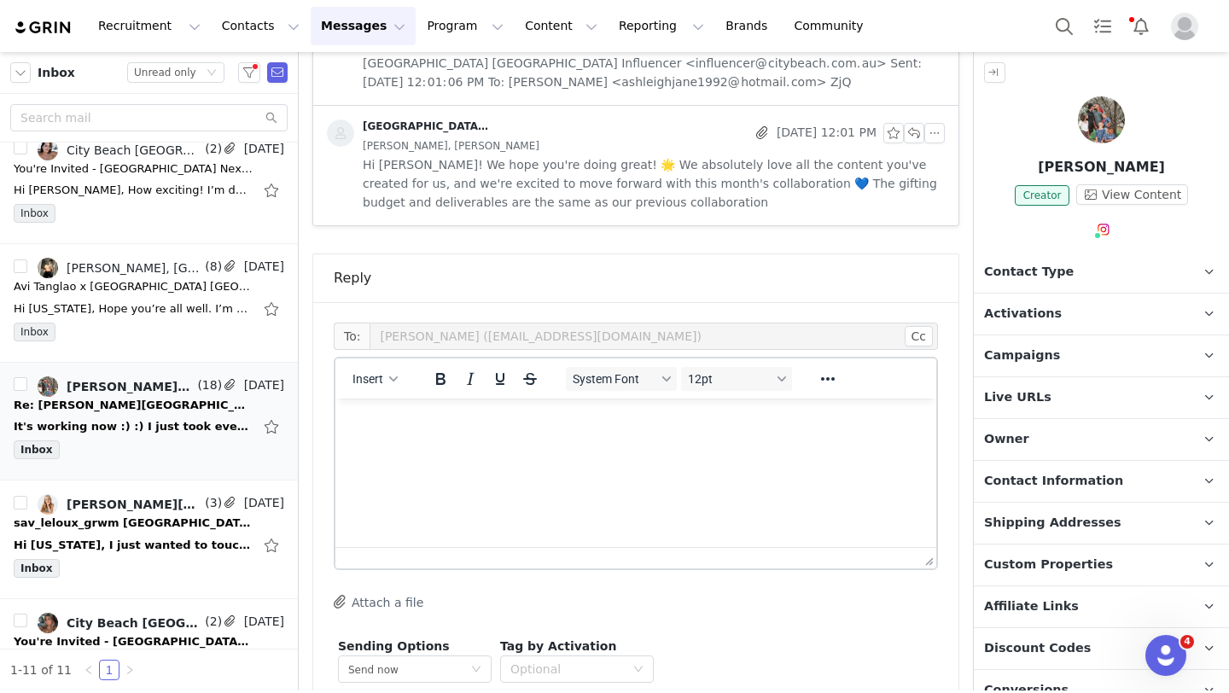
click at [575, 445] on html at bounding box center [635, 422] width 601 height 46
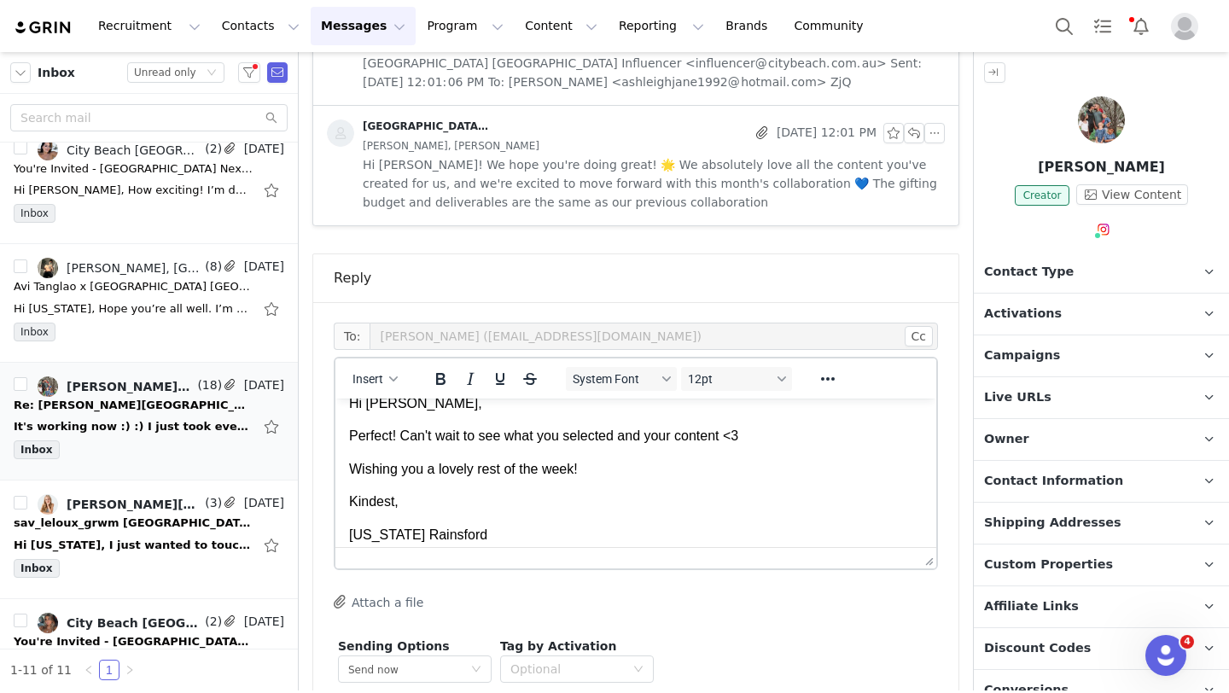
scroll to position [0, 0]
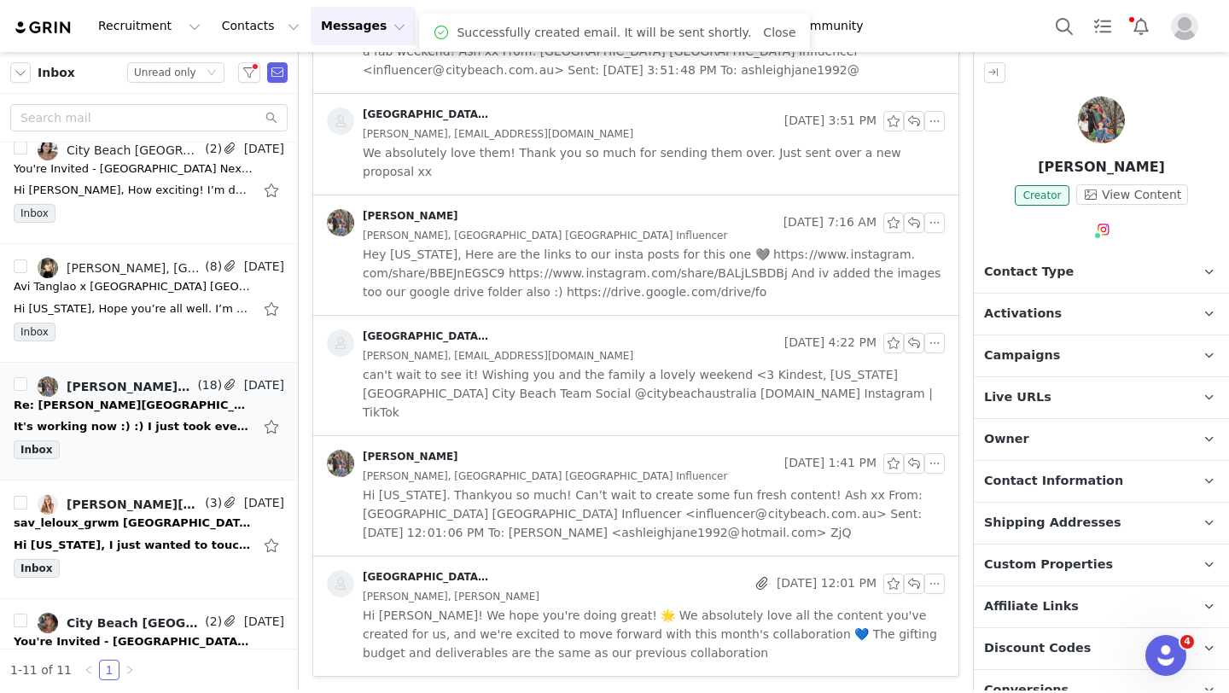
scroll to position [2100, 0]
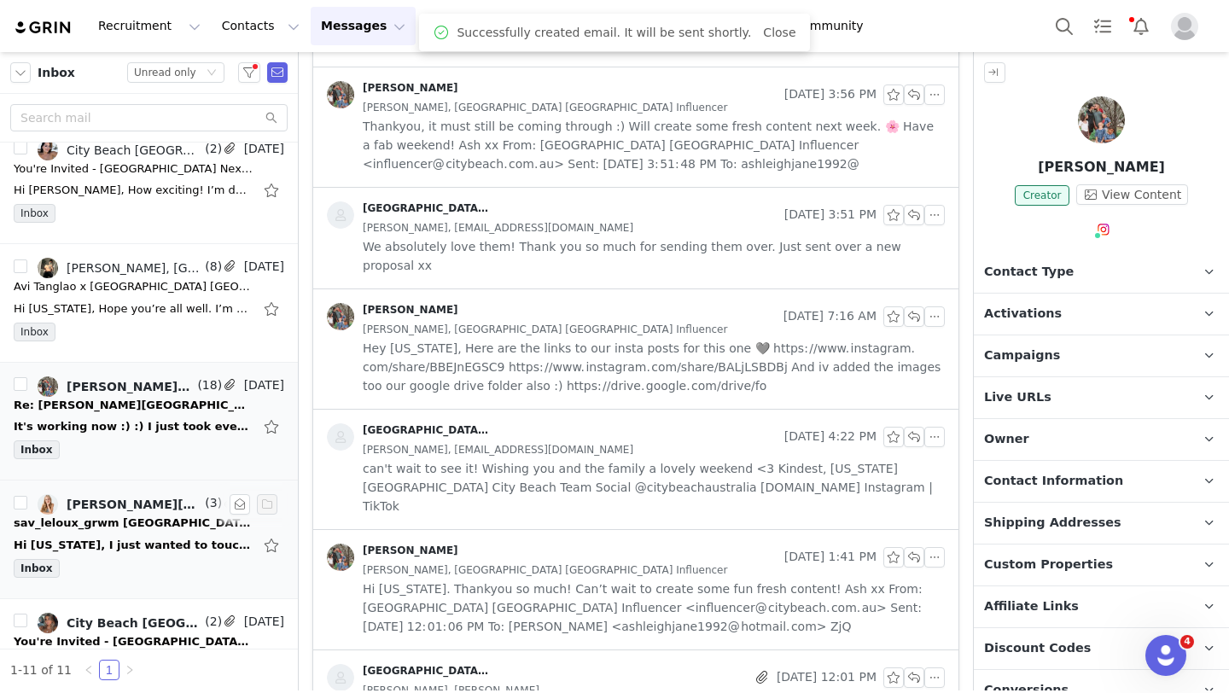
click at [144, 562] on div "Inbox" at bounding box center [149, 572] width 271 height 26
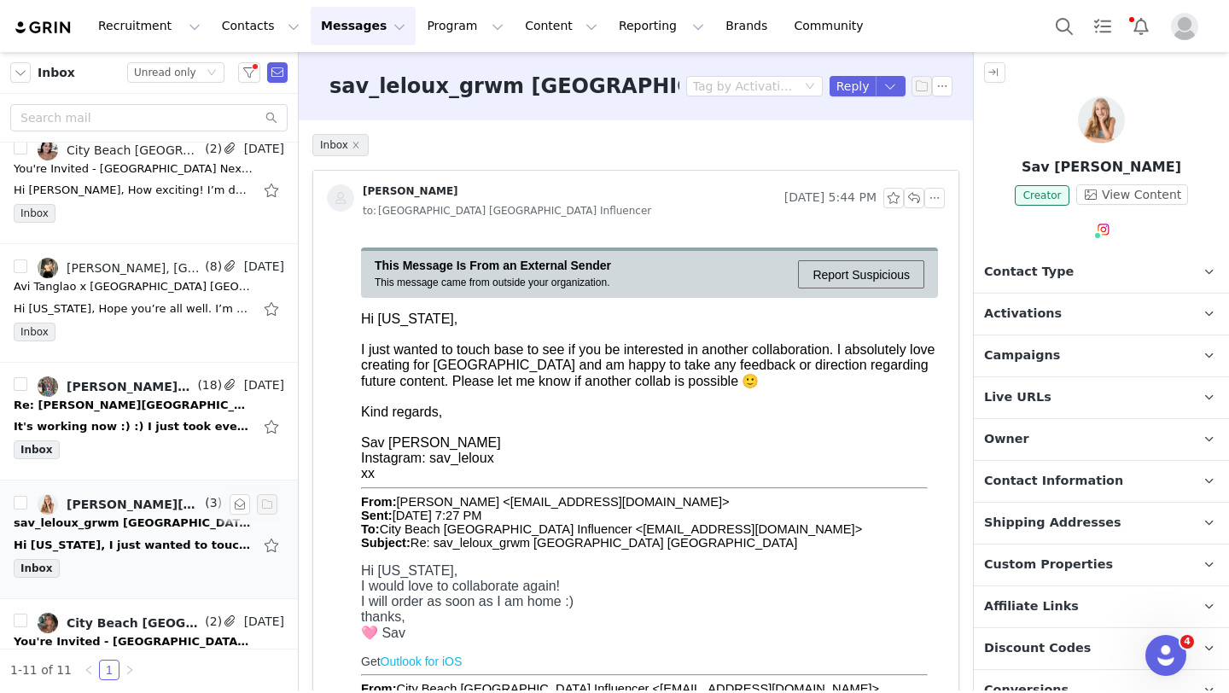
scroll to position [0, 0]
click at [1094, 119] on img at bounding box center [1101, 119] width 47 height 47
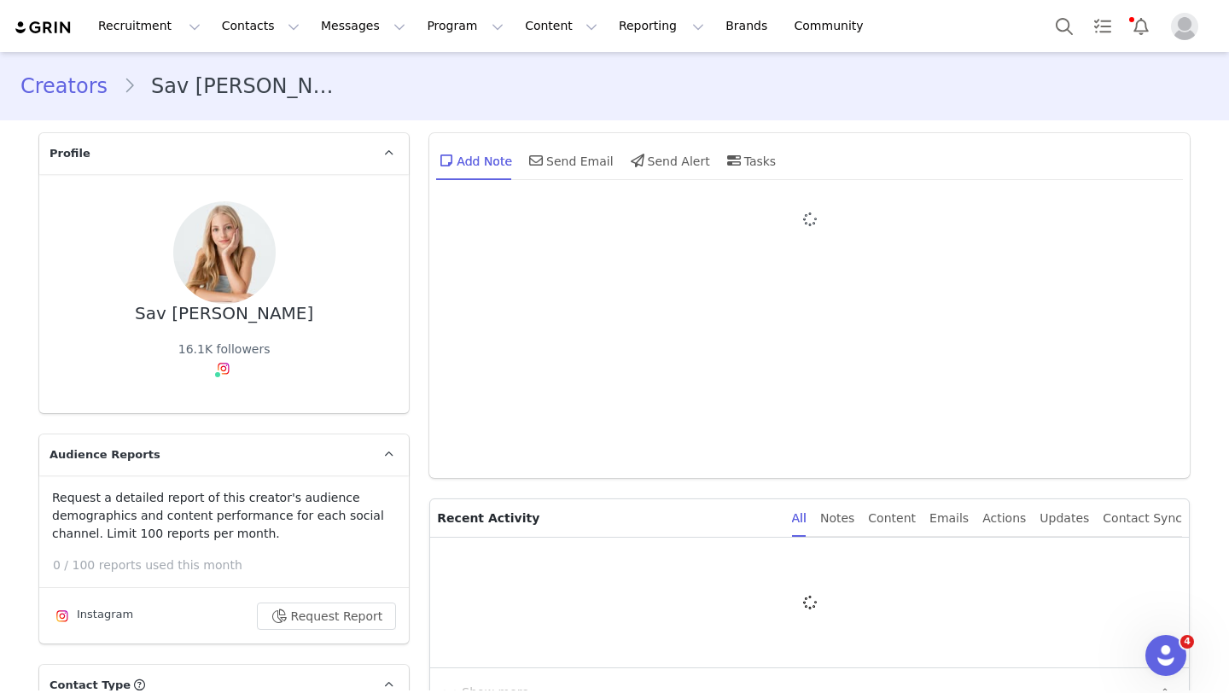
type input "+1 (United States)"
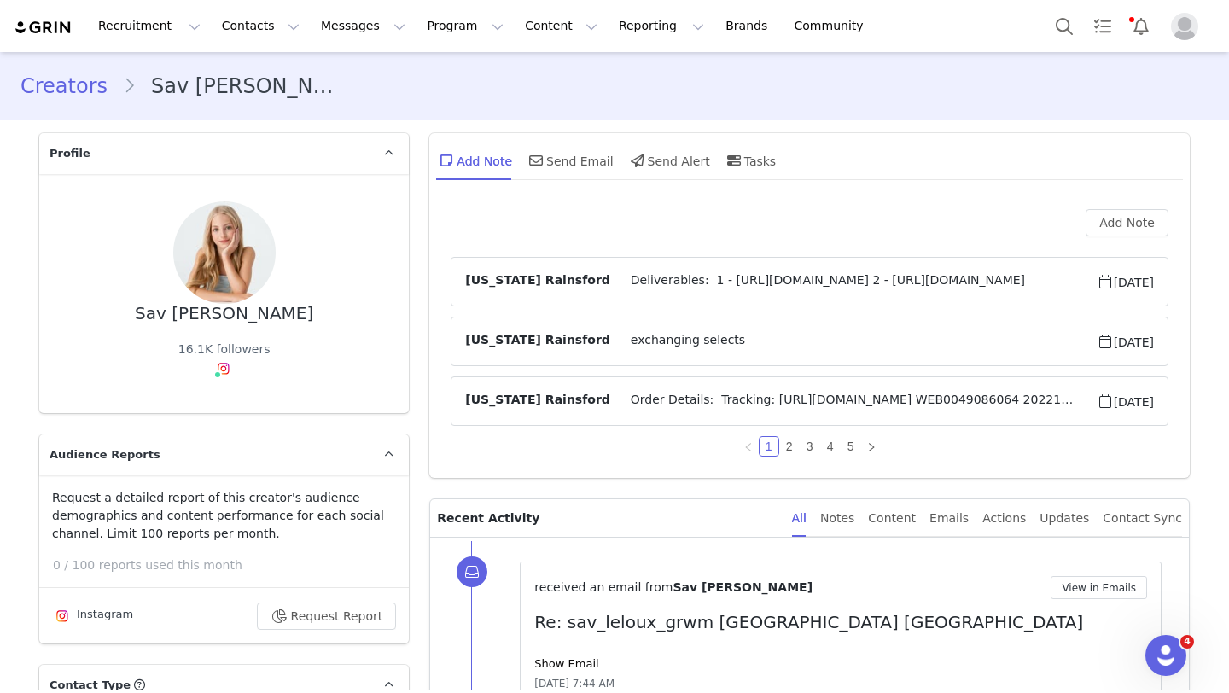
click at [744, 278] on span "Deliverables: 1 - https://www.instagram.com/p/DMHERTJzI6o/ 2 - https://www.inst…" at bounding box center [853, 281] width 486 height 20
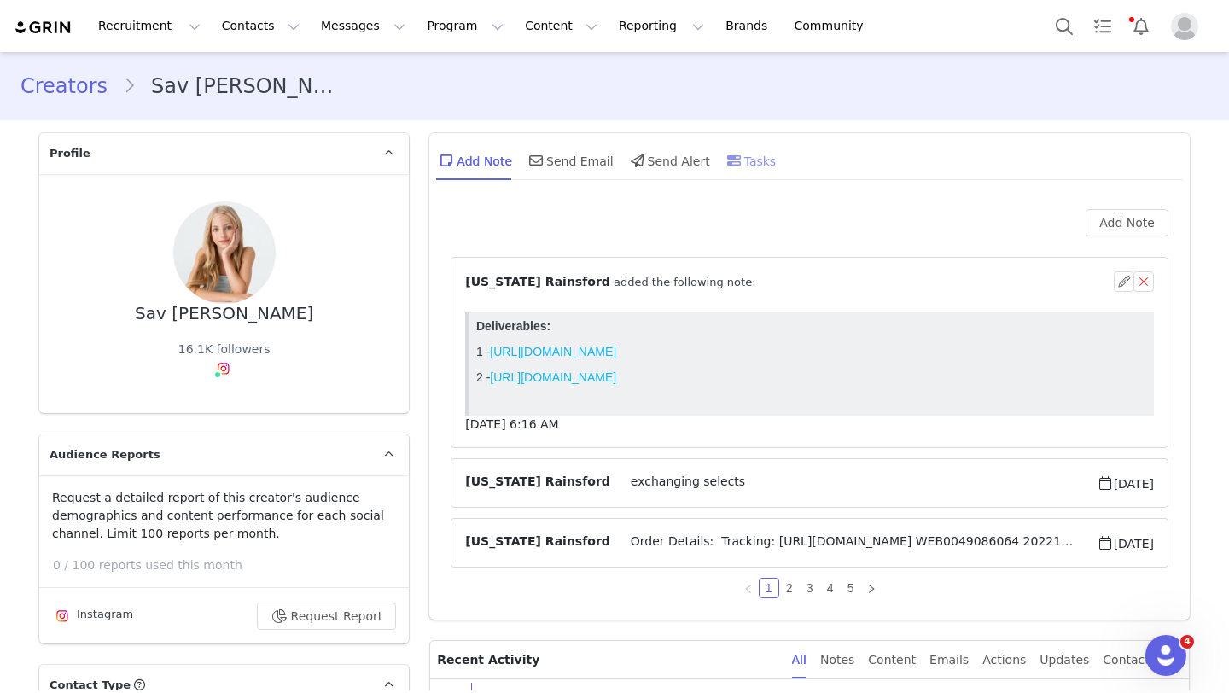
click at [771, 160] on div "Tasks" at bounding box center [750, 160] width 53 height 41
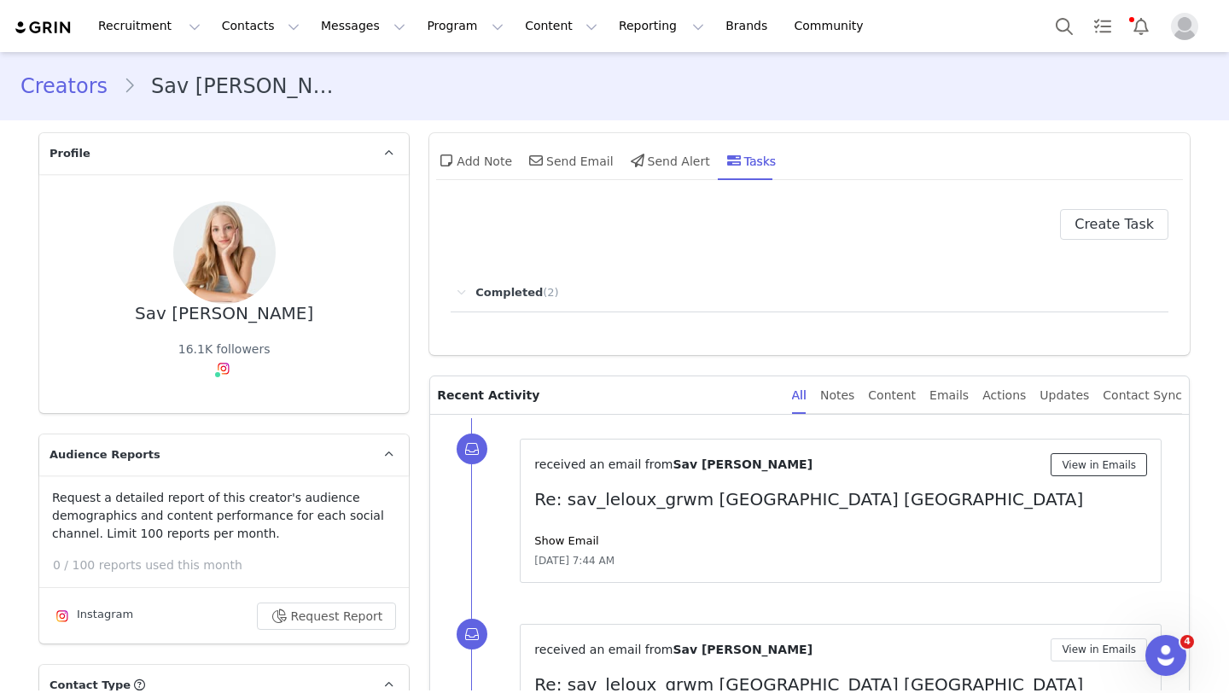
click at [1099, 453] on button "View in Emails" at bounding box center [1099, 464] width 96 height 23
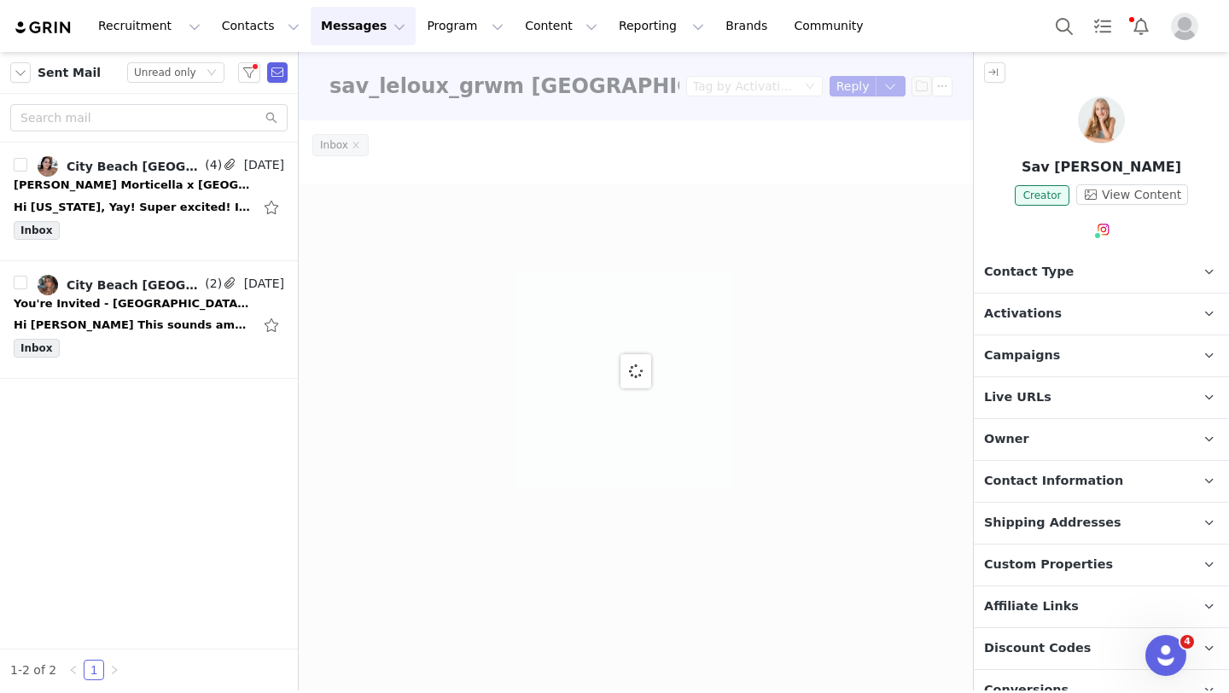
click at [854, 91] on div at bounding box center [636, 371] width 674 height 638
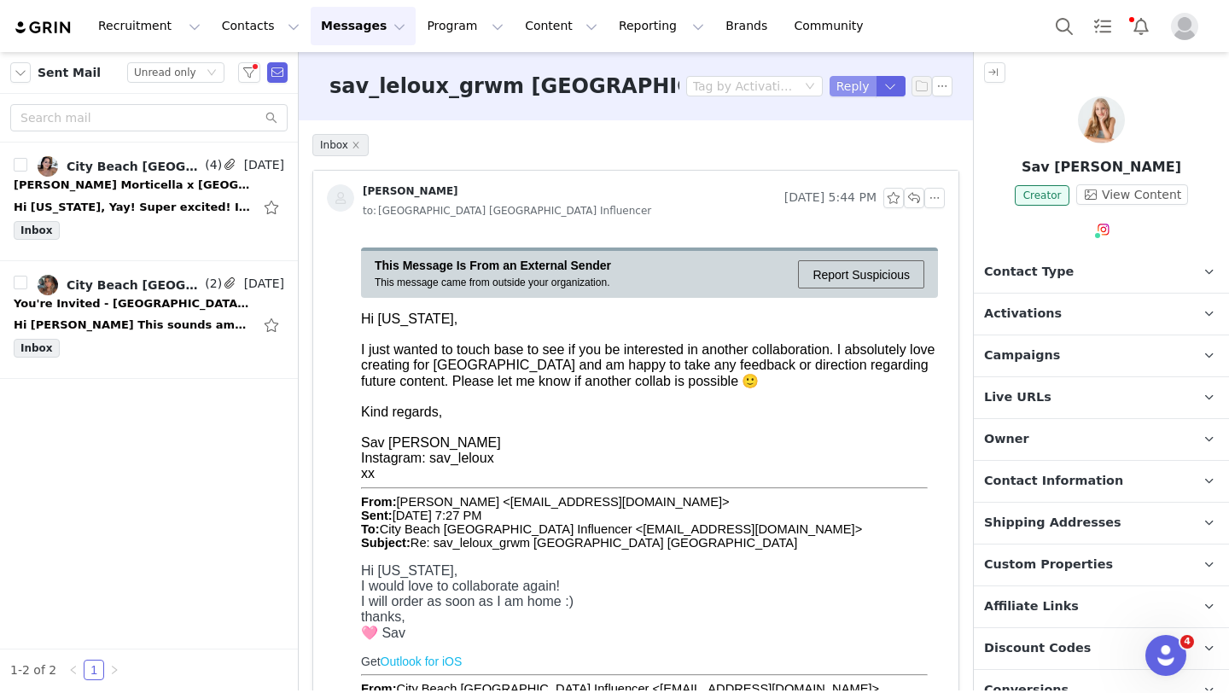
click at [853, 91] on button "Reply" at bounding box center [853, 86] width 47 height 20
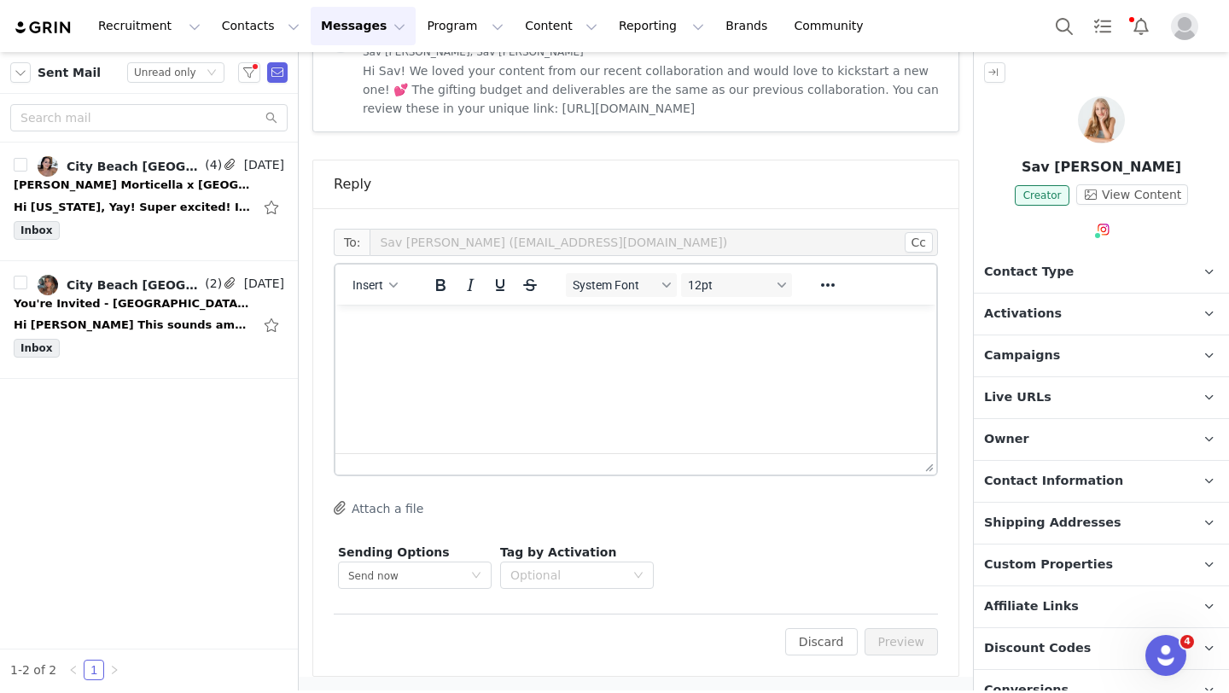
click at [568, 351] on html at bounding box center [635, 328] width 601 height 46
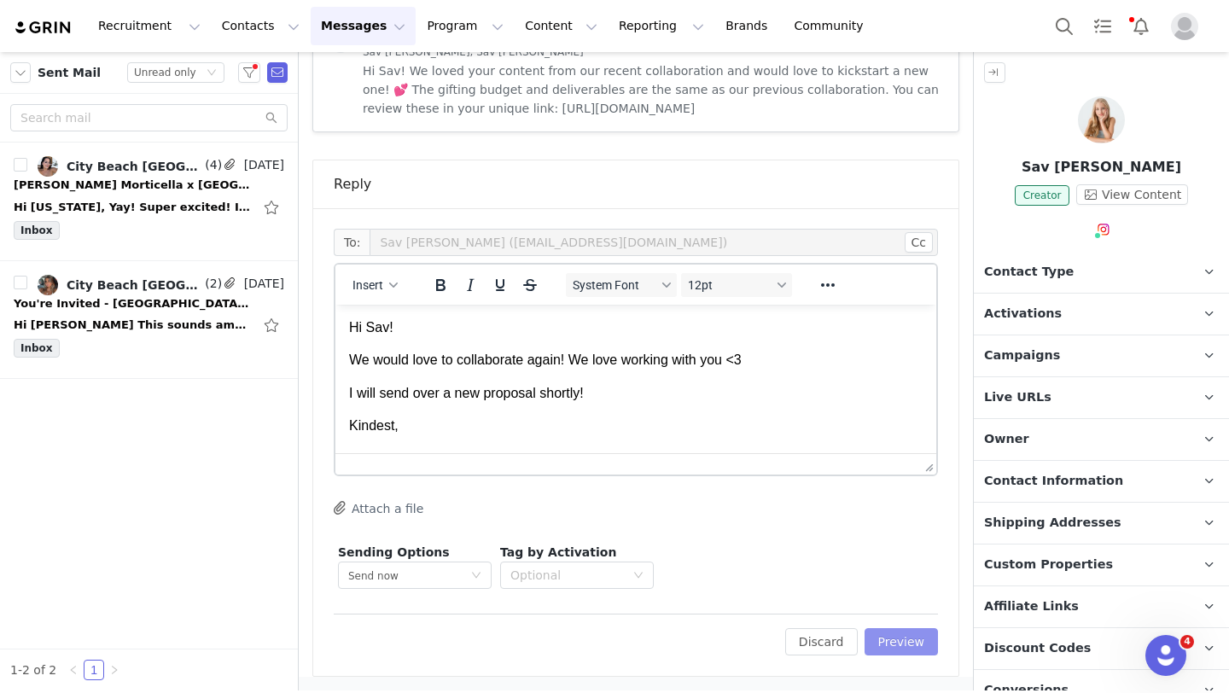
click at [905, 638] on button "Preview" at bounding box center [902, 641] width 74 height 27
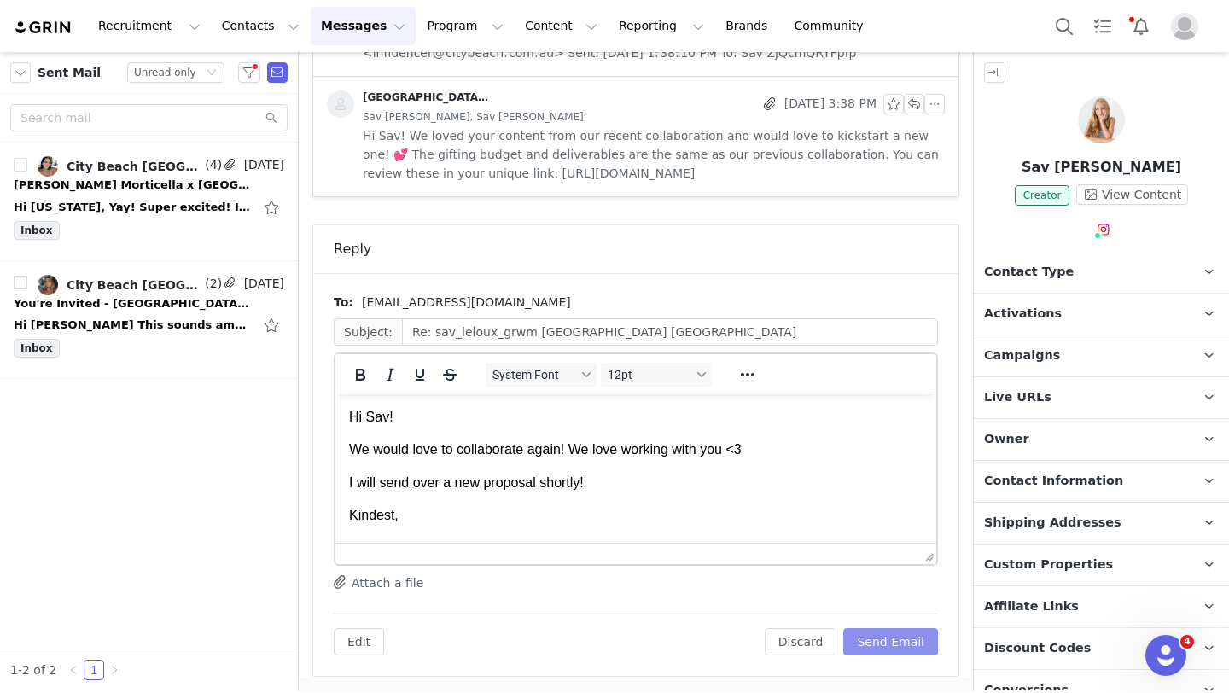
click at [908, 637] on button "Send Email" at bounding box center [890, 641] width 95 height 27
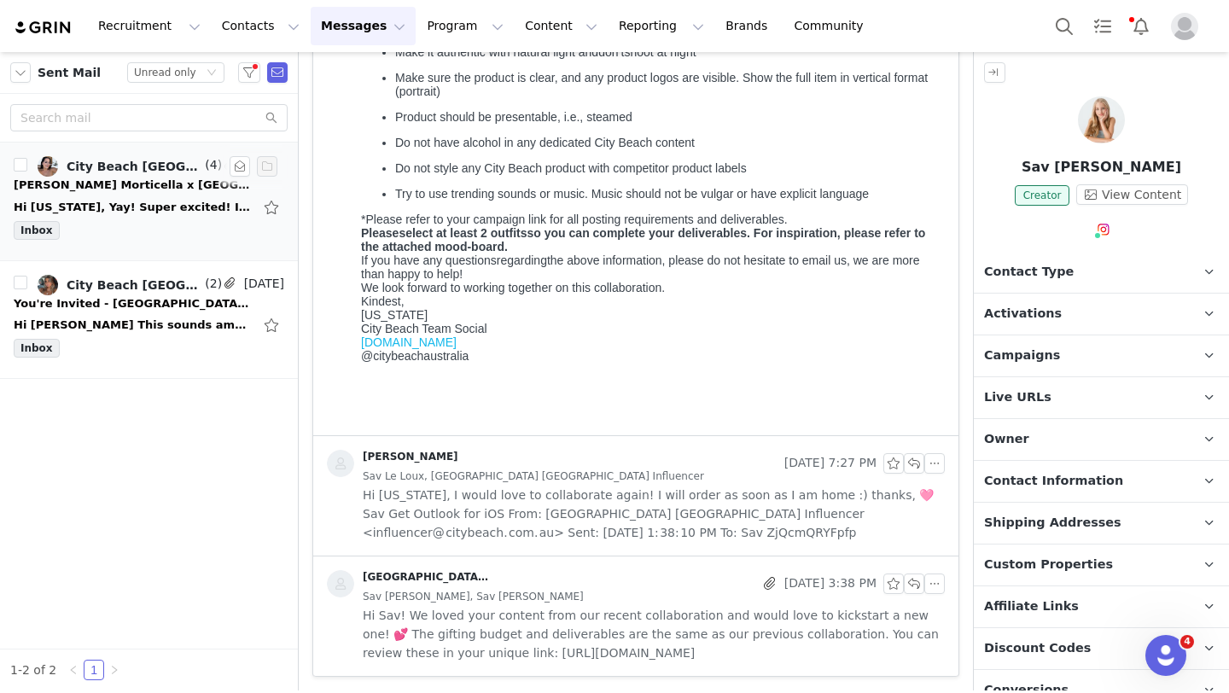
click at [145, 233] on div "Inbox" at bounding box center [149, 234] width 271 height 26
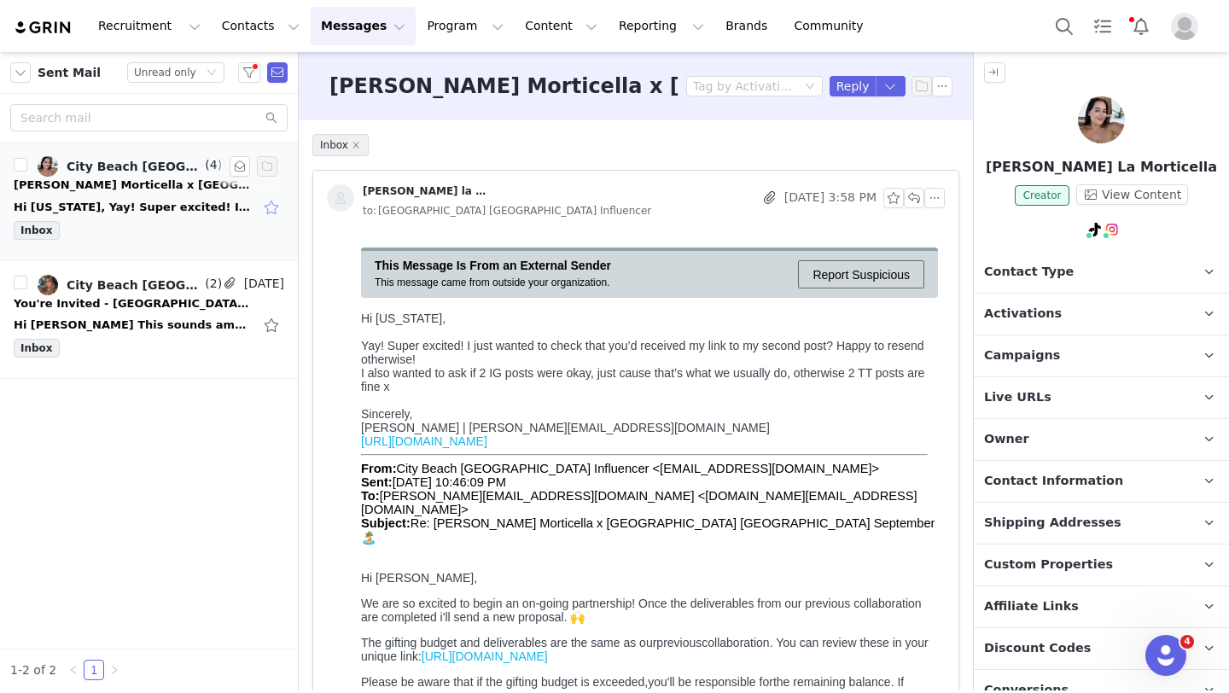
scroll to position [0, 0]
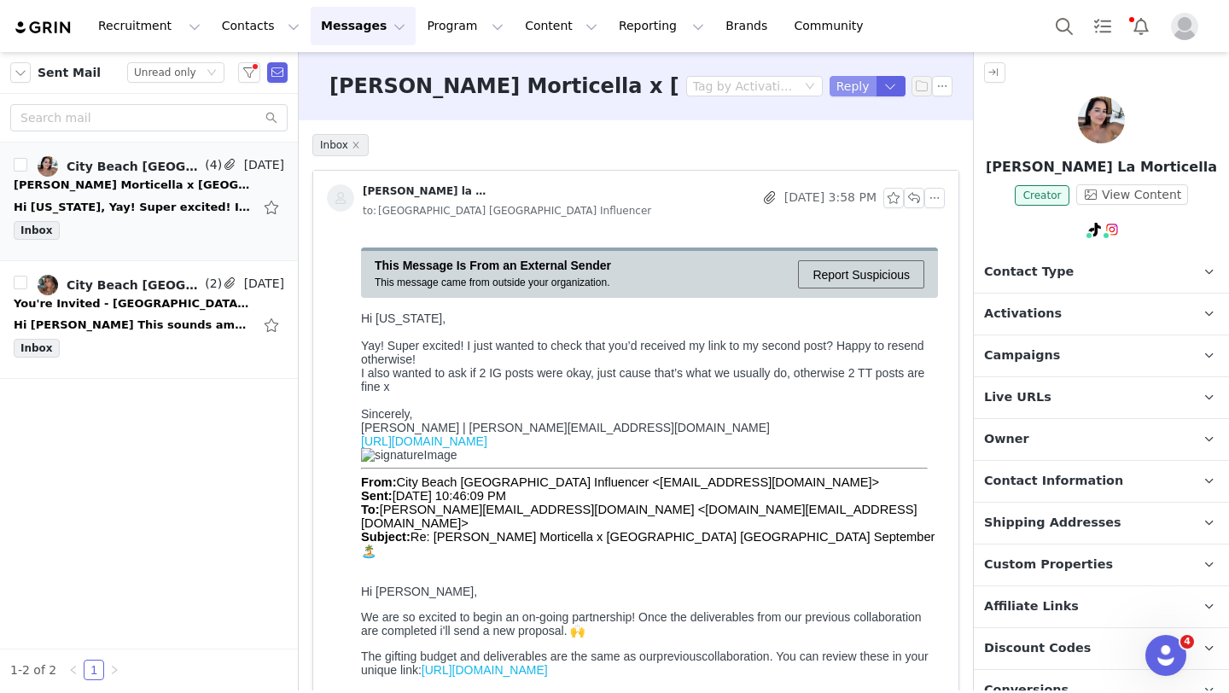
click at [840, 85] on button "Reply" at bounding box center [853, 86] width 47 height 20
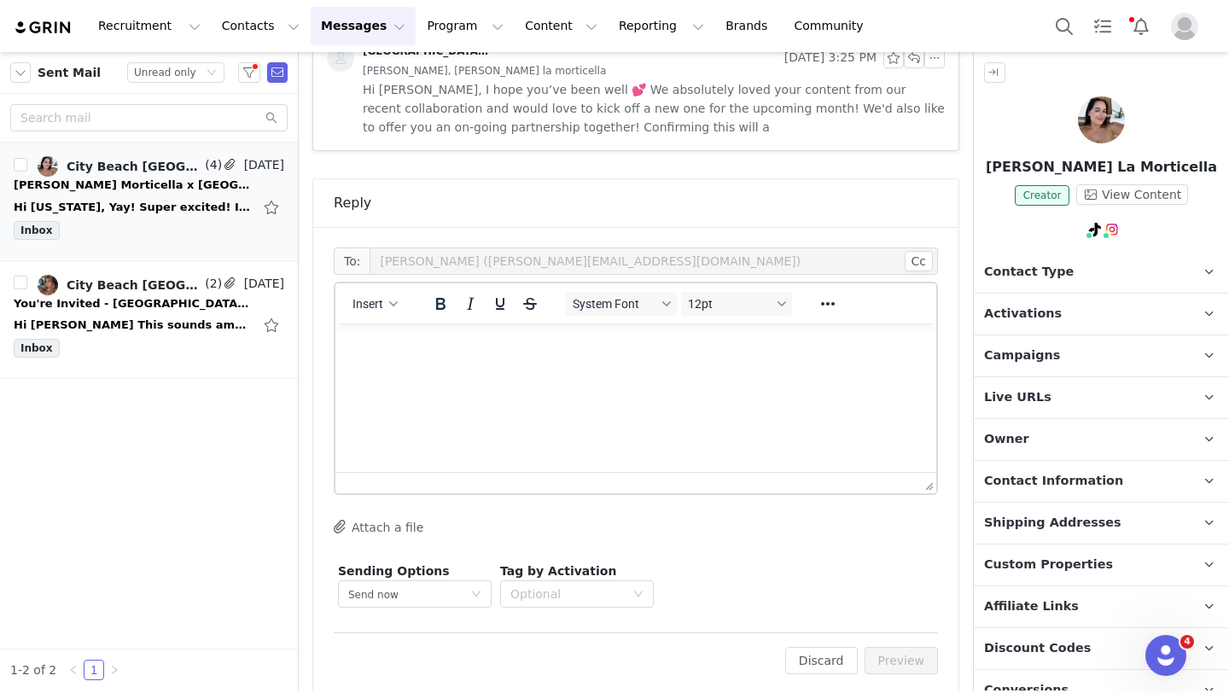
click at [521, 370] on html at bounding box center [635, 346] width 601 height 46
click at [439, 380] on p "Yes I sure did!Apologies" at bounding box center [636, 379] width 574 height 19
click at [519, 383] on p "Yes I sure did! Apologies" at bounding box center [636, 379] width 574 height 19
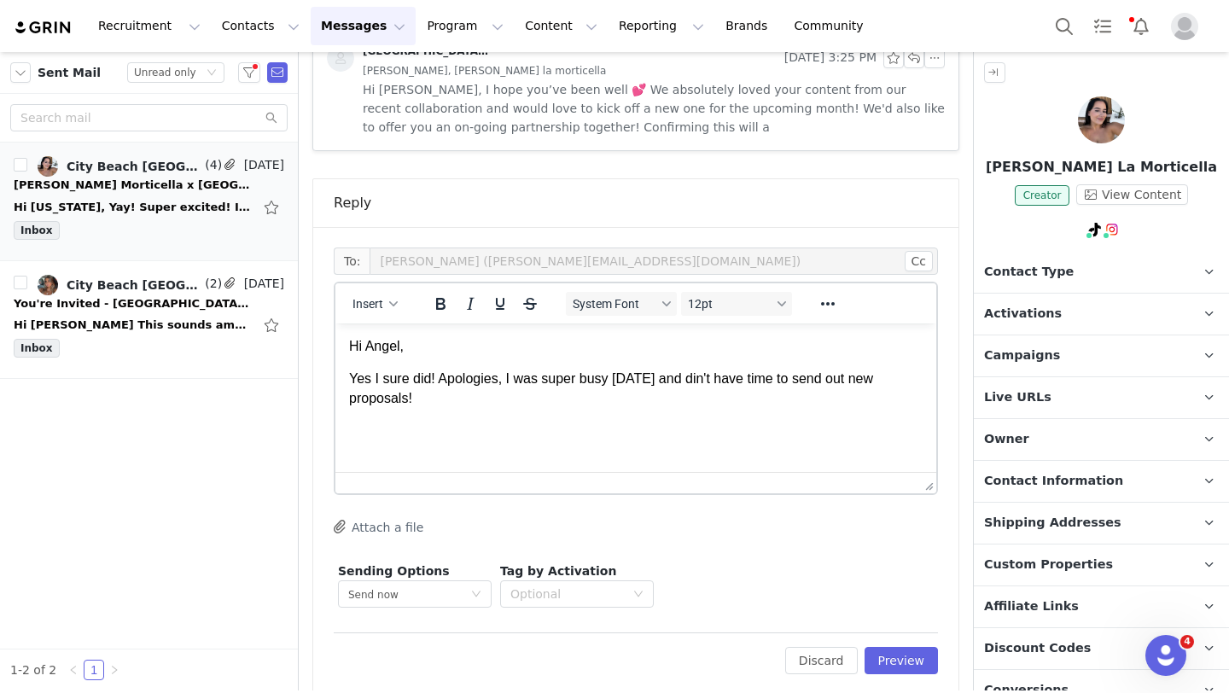
click at [1102, 137] on img at bounding box center [1101, 119] width 47 height 47
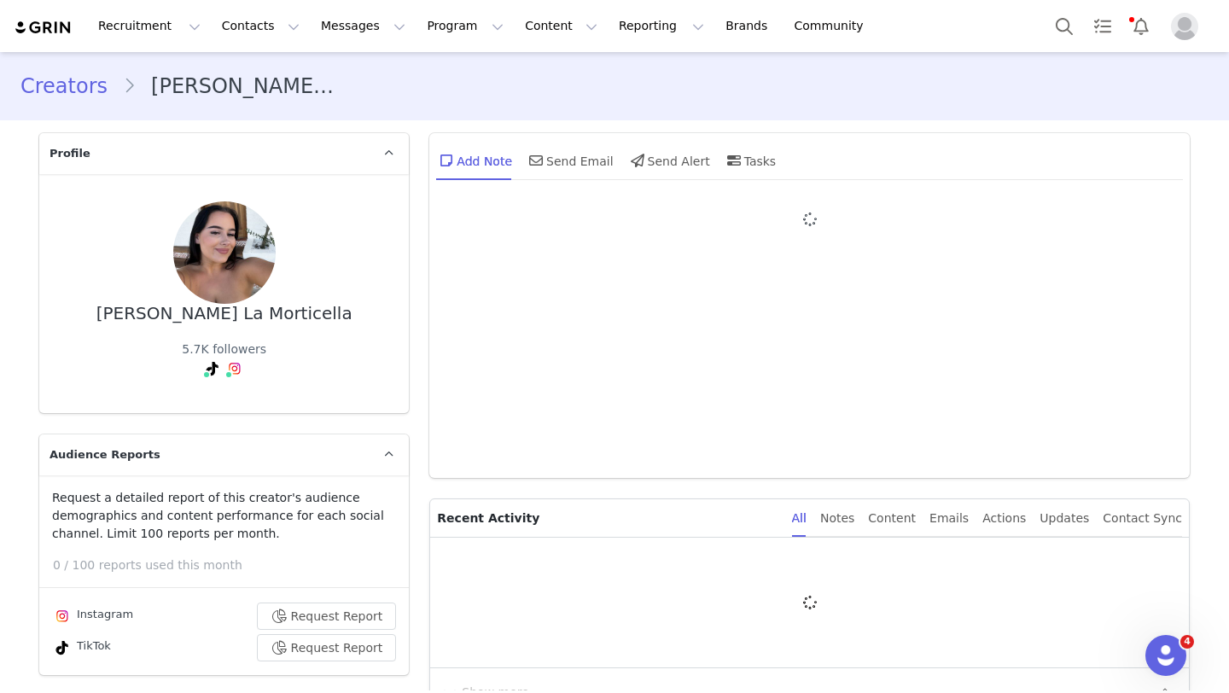
type input "+1 (United States)"
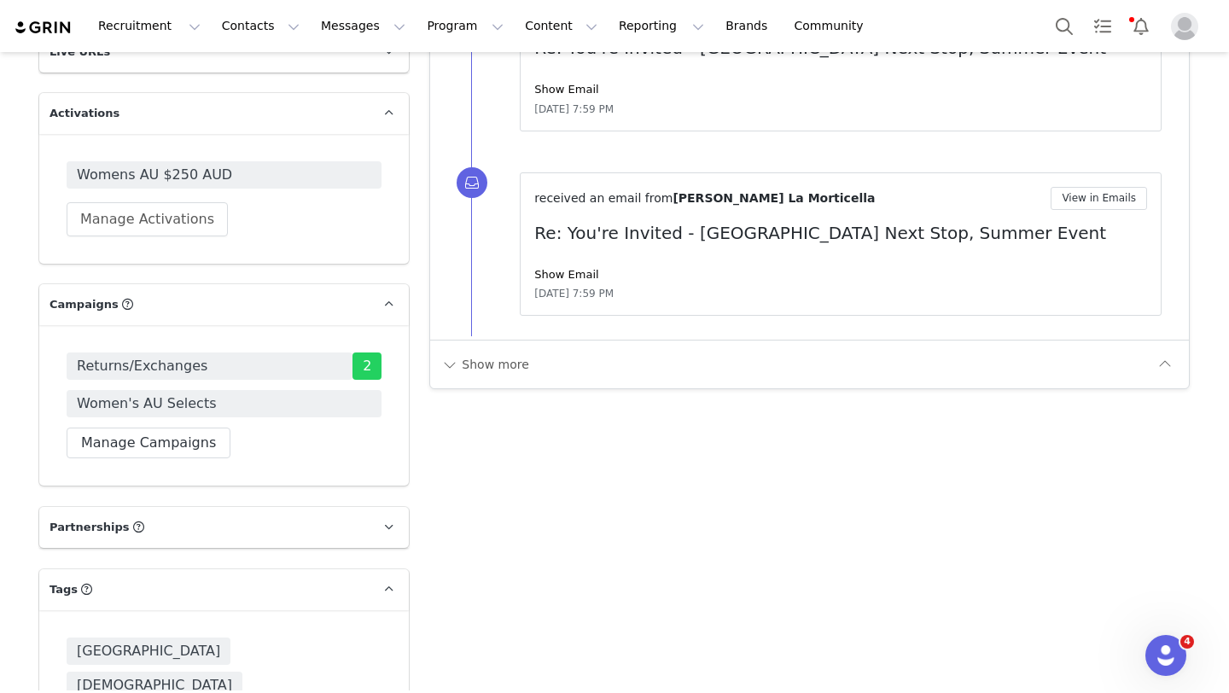
scroll to position [2293, 0]
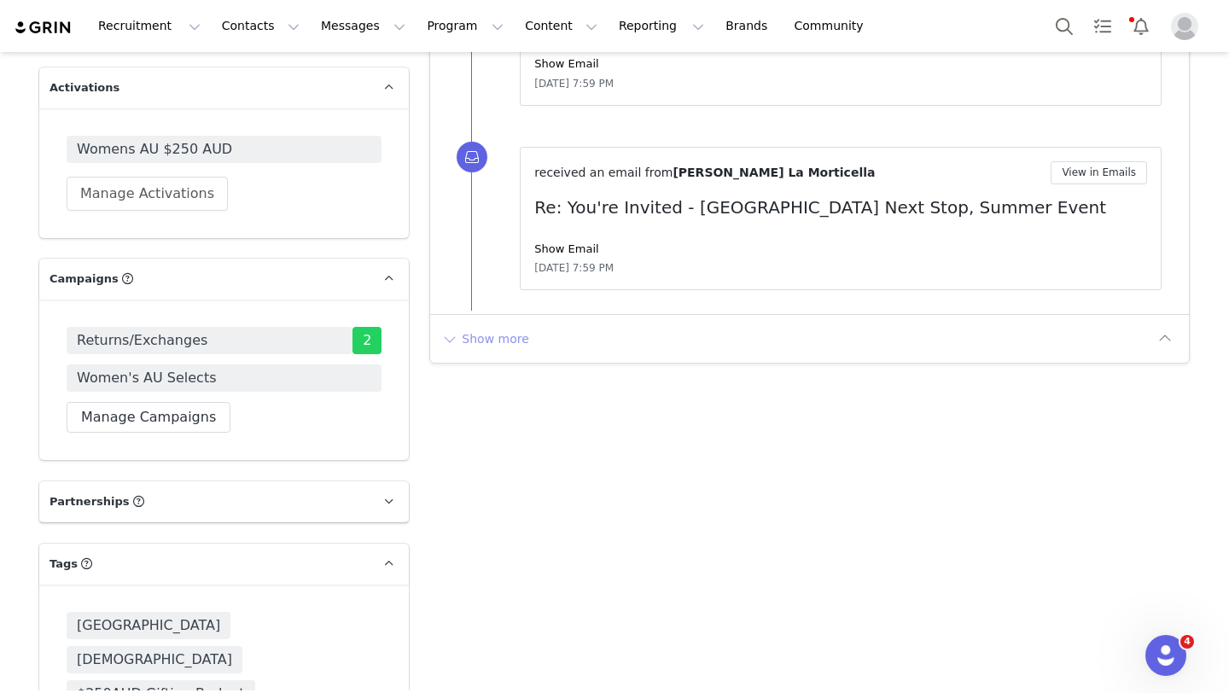
click at [497, 334] on button "Show more" at bounding box center [485, 338] width 90 height 27
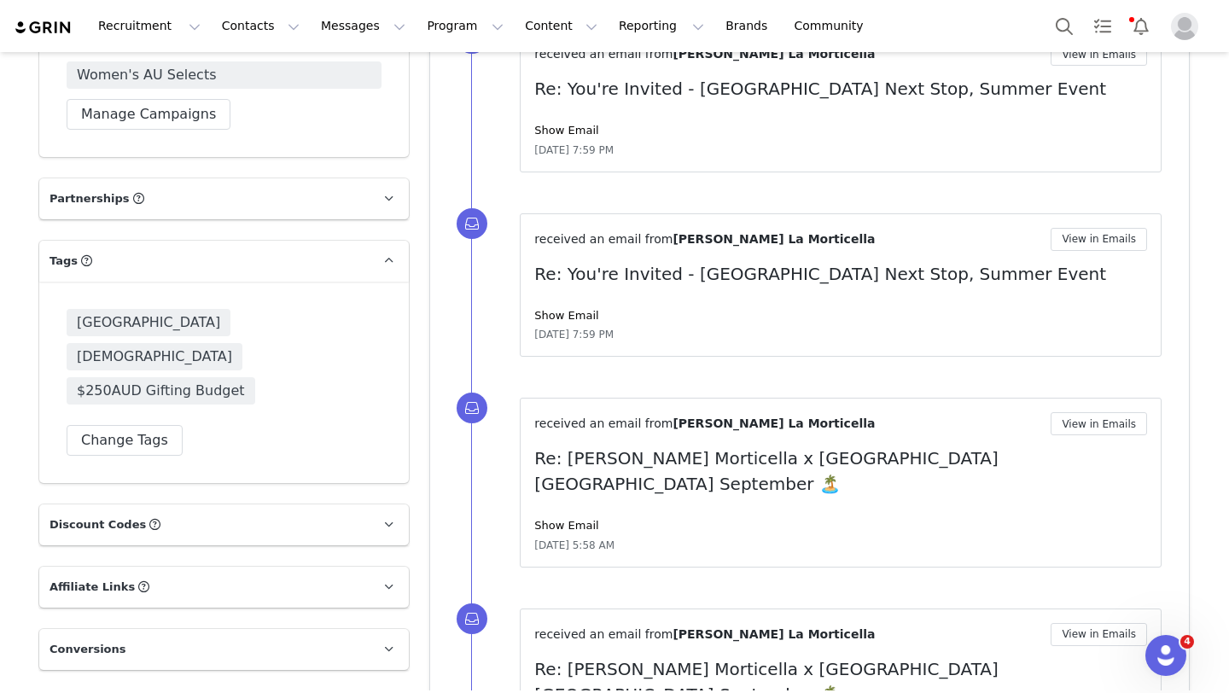
scroll to position [2796, 0]
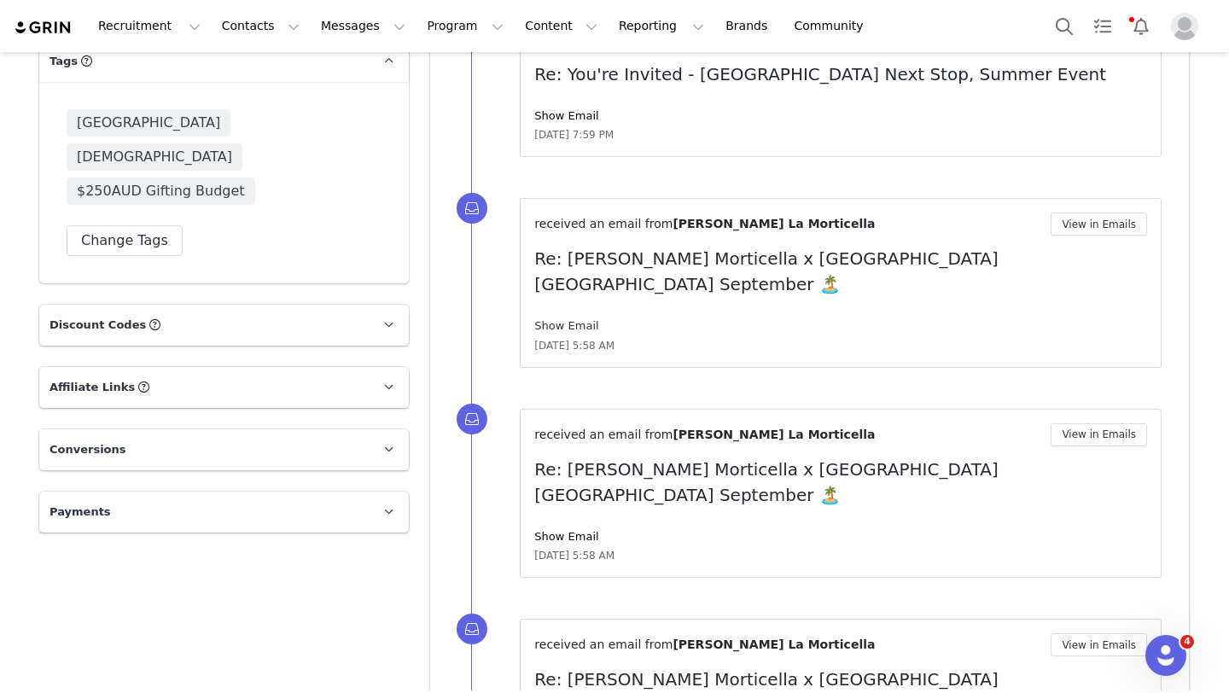
click at [576, 319] on link "Show Email" at bounding box center [566, 325] width 64 height 13
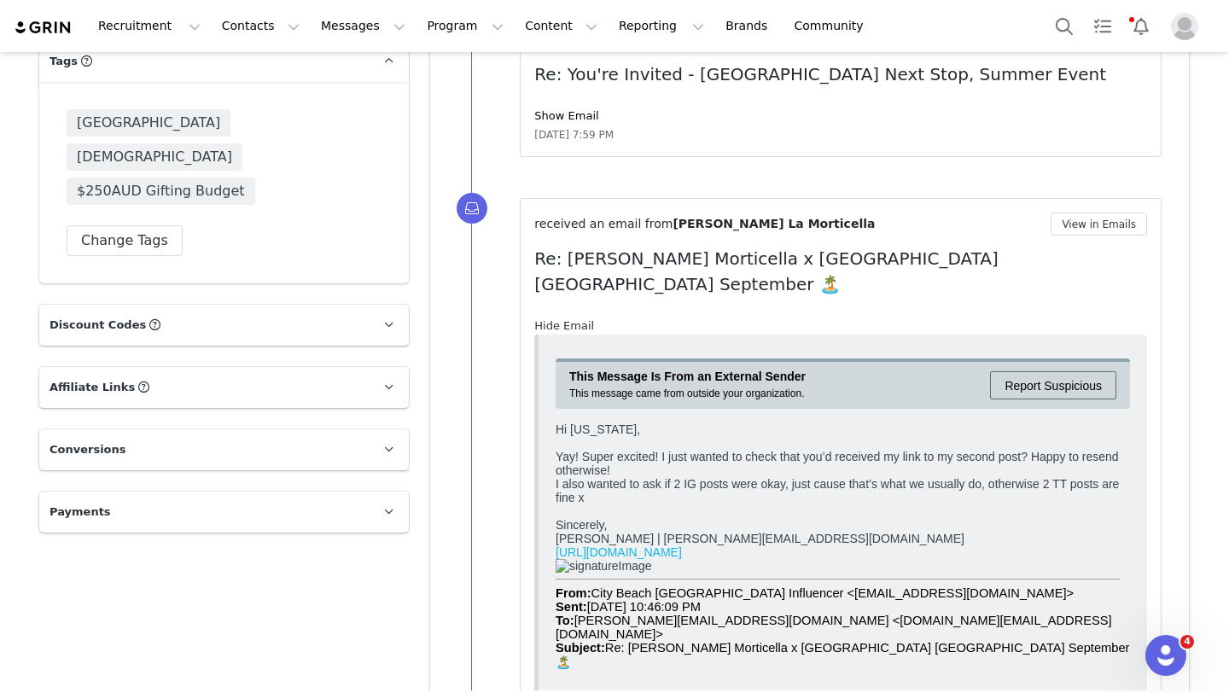
scroll to position [0, 0]
click at [1089, 224] on button "View in Emails" at bounding box center [1099, 224] width 96 height 23
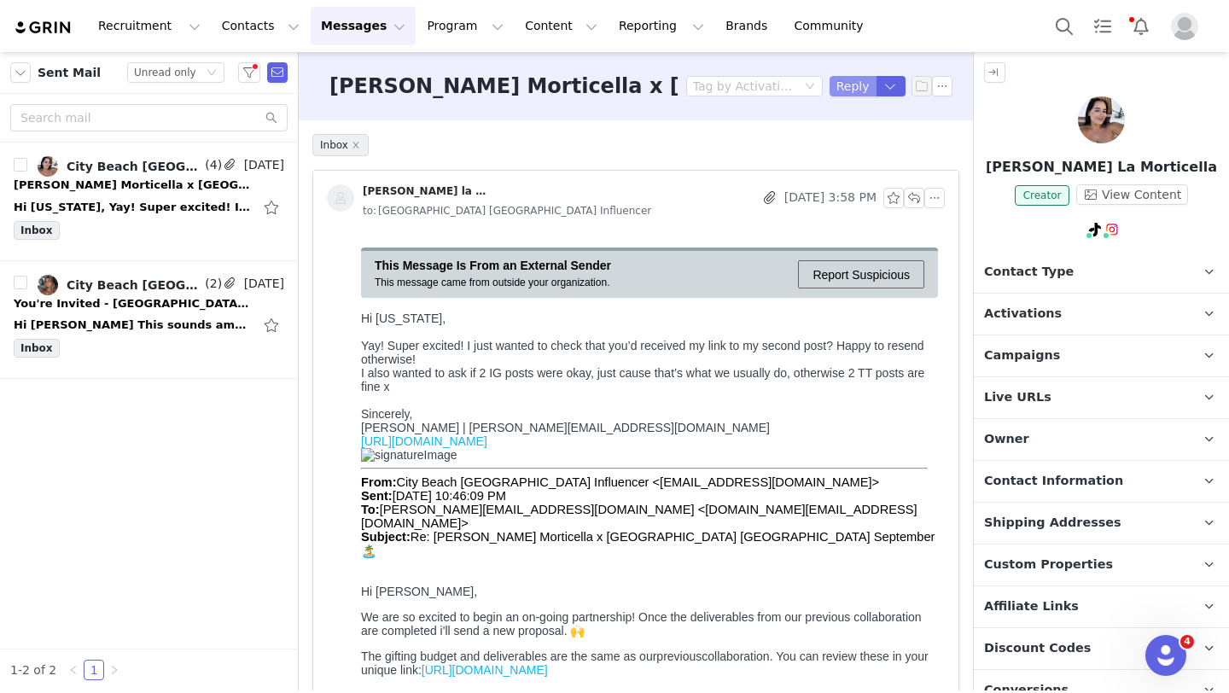
click at [858, 90] on button "Reply" at bounding box center [853, 86] width 47 height 20
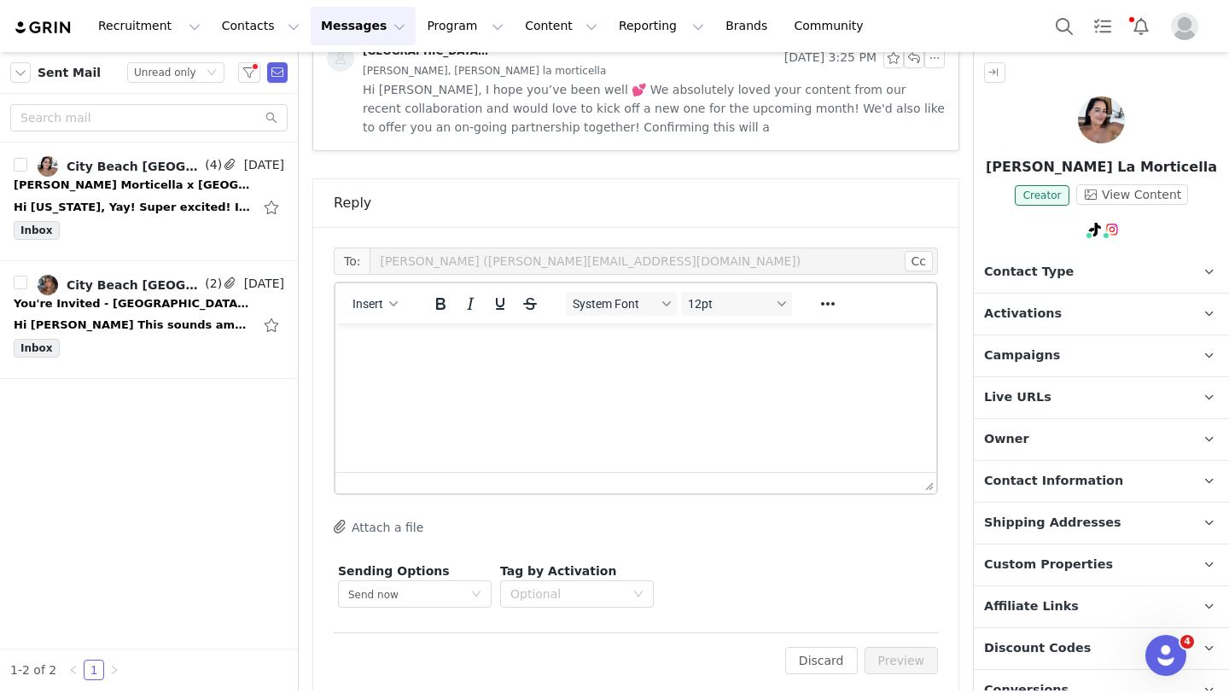
click at [504, 370] on html at bounding box center [635, 346] width 601 height 46
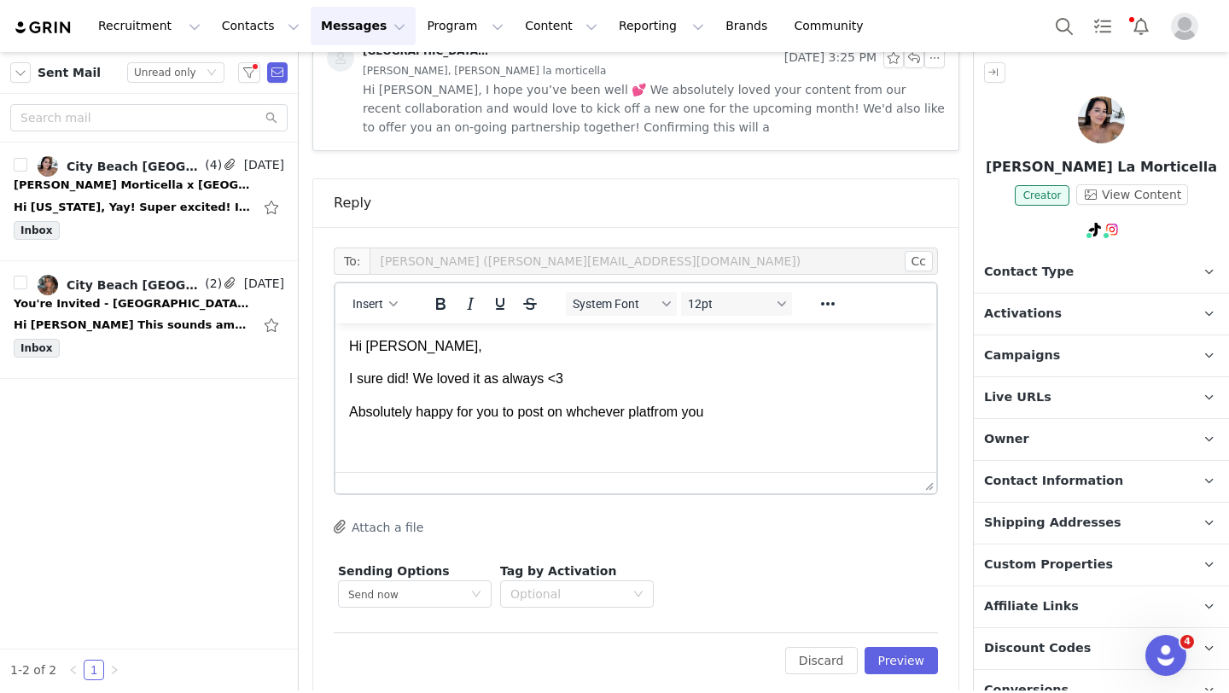
click at [590, 417] on p "Absolutely happy for you to post on whchever platfrom you" at bounding box center [636, 412] width 574 height 19
click at [752, 412] on p "Absolutely happy for you to post on whichever platform you" at bounding box center [636, 412] width 574 height 19
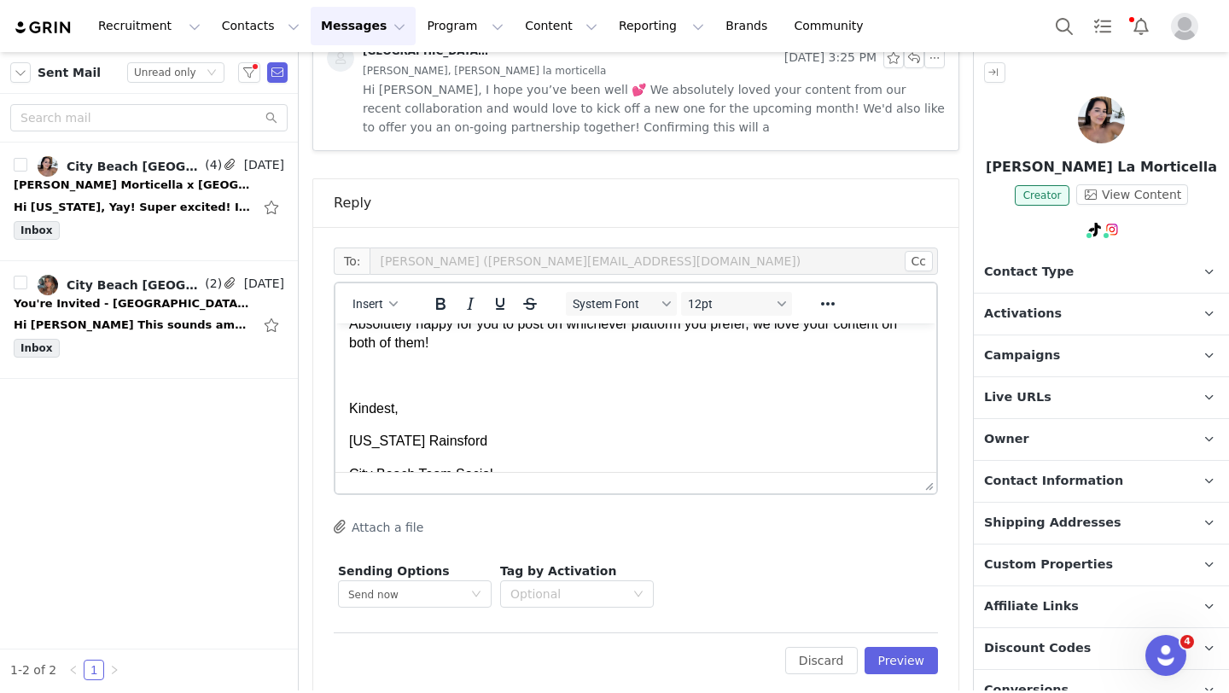
scroll to position [87, 0]
click at [349, 411] on p "Kindest," at bounding box center [636, 409] width 574 height 19
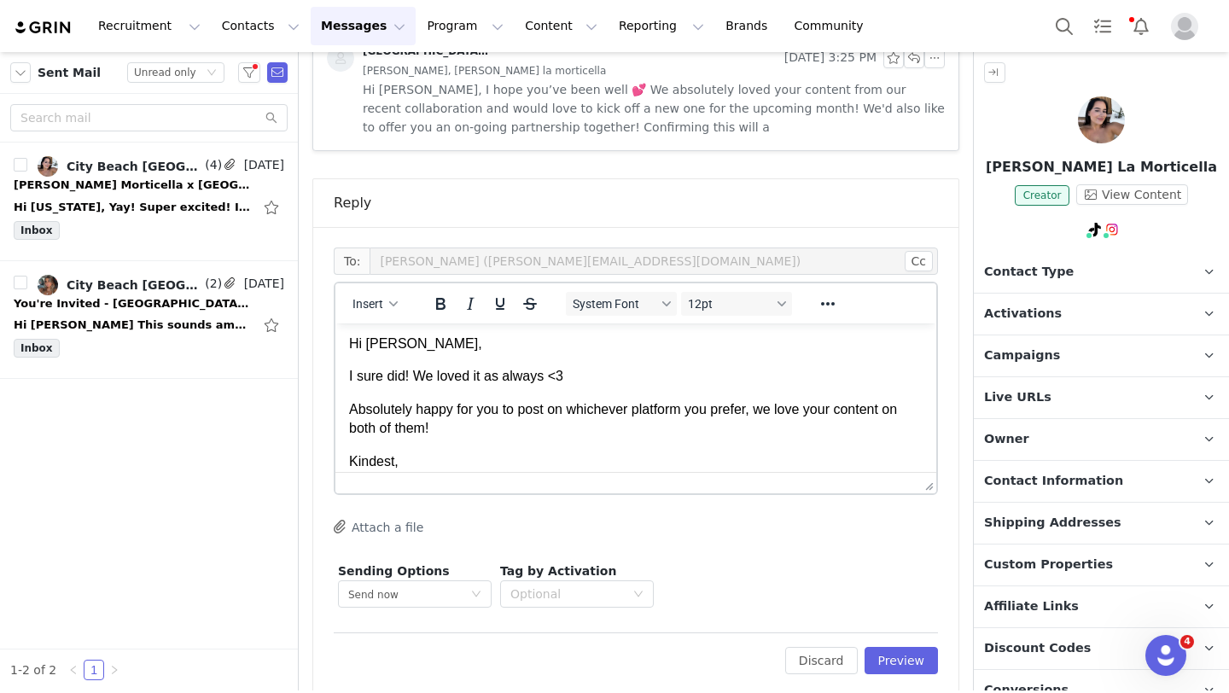
scroll to position [0, 0]
click at [891, 647] on button "Preview" at bounding box center [902, 660] width 74 height 27
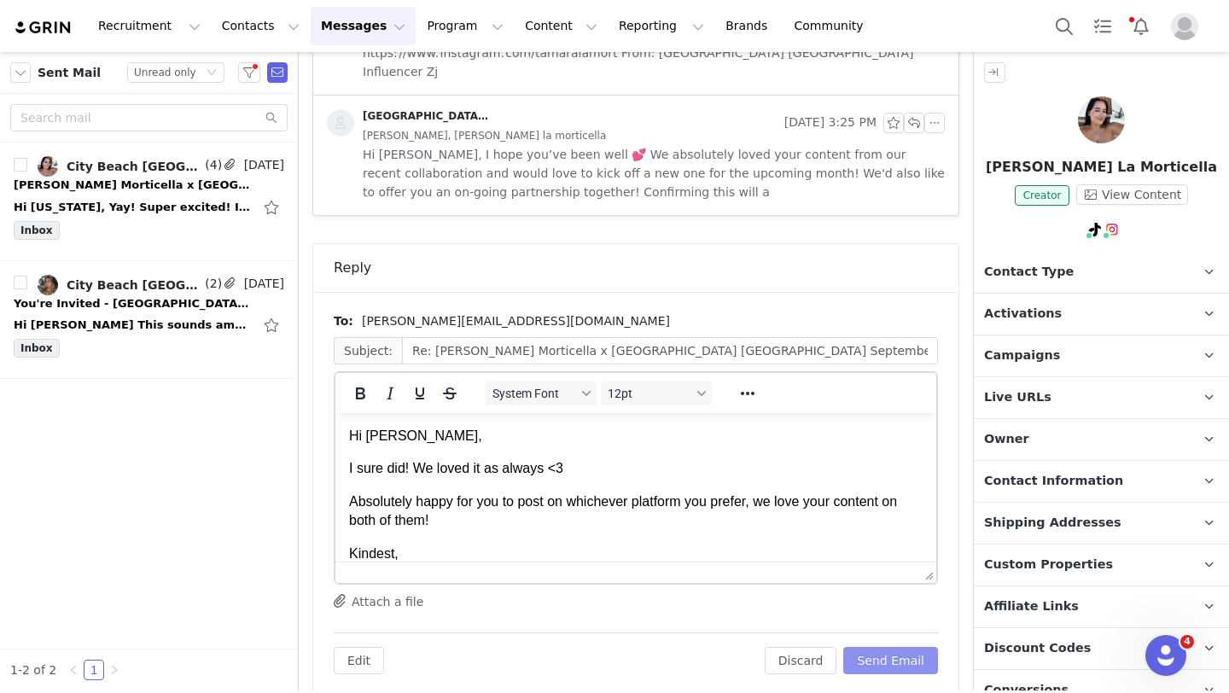
click at [892, 647] on button "Send Email" at bounding box center [890, 660] width 95 height 27
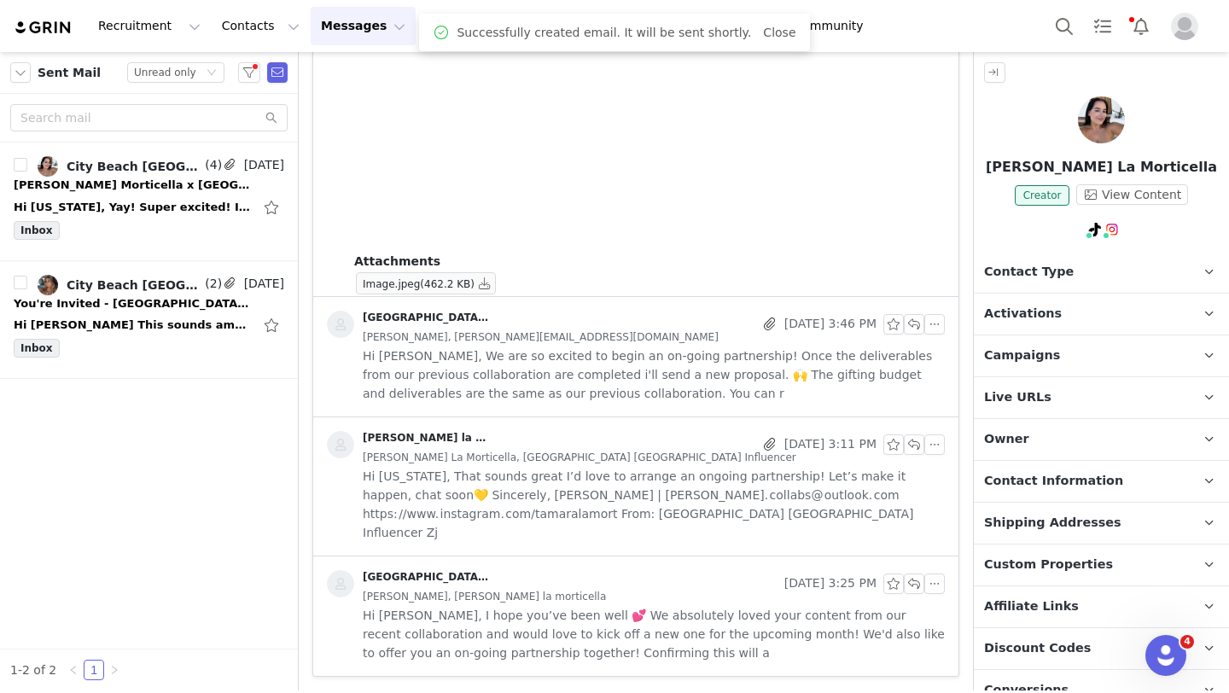
scroll to position [1443, 0]
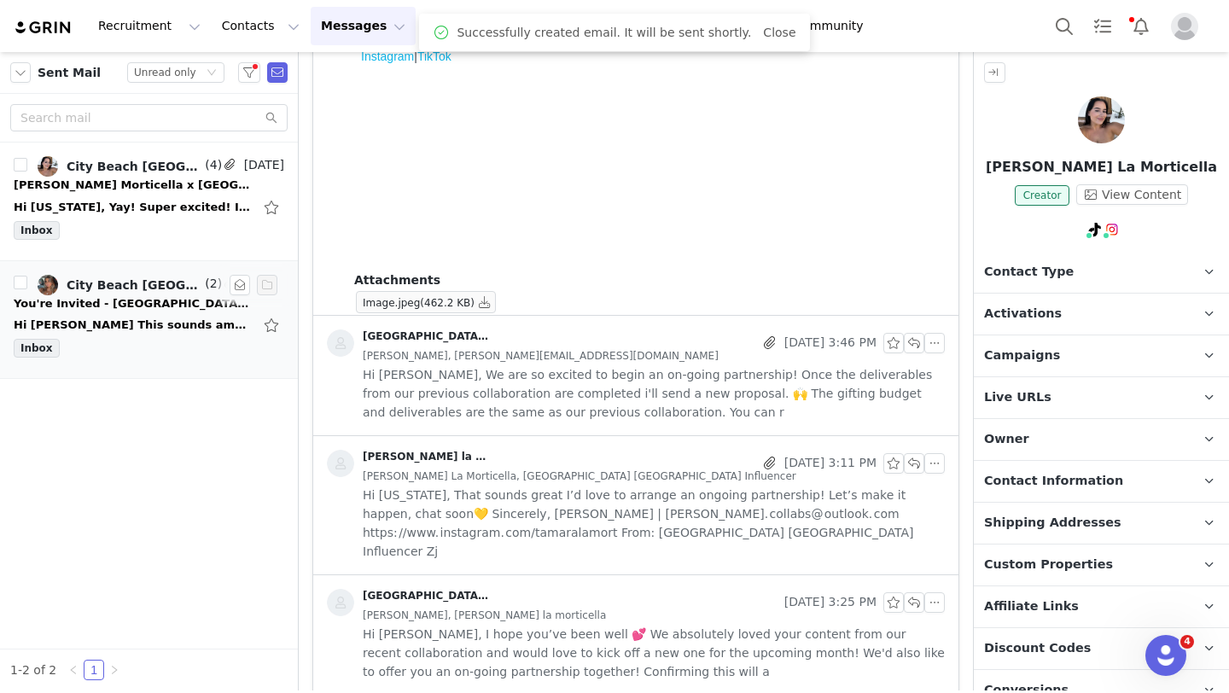
click at [161, 330] on div "Hi Hannah This sounds amazing! I will definitely be there, can’t wait ✨🫶🏽 Lily …" at bounding box center [133, 325] width 239 height 17
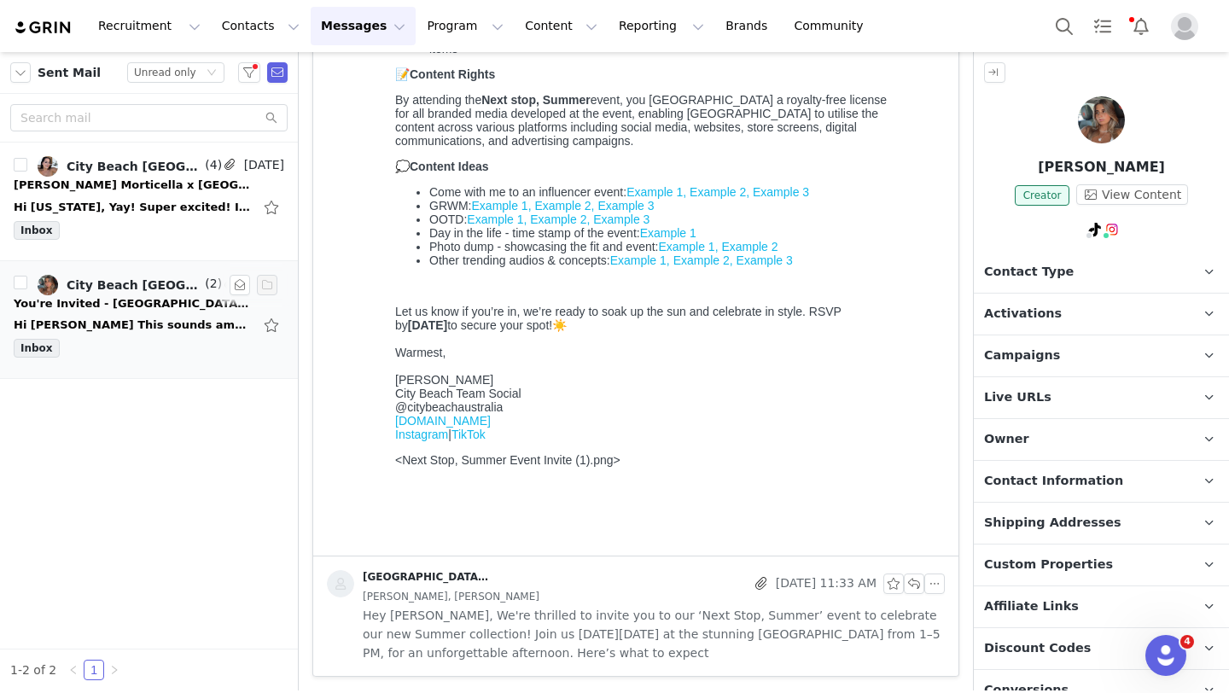
scroll to position [0, 0]
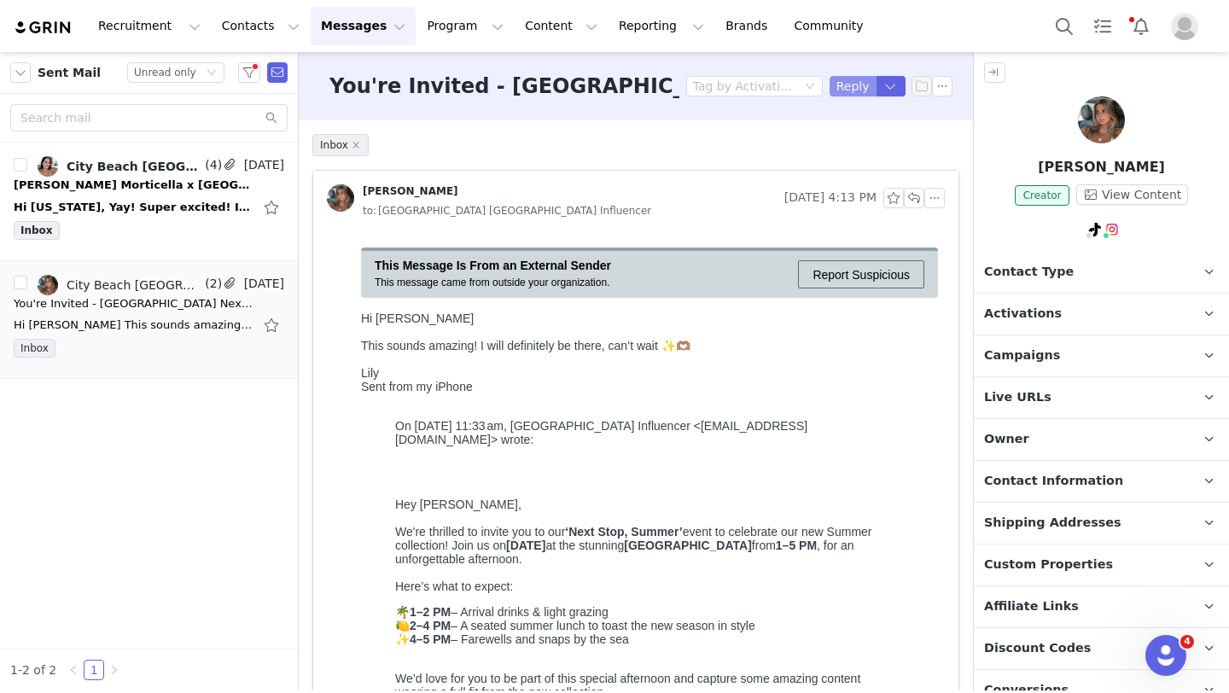
click at [856, 85] on button "Reply" at bounding box center [853, 86] width 47 height 20
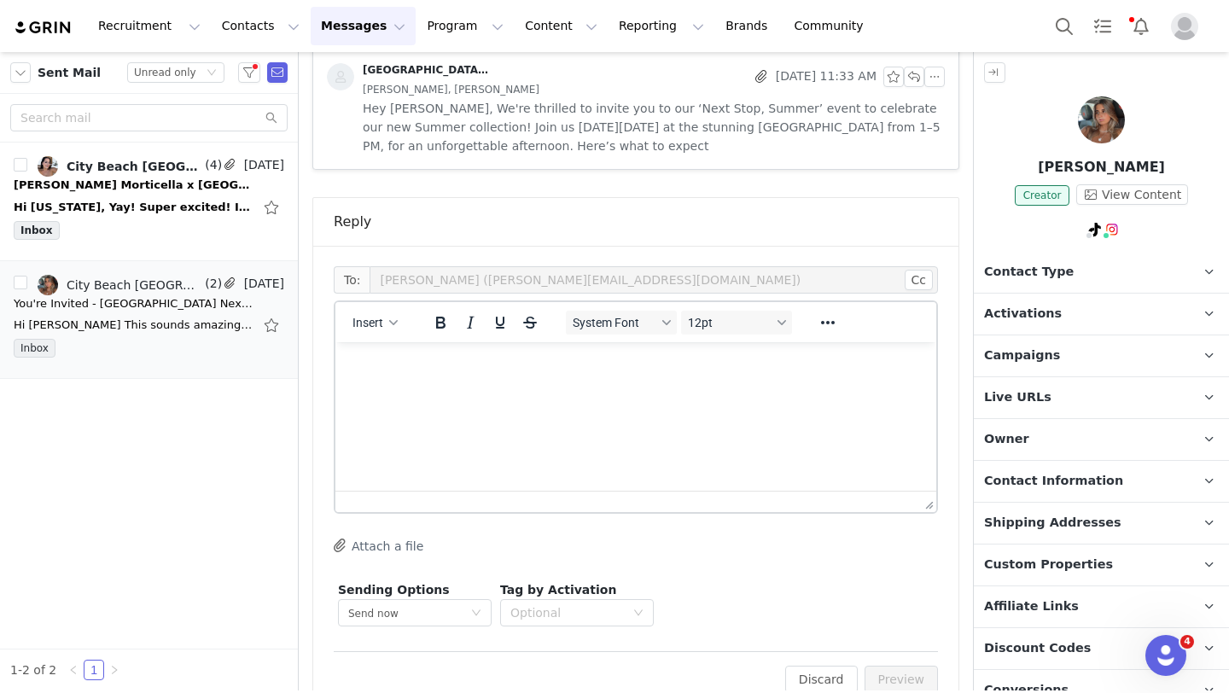
scroll to position [1569, 0]
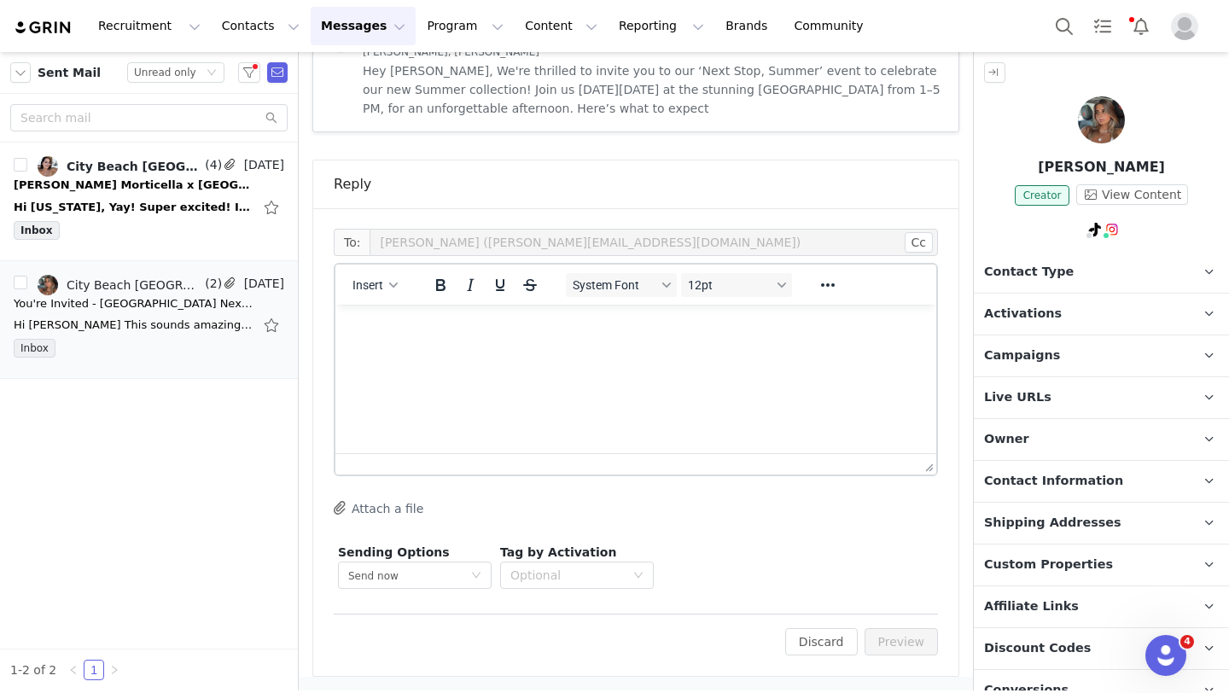
click at [459, 351] on html at bounding box center [635, 328] width 601 height 46
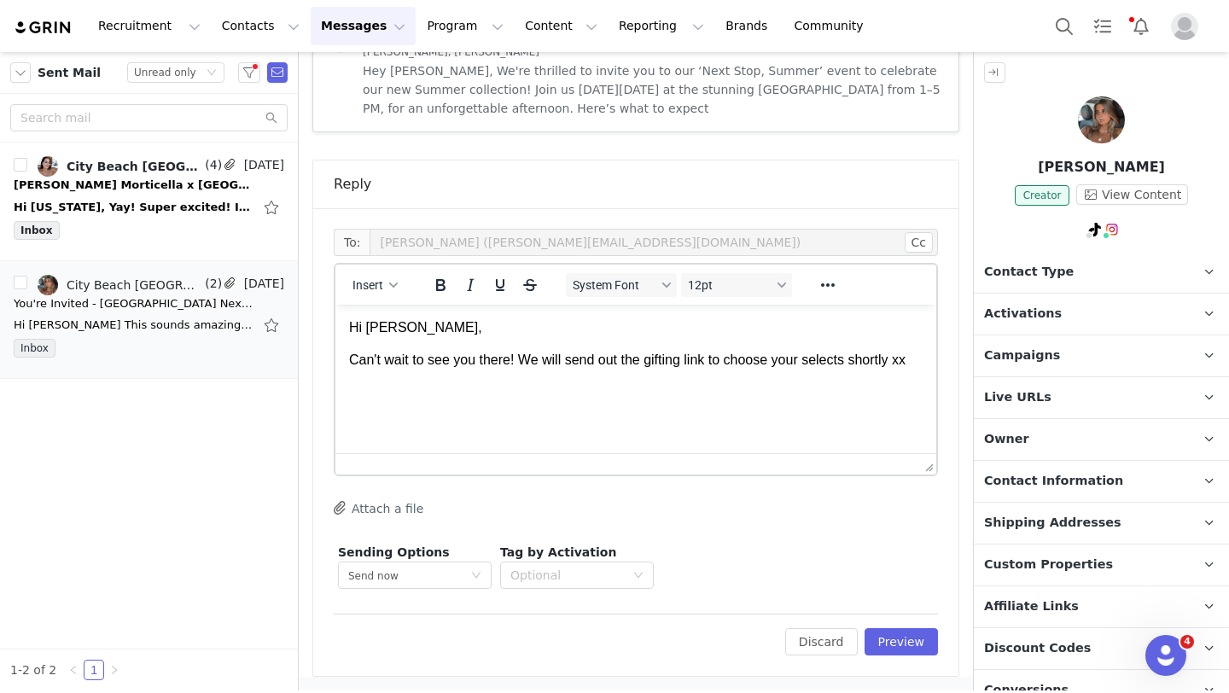
scroll to position [112, 0]
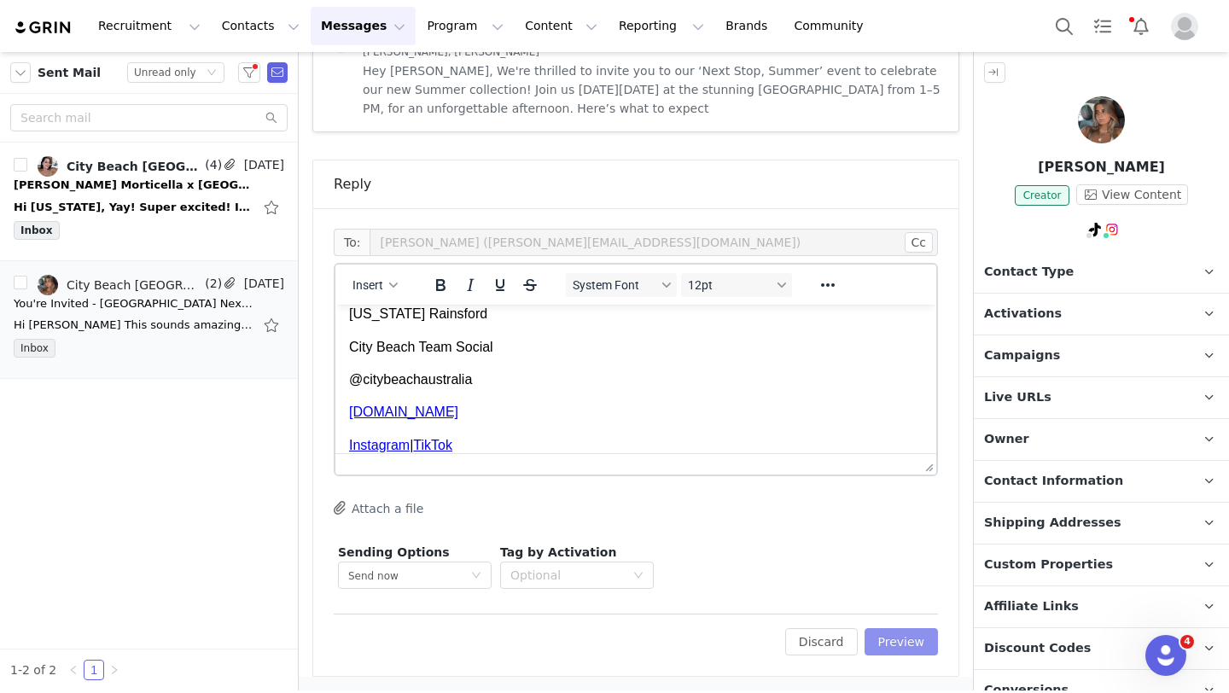
click at [892, 640] on button "Preview" at bounding box center [902, 641] width 74 height 27
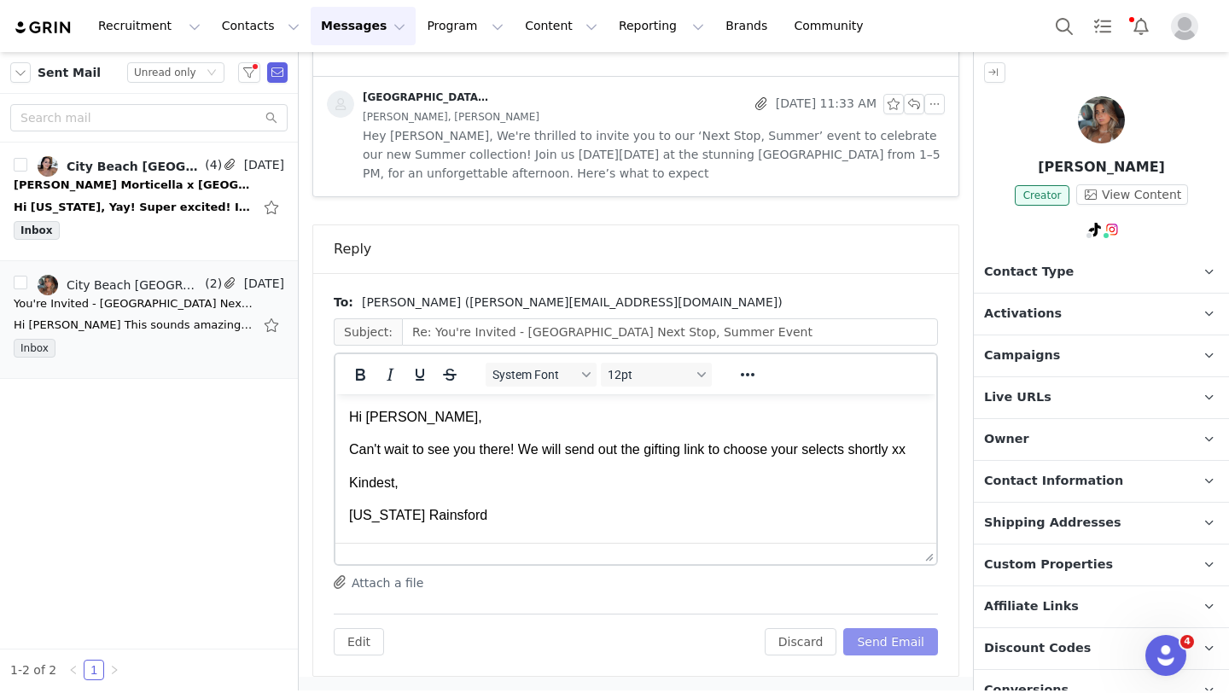
scroll to position [0, 0]
click at [891, 640] on button "Send Email" at bounding box center [890, 641] width 95 height 27
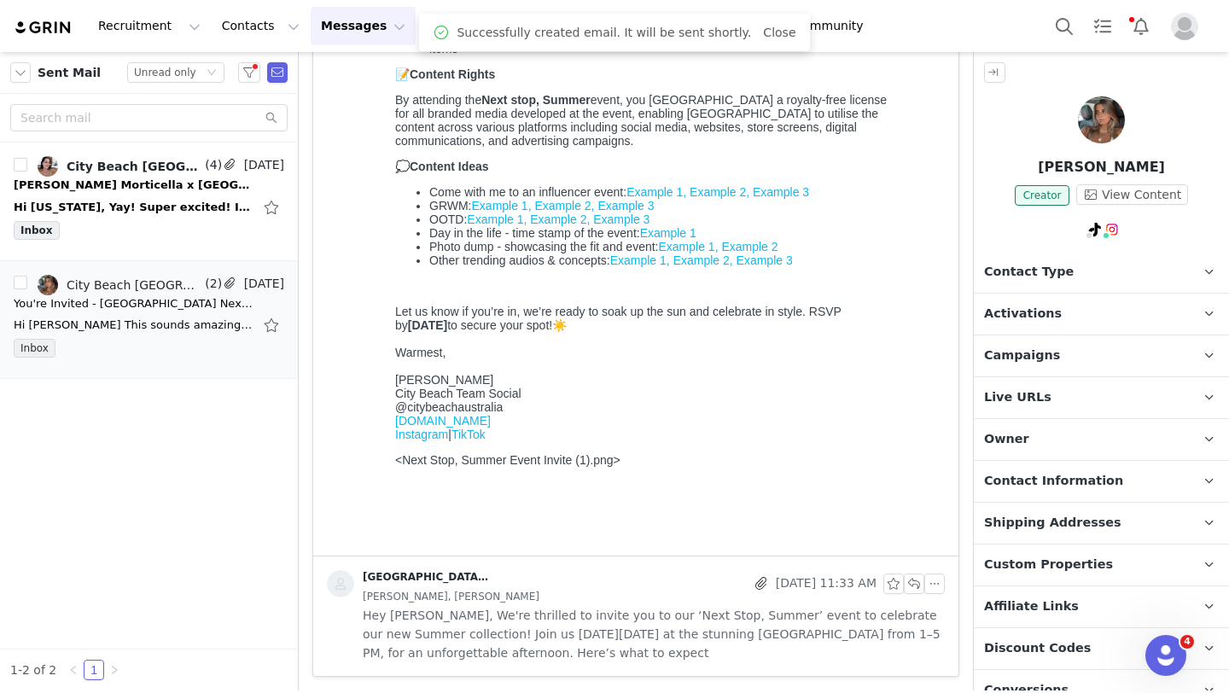
scroll to position [1024, 0]
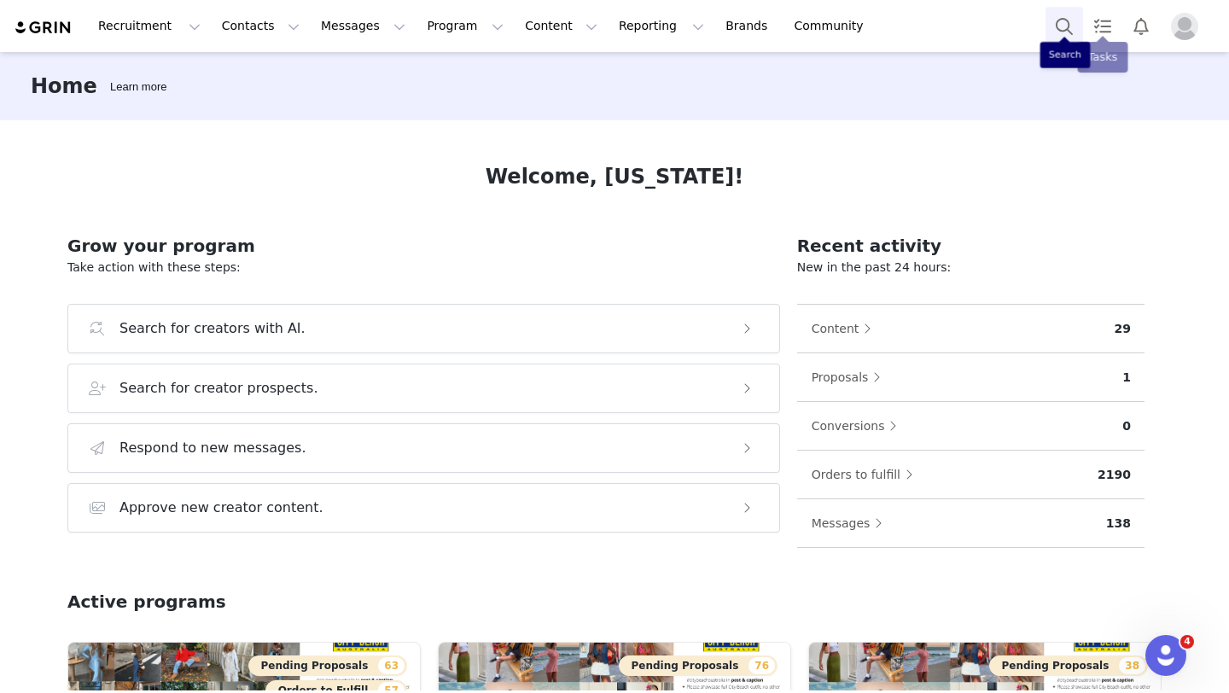
click at [1066, 27] on button "Search" at bounding box center [1065, 26] width 38 height 38
